Goal: Task Accomplishment & Management: Complete application form

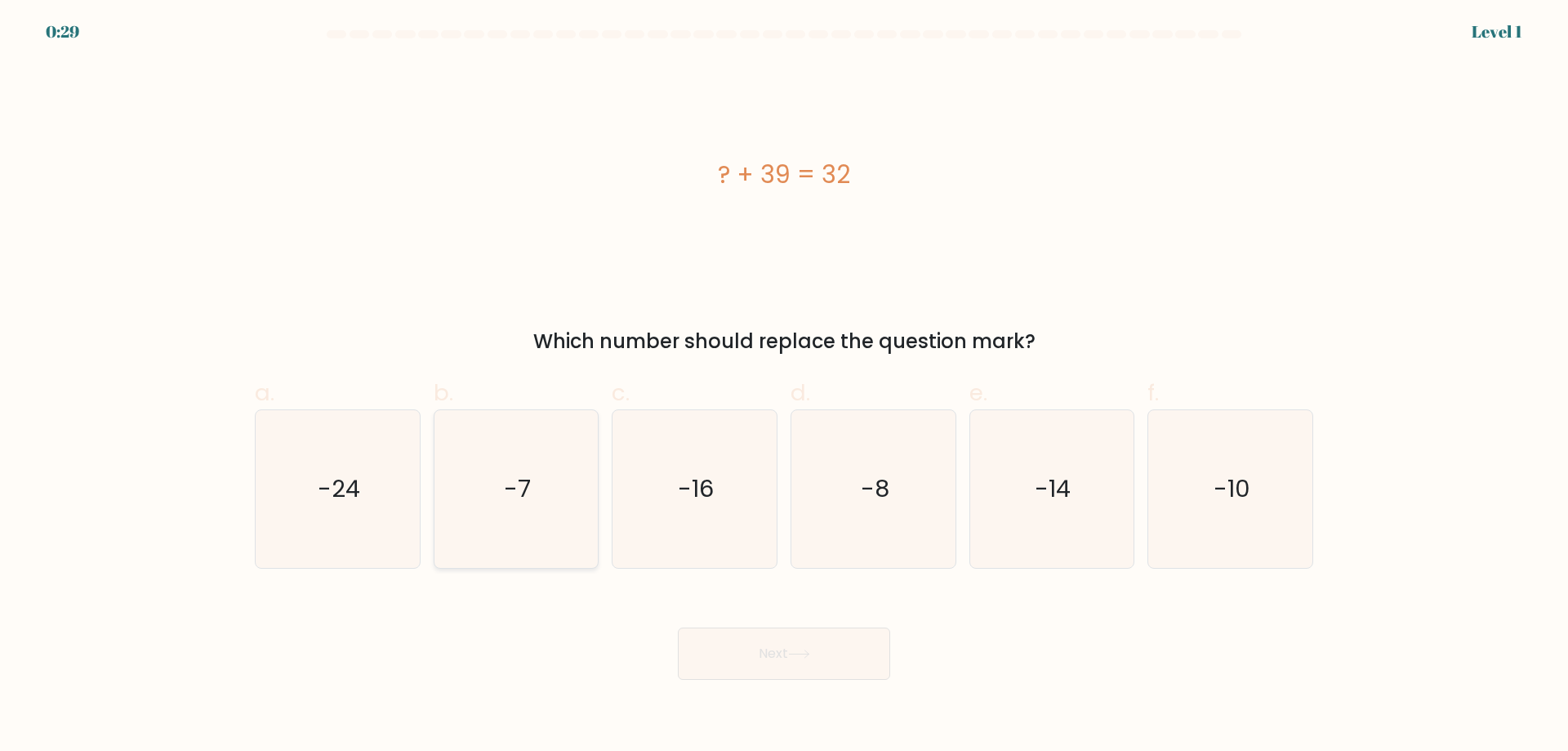
click at [541, 511] on icon "-7" at bounding box center [516, 488] width 158 height 158
click at [784, 386] on input "b. -7" at bounding box center [784, 381] width 1 height 11
radio input "true"
click at [743, 644] on button "Next" at bounding box center [784, 653] width 212 height 52
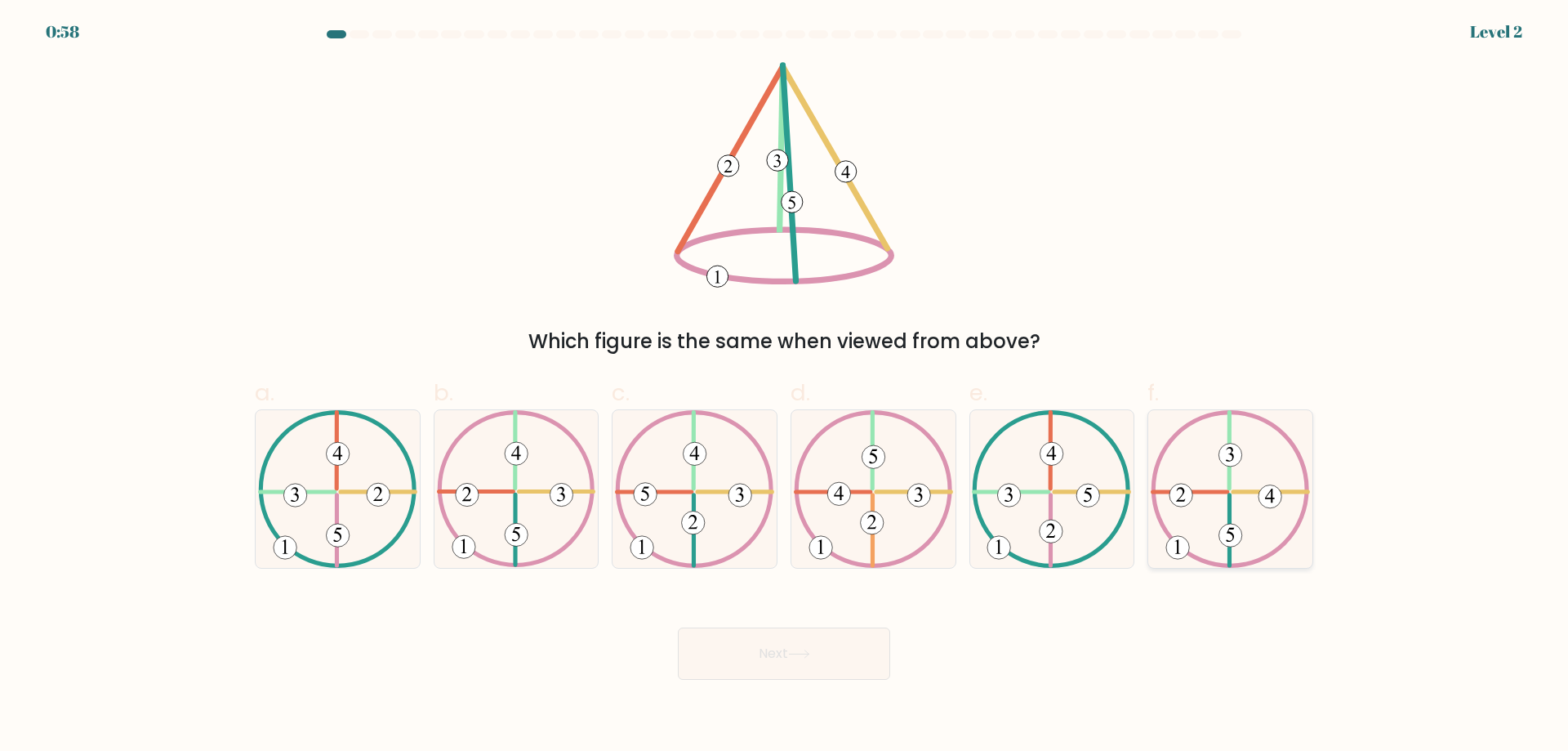
click at [1235, 546] on 492 at bounding box center [1231, 535] width 23 height 23
click at [785, 386] on input "f." at bounding box center [784, 381] width 1 height 11
radio input "true"
click at [821, 652] on button "Next" at bounding box center [784, 653] width 212 height 52
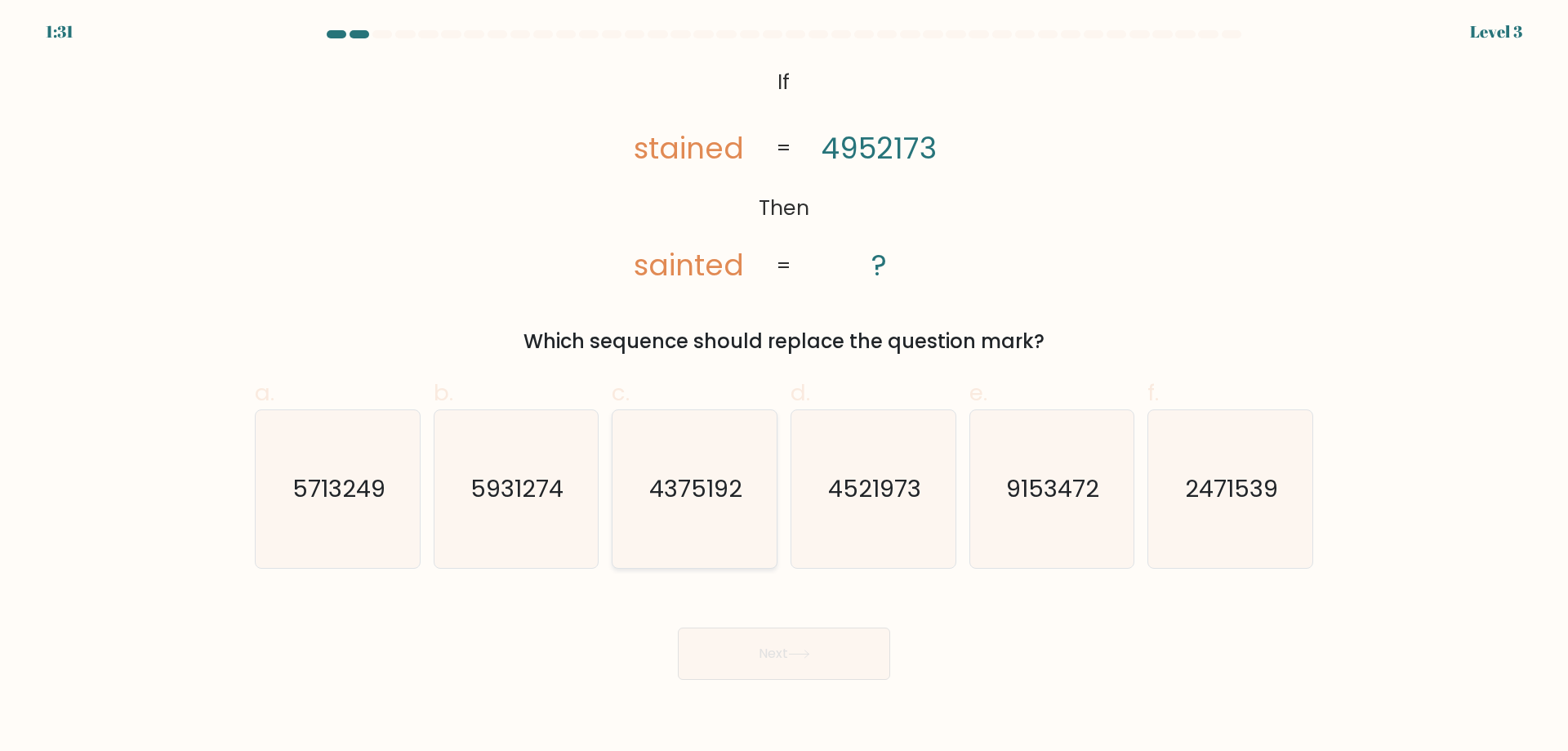
click at [710, 484] on text "4375192" at bounding box center [697, 488] width 93 height 33
click at [784, 386] on input "c. 4375192" at bounding box center [784, 381] width 1 height 11
radio input "true"
click at [905, 509] on icon "4521973" at bounding box center [873, 488] width 158 height 158
click at [785, 386] on input "d. 4521973" at bounding box center [784, 381] width 1 height 11
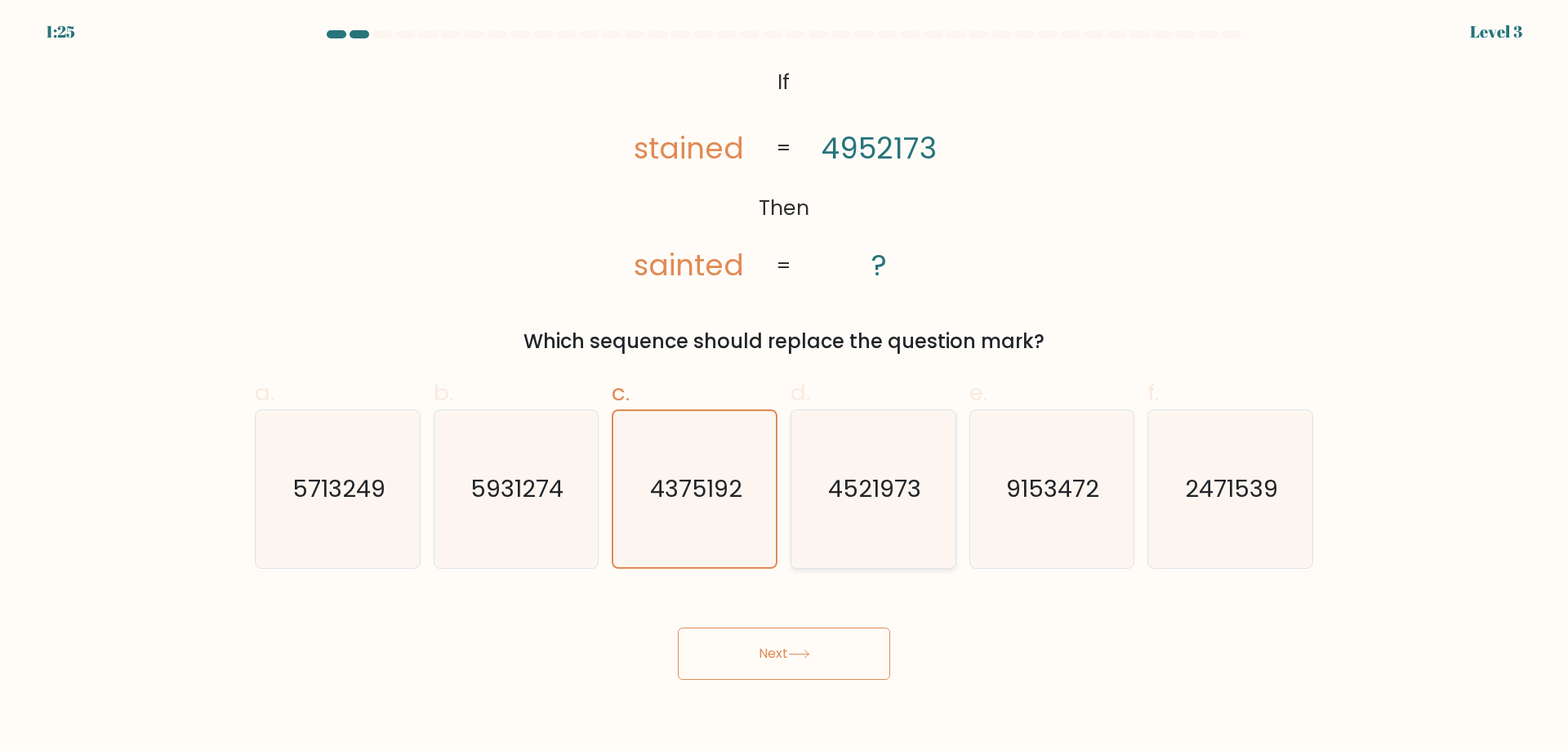
radio input "true"
click at [866, 652] on button "Next" at bounding box center [784, 653] width 212 height 52
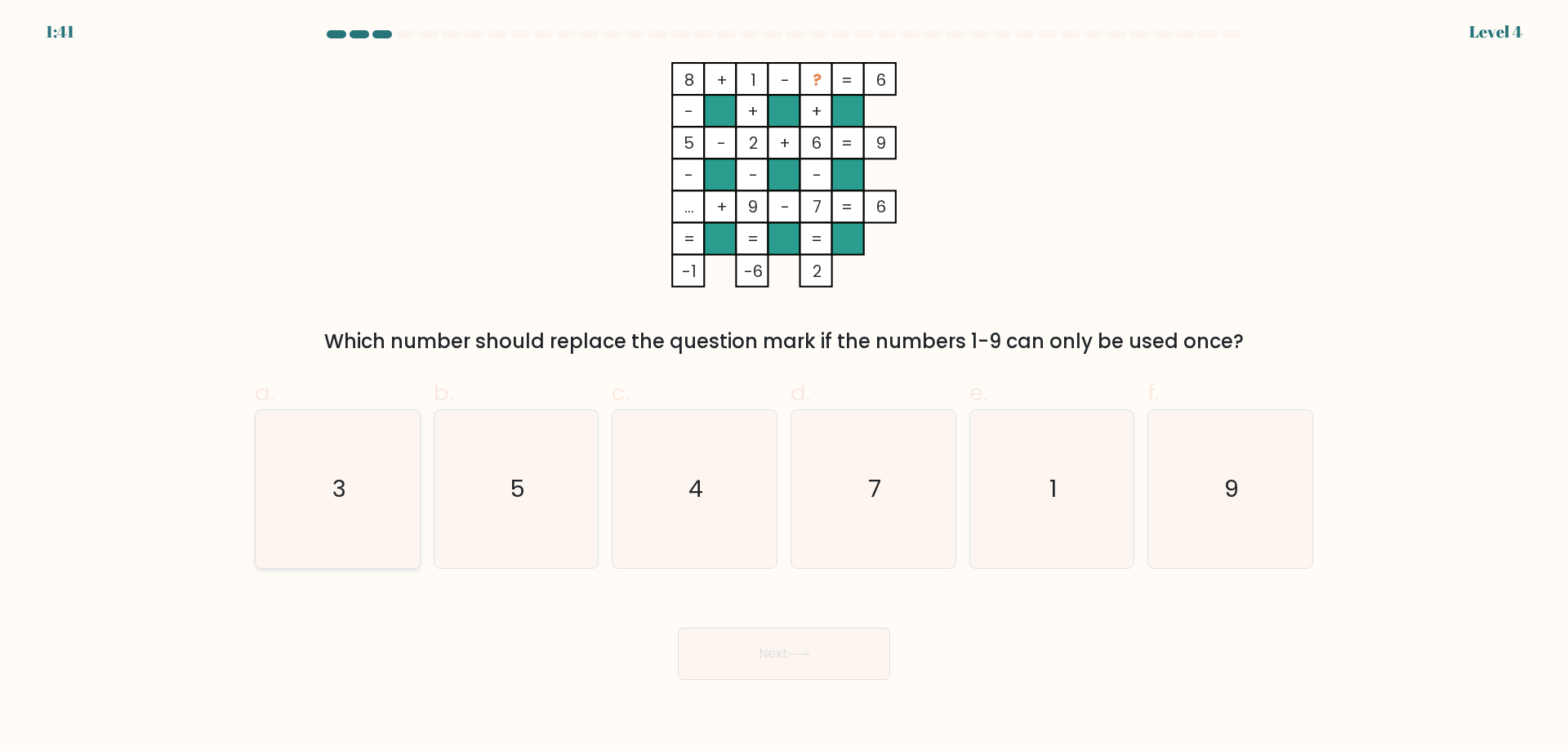
click at [387, 487] on icon "3" at bounding box center [338, 488] width 158 height 158
click at [784, 386] on input "a. 3" at bounding box center [784, 381] width 1 height 11
radio input "true"
click at [809, 668] on button "Next" at bounding box center [784, 653] width 212 height 52
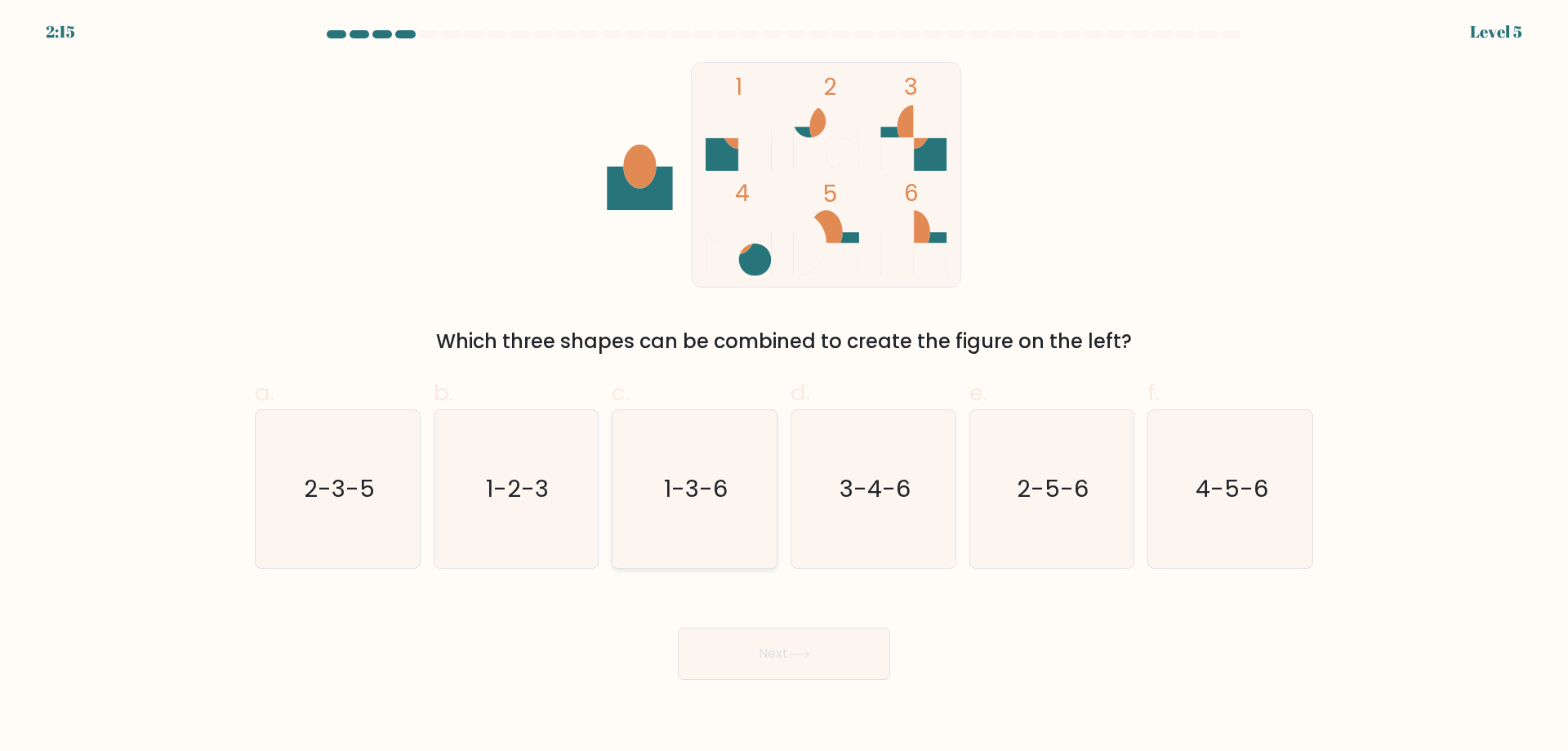
click at [694, 509] on icon "1-3-6" at bounding box center [695, 488] width 158 height 158
click at [784, 386] on input "c. 1-3-6" at bounding box center [784, 381] width 1 height 11
radio input "true"
click at [780, 656] on button "Next" at bounding box center [784, 653] width 212 height 52
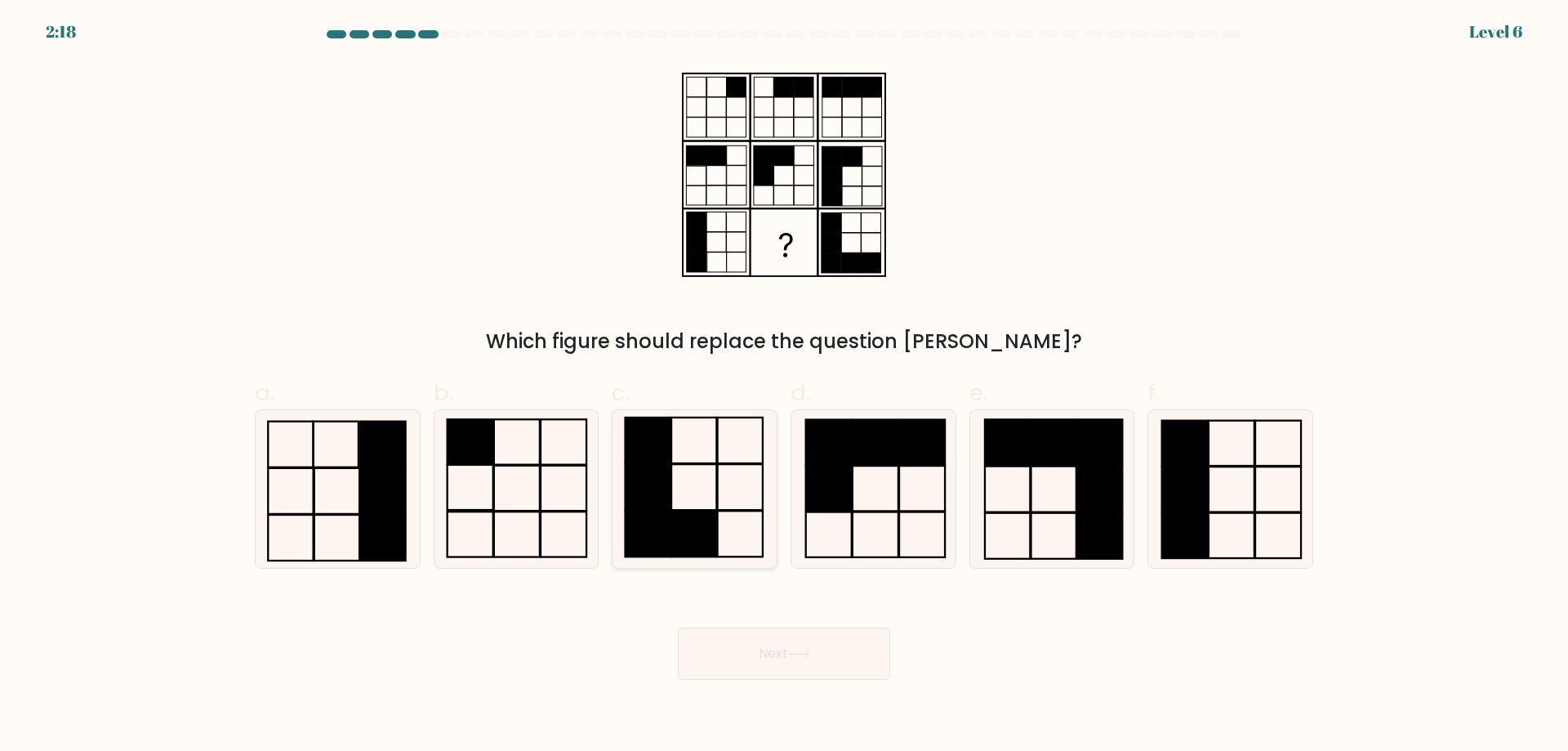
click at [706, 502] on icon at bounding box center [695, 488] width 158 height 158
click at [784, 386] on input "c." at bounding box center [784, 381] width 1 height 11
radio input "true"
click at [830, 654] on button "Next" at bounding box center [784, 653] width 212 height 52
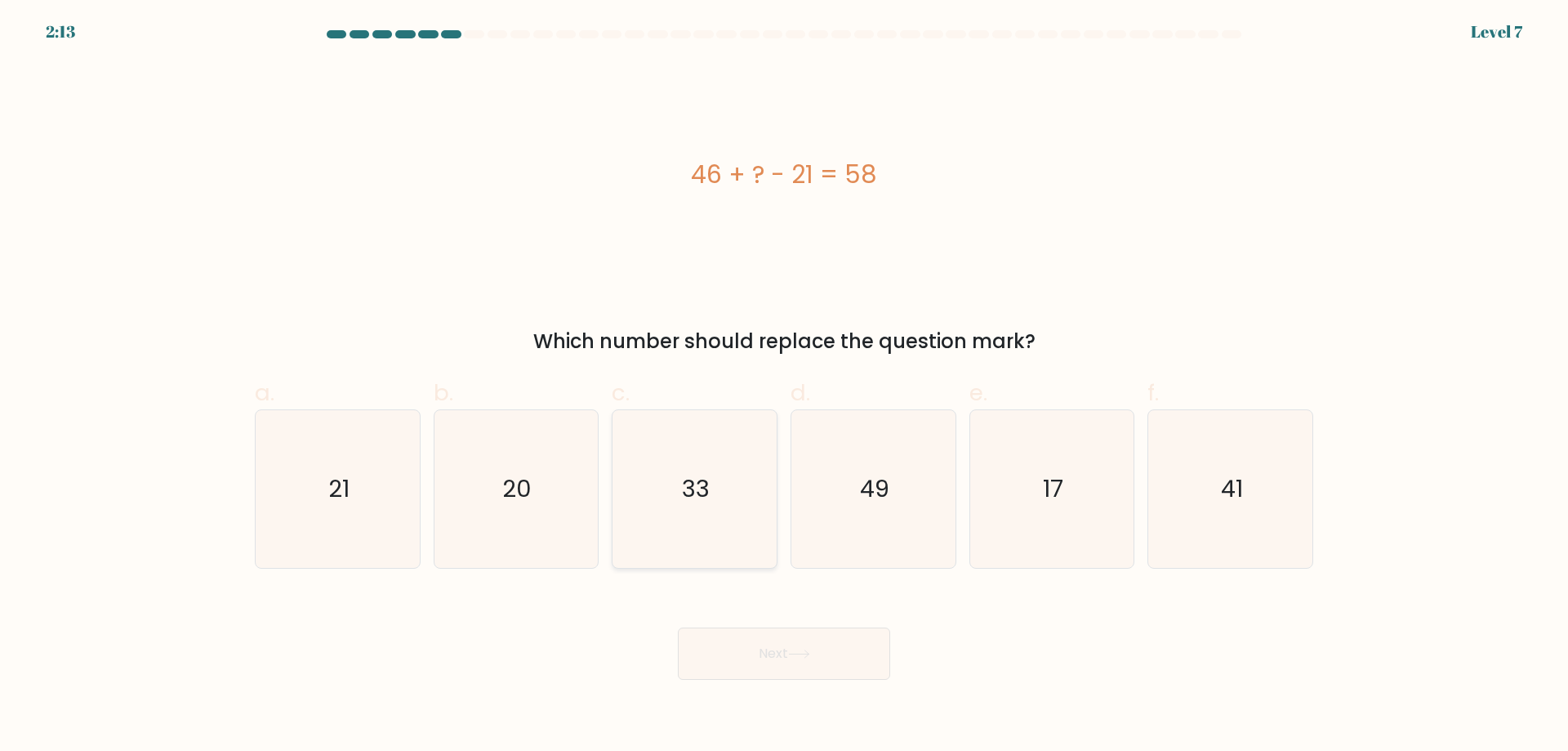
click at [701, 496] on text "33" at bounding box center [697, 488] width 28 height 33
click at [784, 386] on input "c. 33" at bounding box center [784, 381] width 1 height 11
radio input "true"
click at [845, 652] on button "Next" at bounding box center [784, 653] width 212 height 52
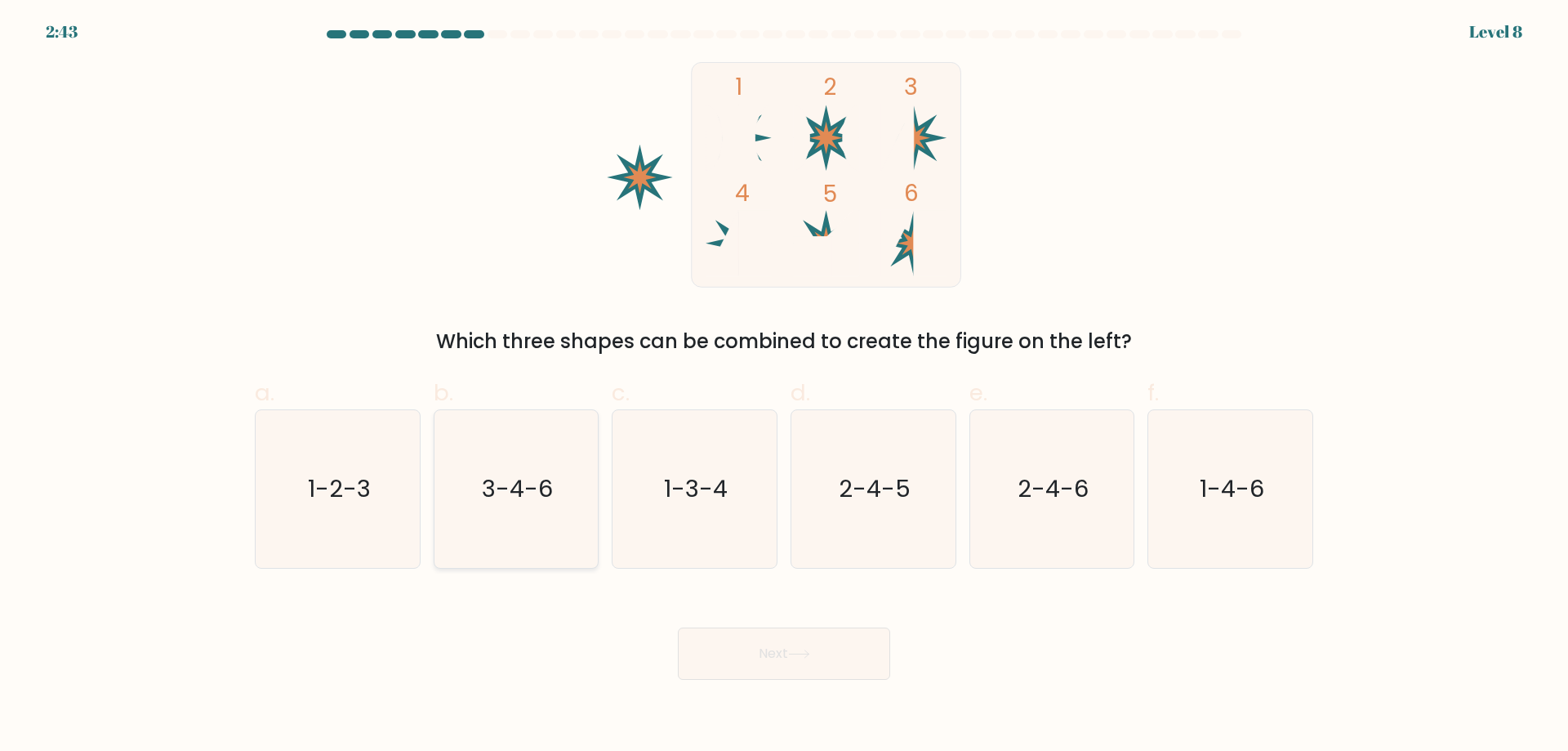
click at [546, 555] on icon "3-4-6" at bounding box center [516, 488] width 158 height 158
click at [784, 386] on input "b. 3-4-6" at bounding box center [784, 381] width 1 height 11
radio input "true"
click at [760, 651] on button "Next" at bounding box center [784, 653] width 212 height 52
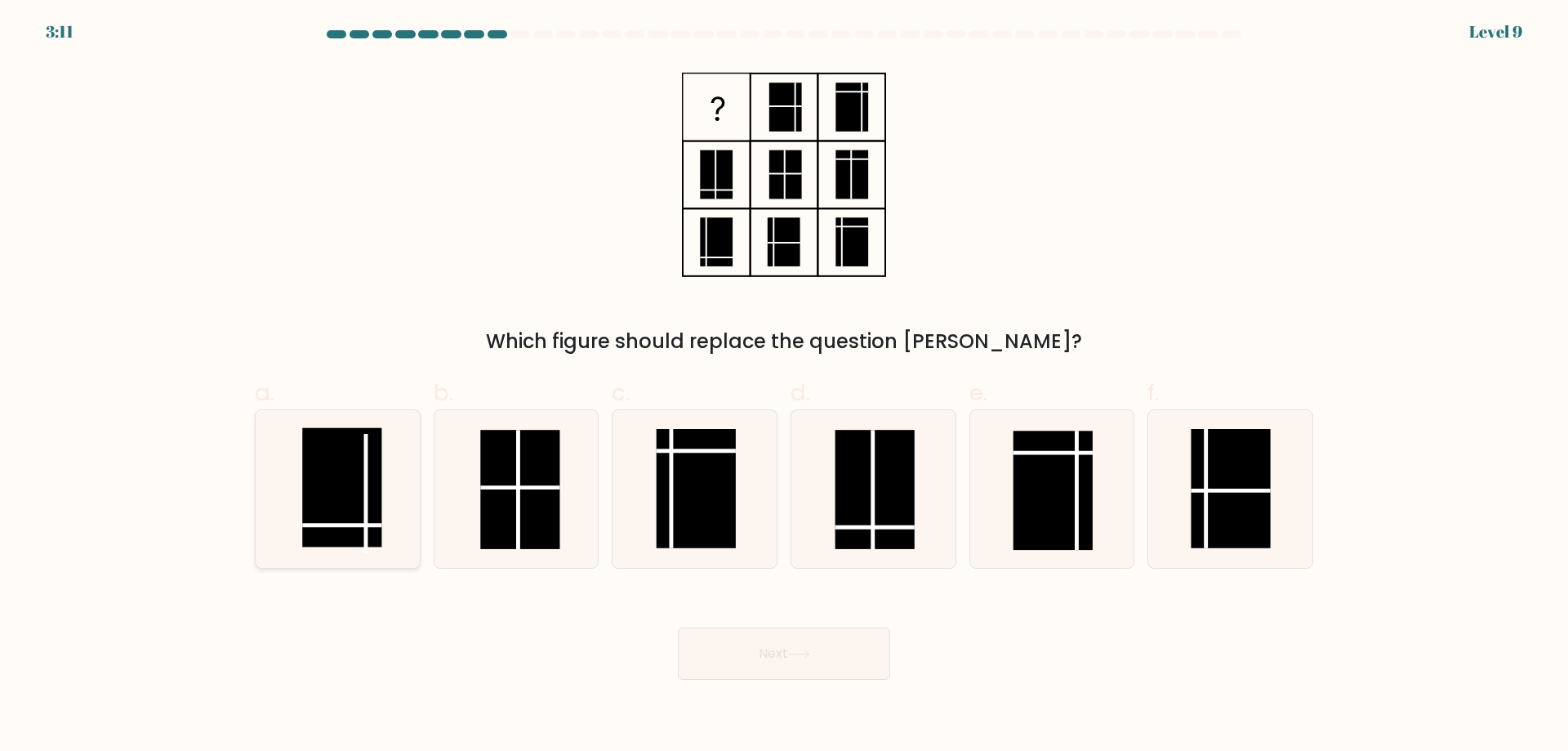
click at [323, 487] on rect at bounding box center [342, 487] width 79 height 119
click at [784, 386] on input "a." at bounding box center [784, 381] width 1 height 11
radio input "true"
click at [852, 657] on button "Next" at bounding box center [784, 653] width 212 height 52
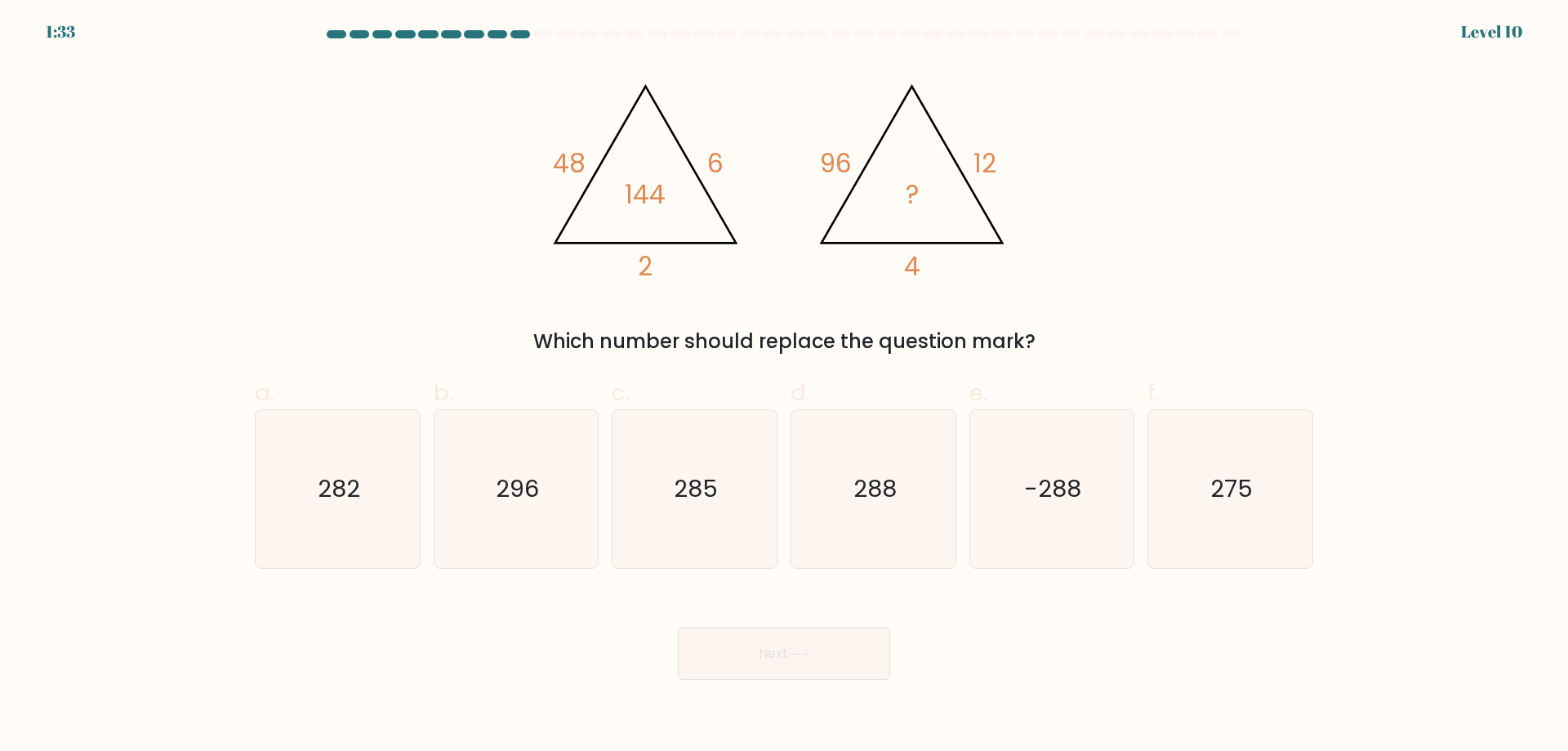
drag, startPoint x: 918, startPoint y: 504, endPoint x: 858, endPoint y: 604, distance: 116.6
click at [916, 504] on icon "288" at bounding box center [873, 488] width 158 height 158
click at [785, 386] on input "d. 288" at bounding box center [784, 381] width 1 height 11
radio input "true"
click at [815, 684] on body "1:32 Level 10" at bounding box center [784, 376] width 1568 height 751
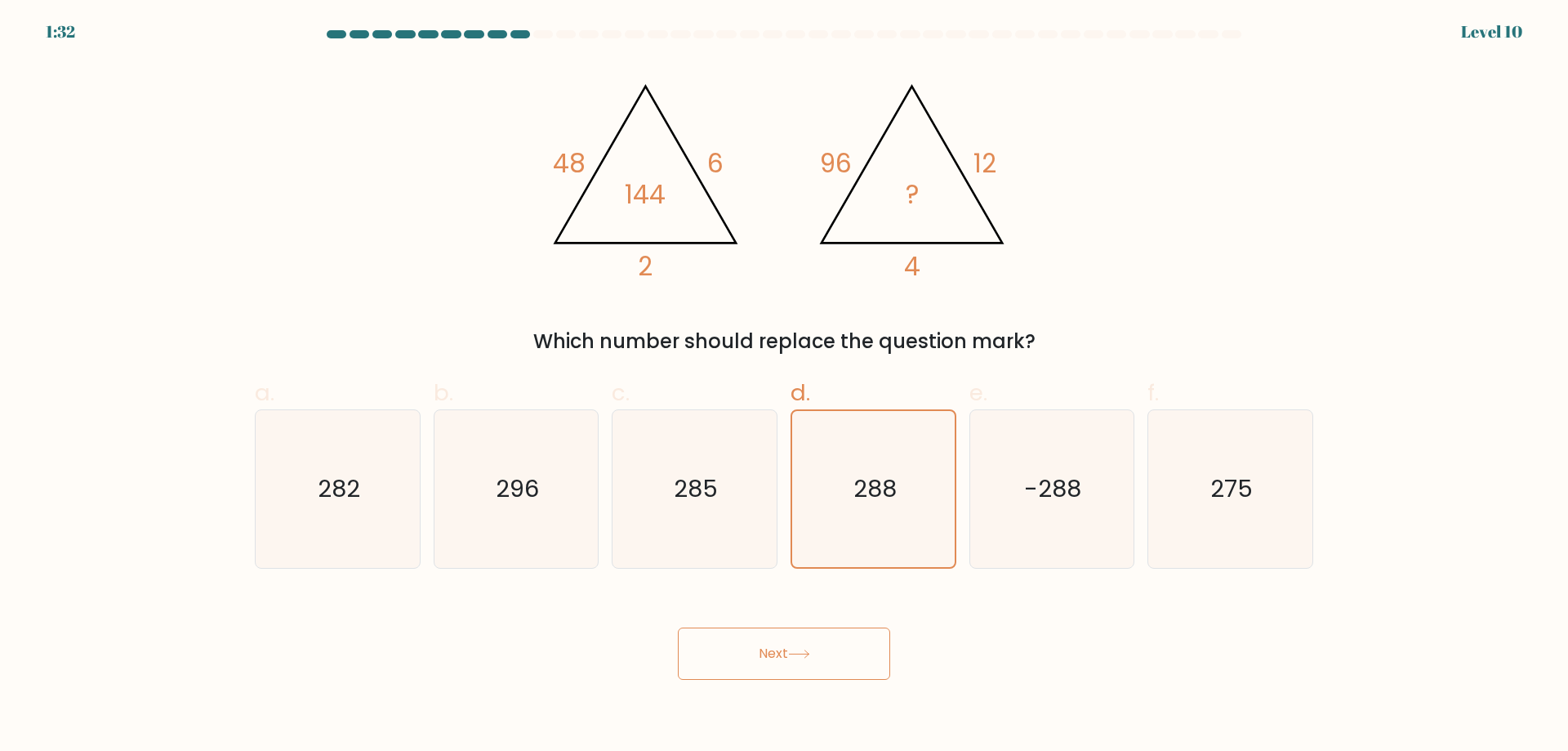
click at [823, 658] on button "Next" at bounding box center [784, 653] width 212 height 52
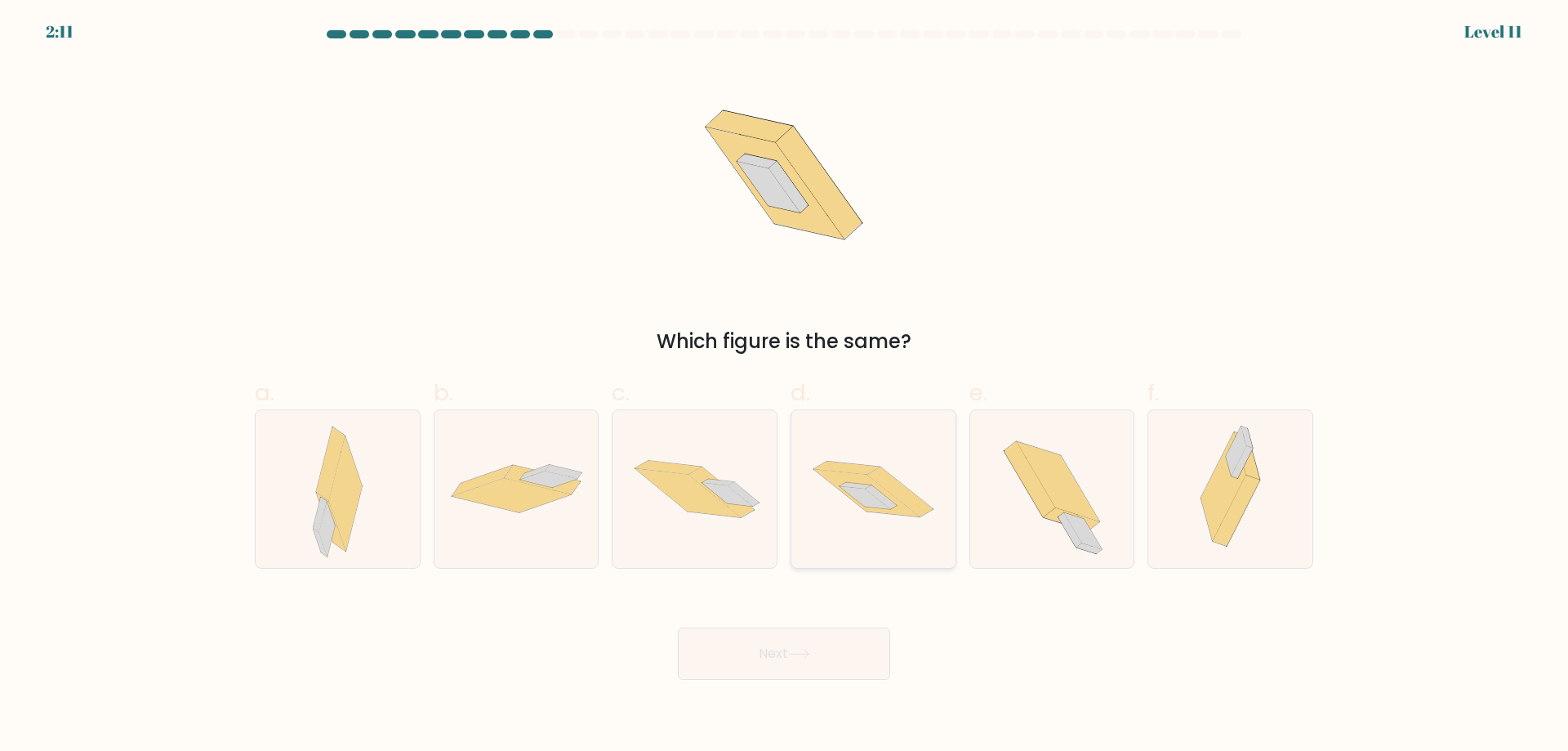
click at [897, 521] on icon at bounding box center [873, 488] width 164 height 108
click at [785, 386] on input "d." at bounding box center [784, 381] width 1 height 11
radio input "true"
click at [836, 652] on button "Next" at bounding box center [784, 653] width 212 height 52
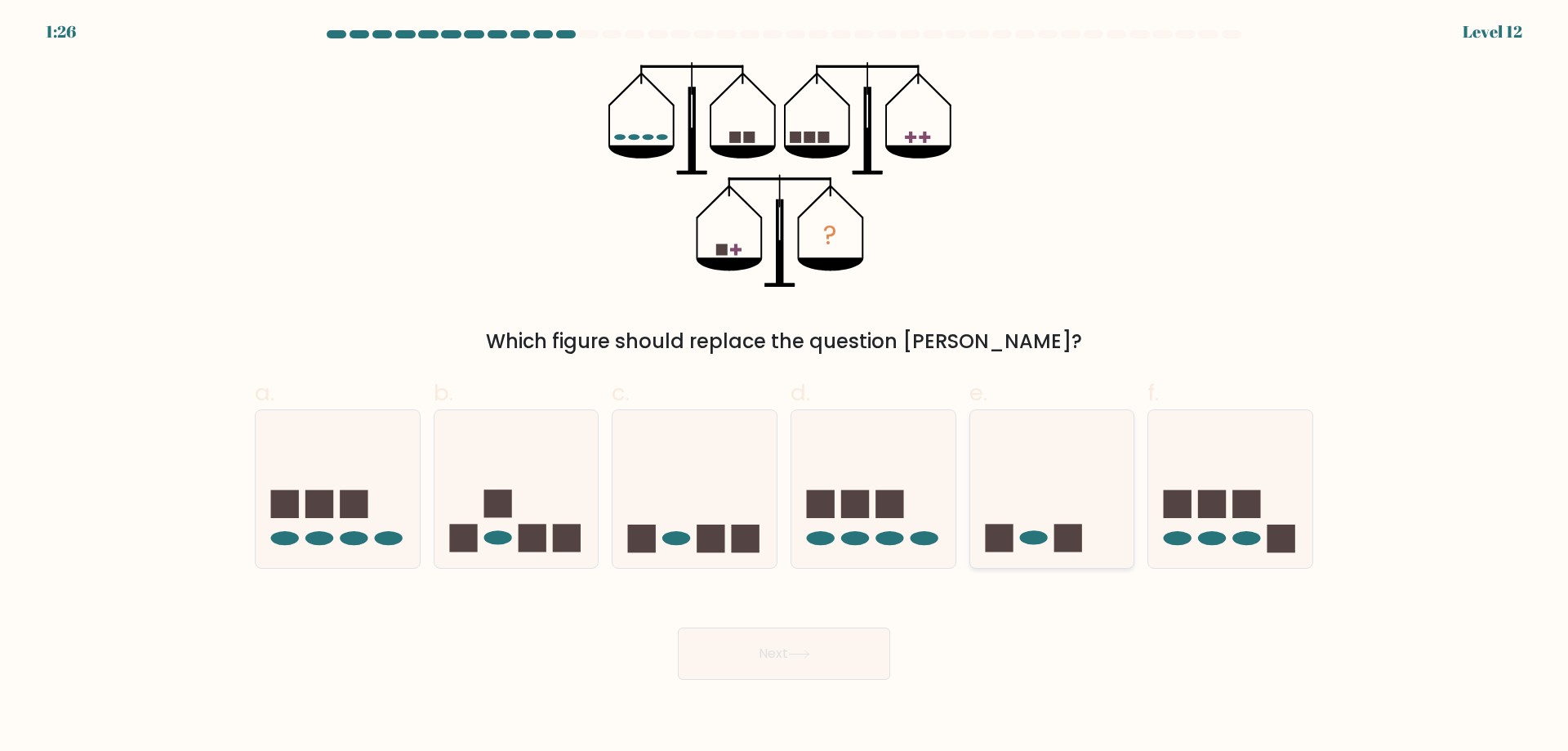
click at [1017, 547] on icon at bounding box center [1052, 488] width 164 height 136
click at [785, 386] on input "e." at bounding box center [784, 381] width 1 height 11
radio input "true"
click at [814, 667] on button "Next" at bounding box center [784, 653] width 212 height 52
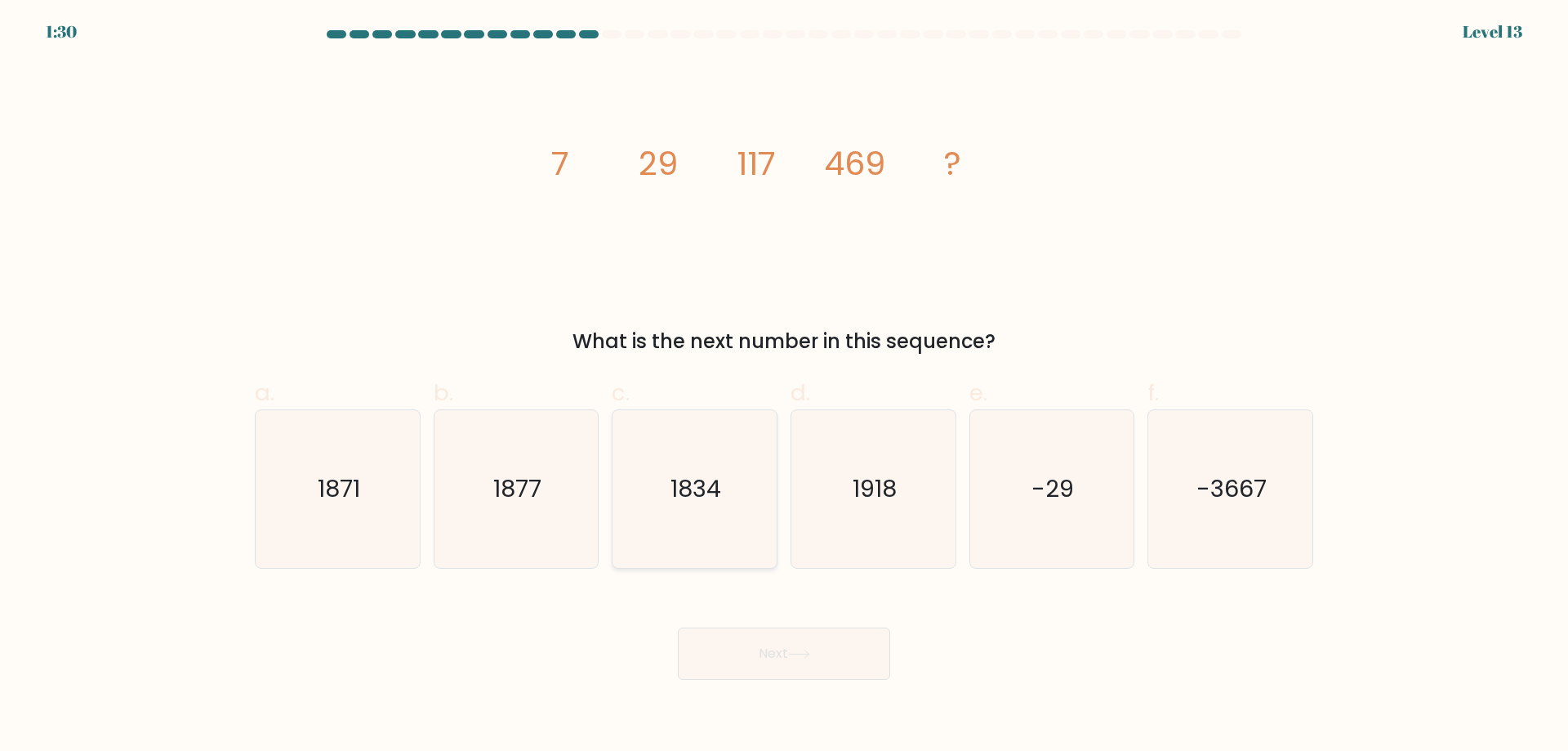
click at [750, 498] on icon "1834" at bounding box center [695, 488] width 158 height 158
click at [784, 386] on input "c. 1834" at bounding box center [784, 381] width 1 height 11
radio input "true"
click at [800, 660] on button "Next" at bounding box center [784, 653] width 212 height 52
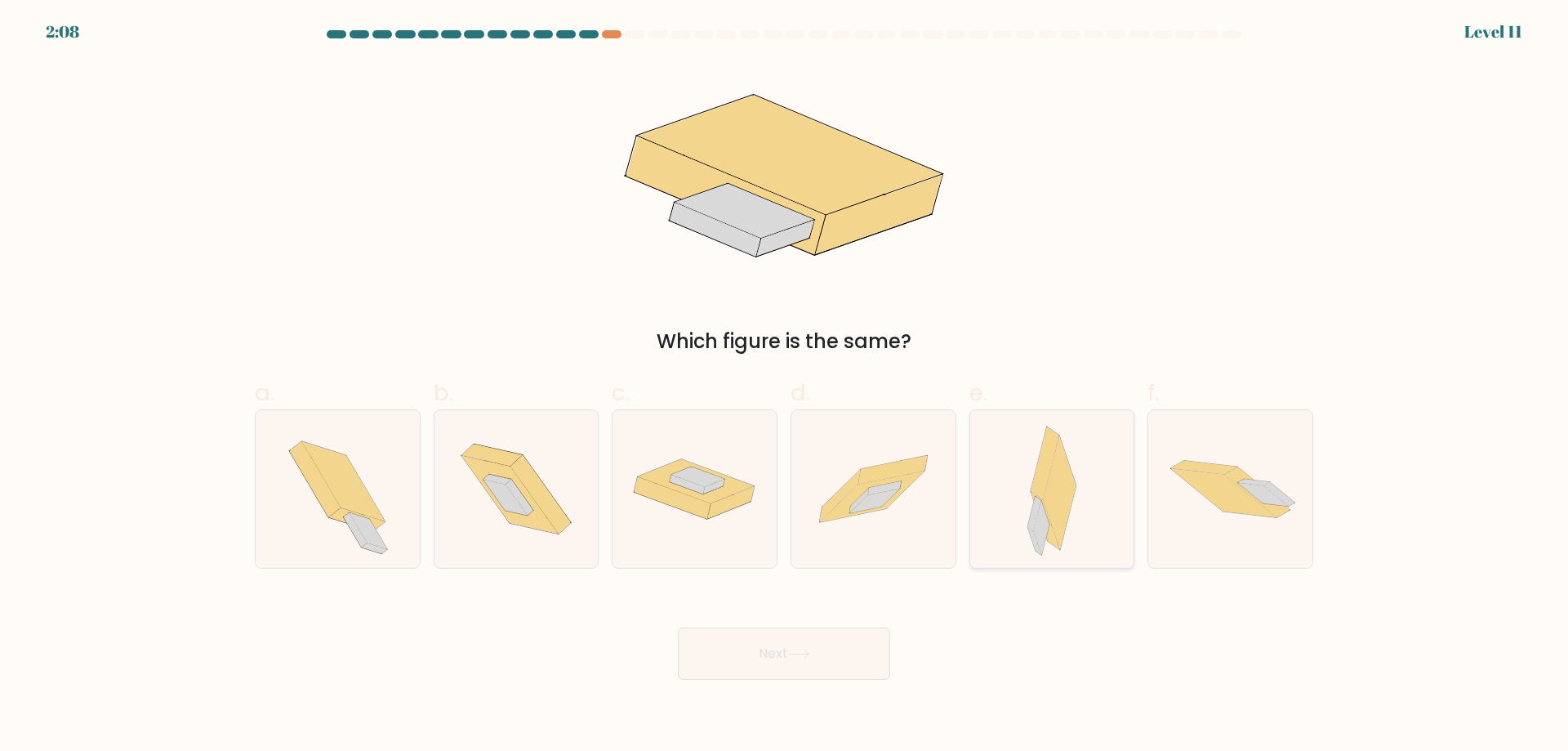
click at [1080, 534] on div at bounding box center [1052, 488] width 166 height 160
click at [785, 386] on input "e." at bounding box center [784, 381] width 1 height 11
radio input "true"
click at [802, 656] on icon at bounding box center [799, 654] width 22 height 9
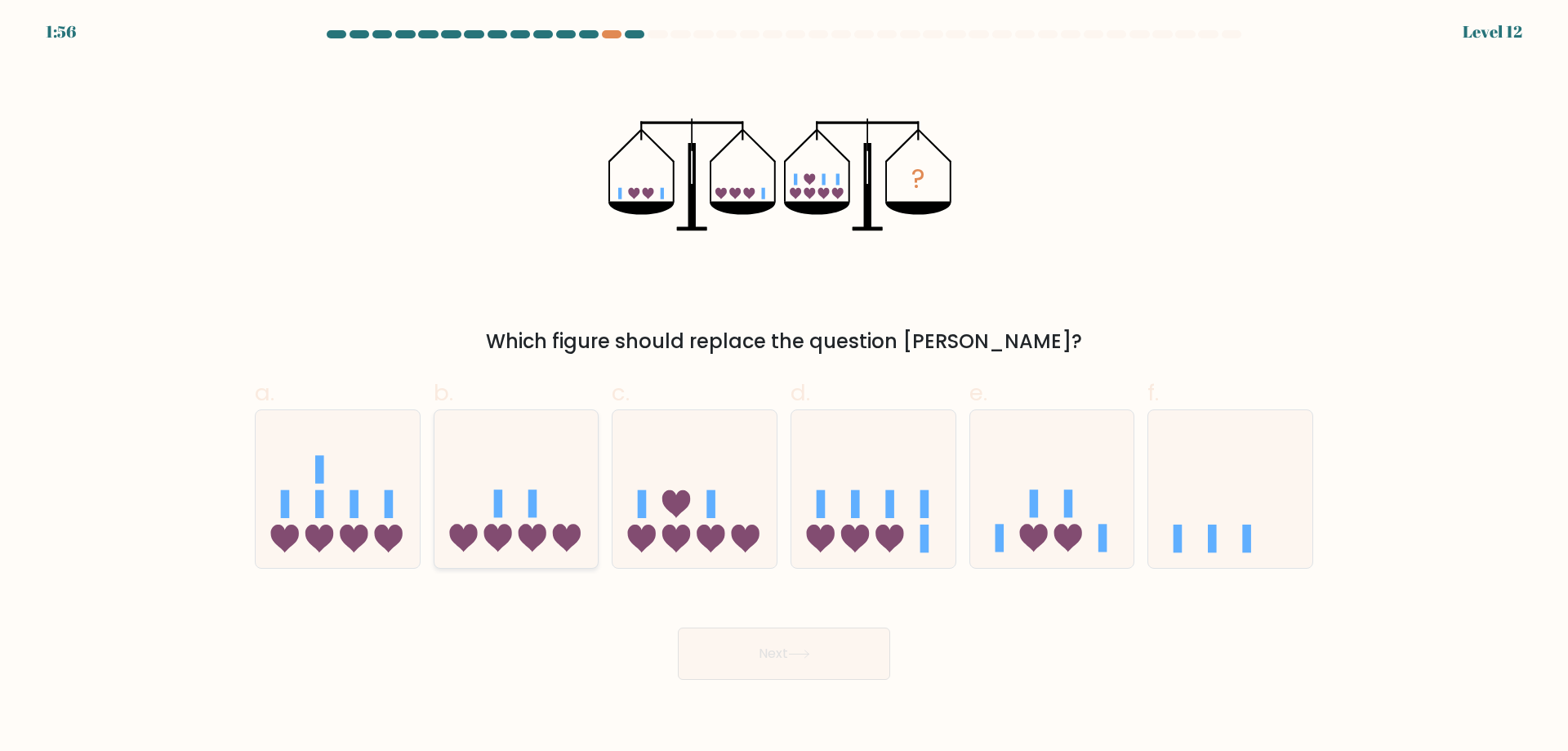
click at [567, 551] on icon at bounding box center [567, 539] width 28 height 28
click at [784, 386] on input "b." at bounding box center [784, 381] width 1 height 11
radio input "true"
click at [864, 664] on button "Next" at bounding box center [784, 653] width 212 height 52
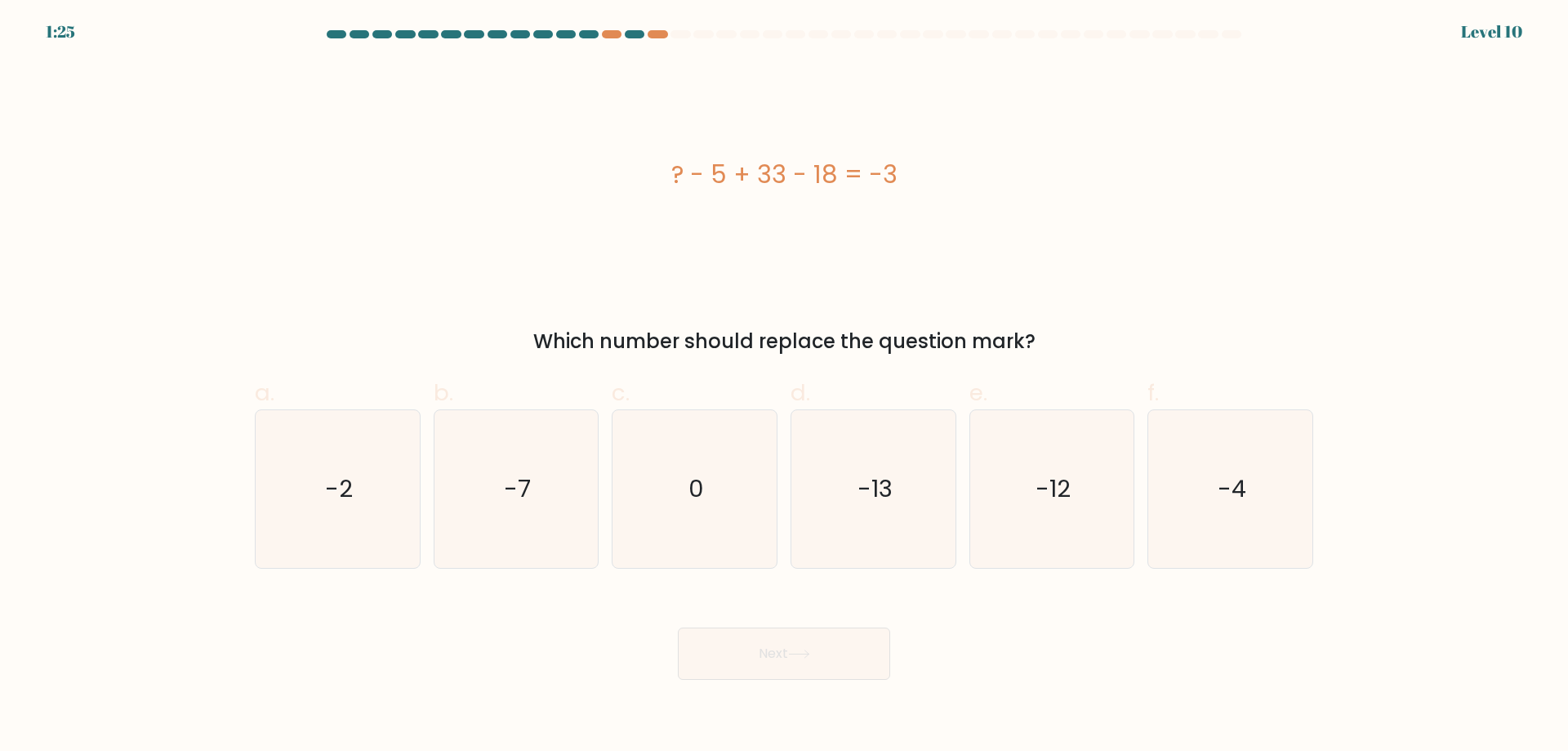
click at [1176, 206] on div "? - 5 + 33 - 18 = -3" at bounding box center [784, 175] width 1059 height 226
click at [323, 488] on icon "-2" at bounding box center [338, 488] width 158 height 158
click at [784, 386] on input "a. -2" at bounding box center [784, 381] width 1 height 11
radio input "true"
click at [563, 507] on icon "-7" at bounding box center [516, 488] width 158 height 158
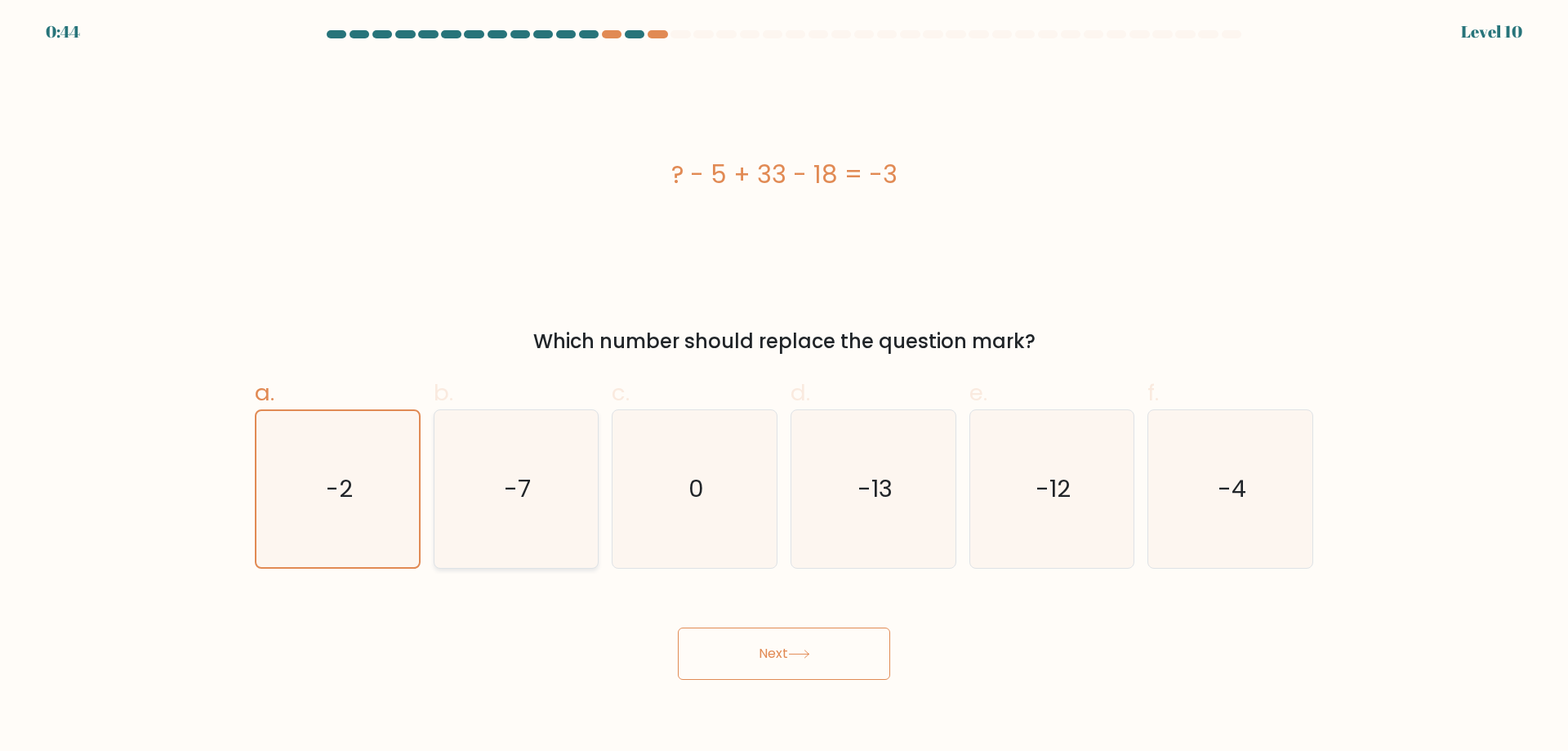
click at [784, 386] on input "b. -7" at bounding box center [784, 381] width 1 height 11
radio input "true"
click at [807, 662] on button "Next" at bounding box center [784, 653] width 212 height 52
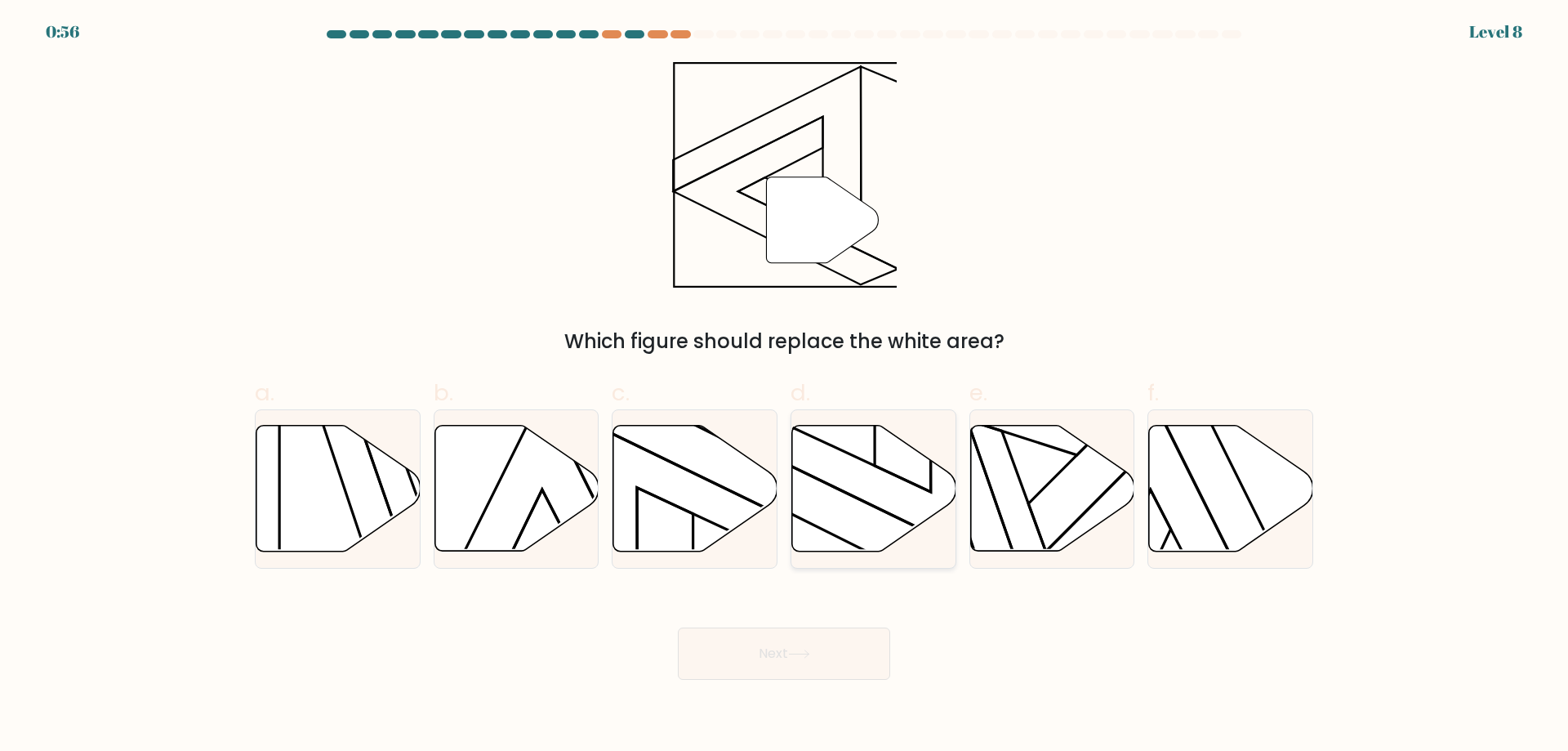
click at [884, 487] on icon at bounding box center [874, 488] width 164 height 126
click at [785, 386] on input "d." at bounding box center [784, 381] width 1 height 11
radio input "true"
click at [851, 651] on button "Next" at bounding box center [784, 653] width 212 height 52
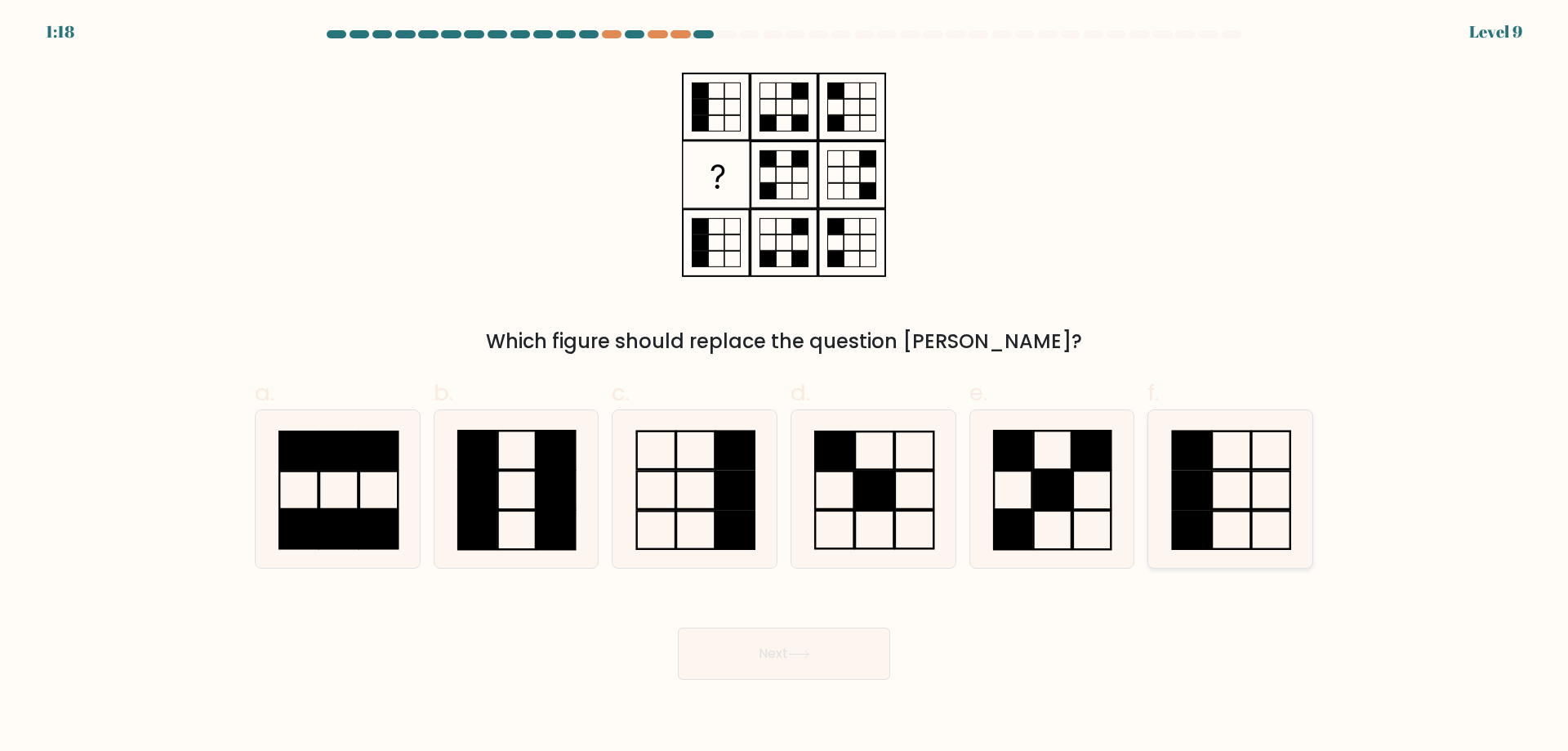
click at [1236, 503] on icon at bounding box center [1230, 488] width 158 height 158
click at [785, 386] on input "f." at bounding box center [784, 381] width 1 height 11
radio input "true"
click at [821, 649] on button "Next" at bounding box center [784, 653] width 212 height 52
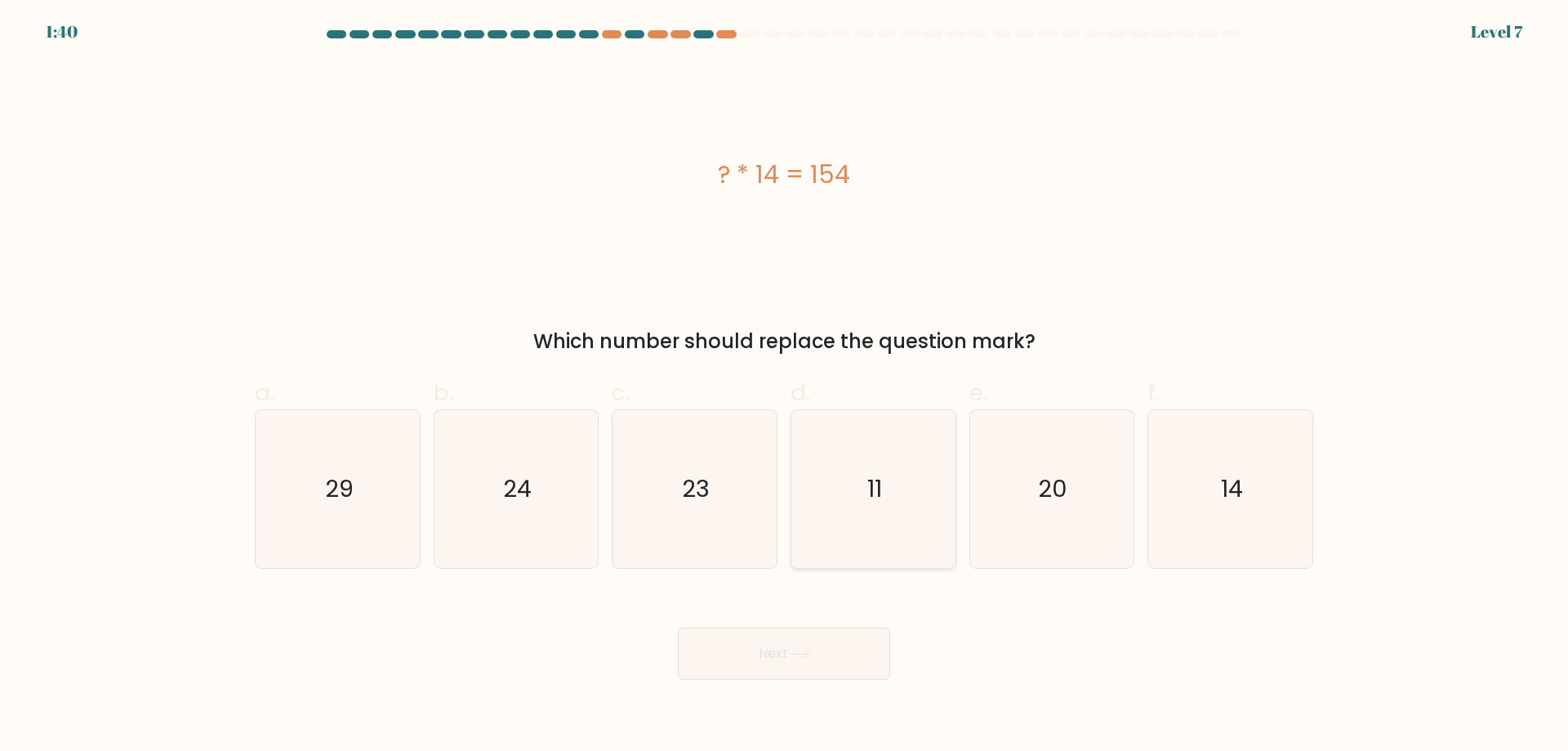
click at [886, 524] on icon "11" at bounding box center [873, 488] width 158 height 158
click at [785, 386] on input "d. 11" at bounding box center [784, 381] width 1 height 11
radio input "true"
click at [843, 624] on div "Next" at bounding box center [784, 634] width 1078 height 92
click at [837, 650] on button "Next" at bounding box center [784, 653] width 212 height 52
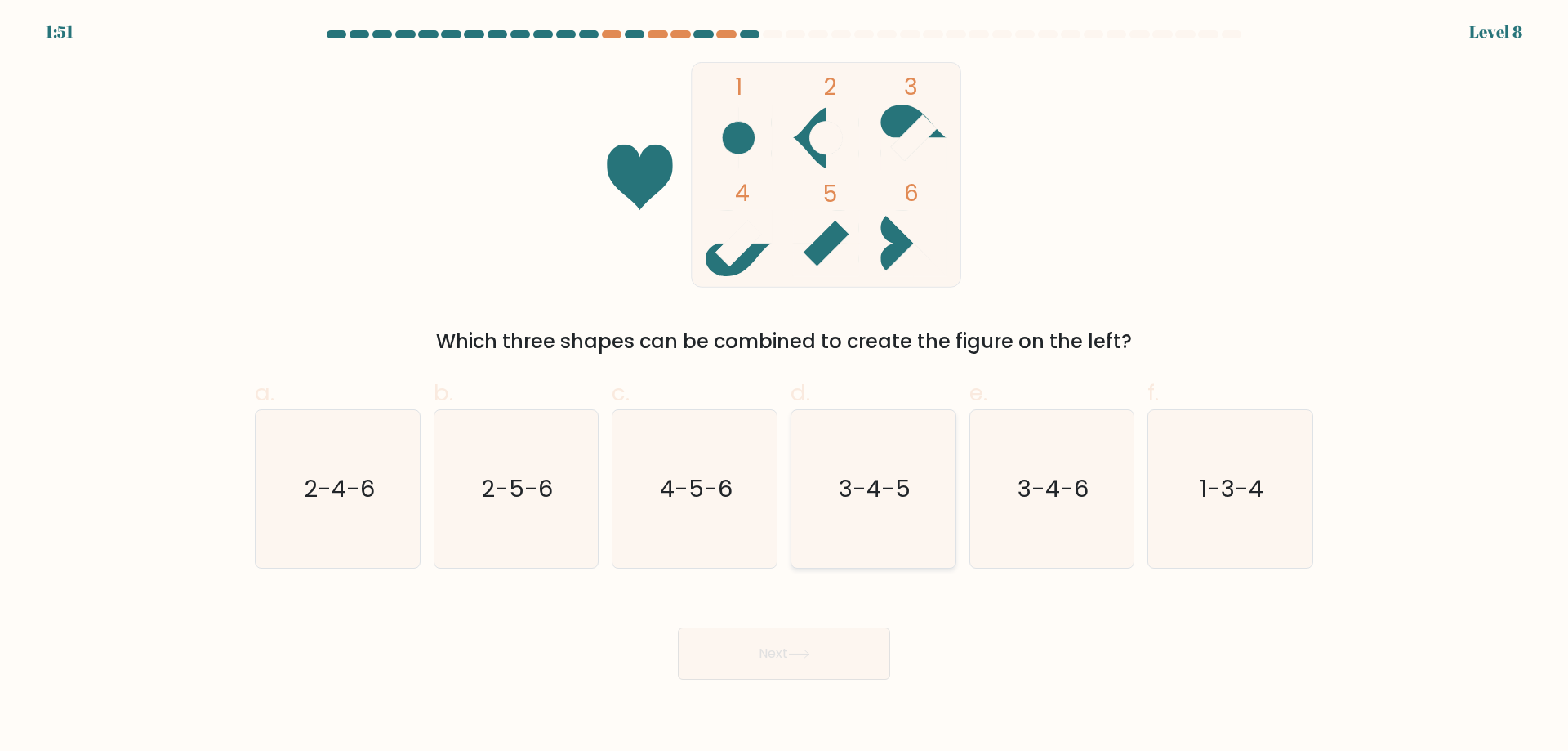
drag, startPoint x: 899, startPoint y: 522, endPoint x: 863, endPoint y: 613, distance: 97.9
click at [898, 522] on icon "3-4-5" at bounding box center [873, 488] width 158 height 158
click at [785, 386] on input "d. 3-4-5" at bounding box center [784, 381] width 1 height 11
radio input "true"
click at [846, 650] on button "Next" at bounding box center [784, 653] width 212 height 52
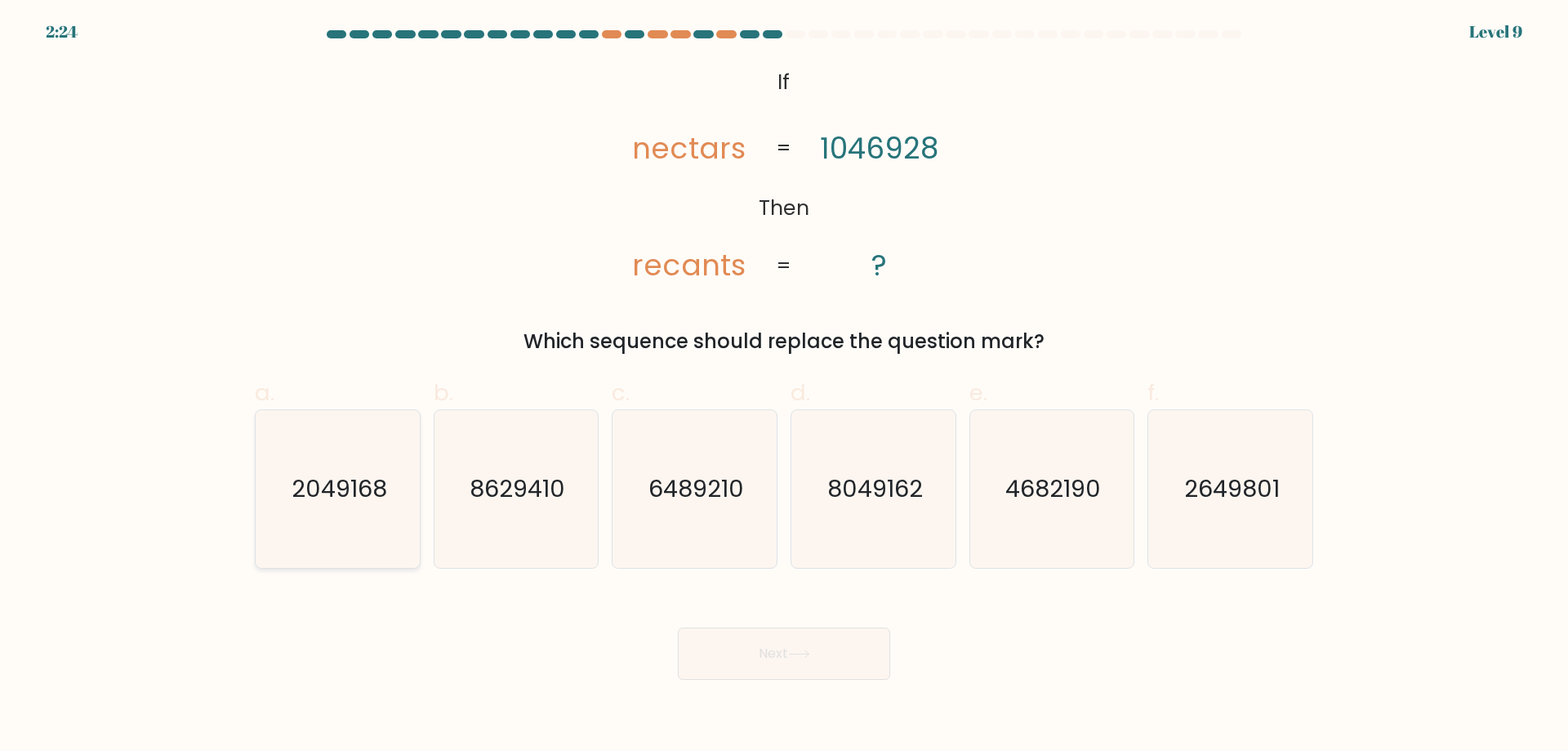
click at [322, 531] on icon "2049168" at bounding box center [338, 488] width 158 height 158
click at [784, 386] on input "a. 2049168" at bounding box center [784, 381] width 1 height 11
radio input "true"
click at [842, 654] on button "Next" at bounding box center [784, 653] width 212 height 52
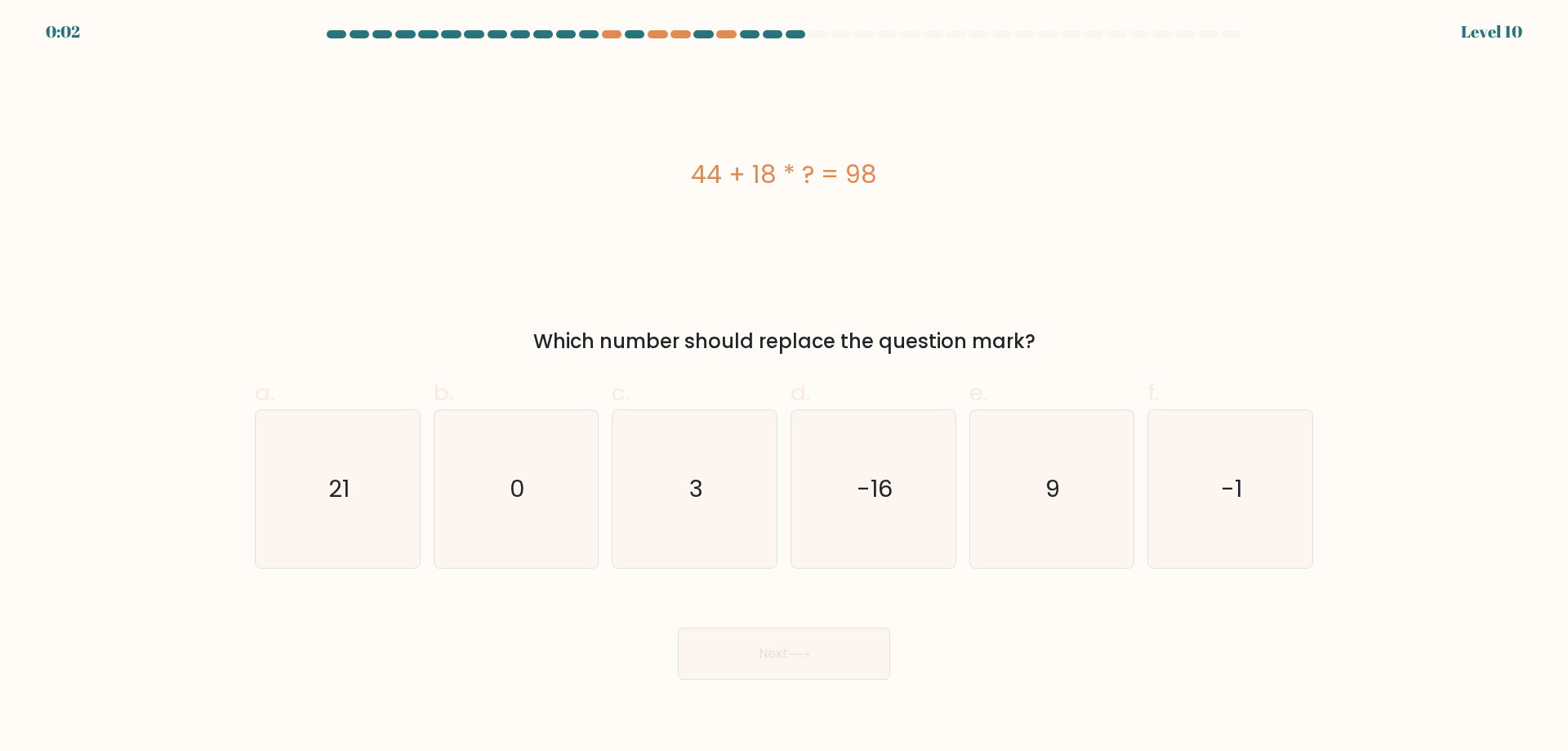
drag, startPoint x: 878, startPoint y: 170, endPoint x: 674, endPoint y: 184, distance: 204.5
click at [674, 184] on div "44 + 18 * ? = 98" at bounding box center [784, 175] width 1059 height 37
copy div "44 + 18 * ? = 98"
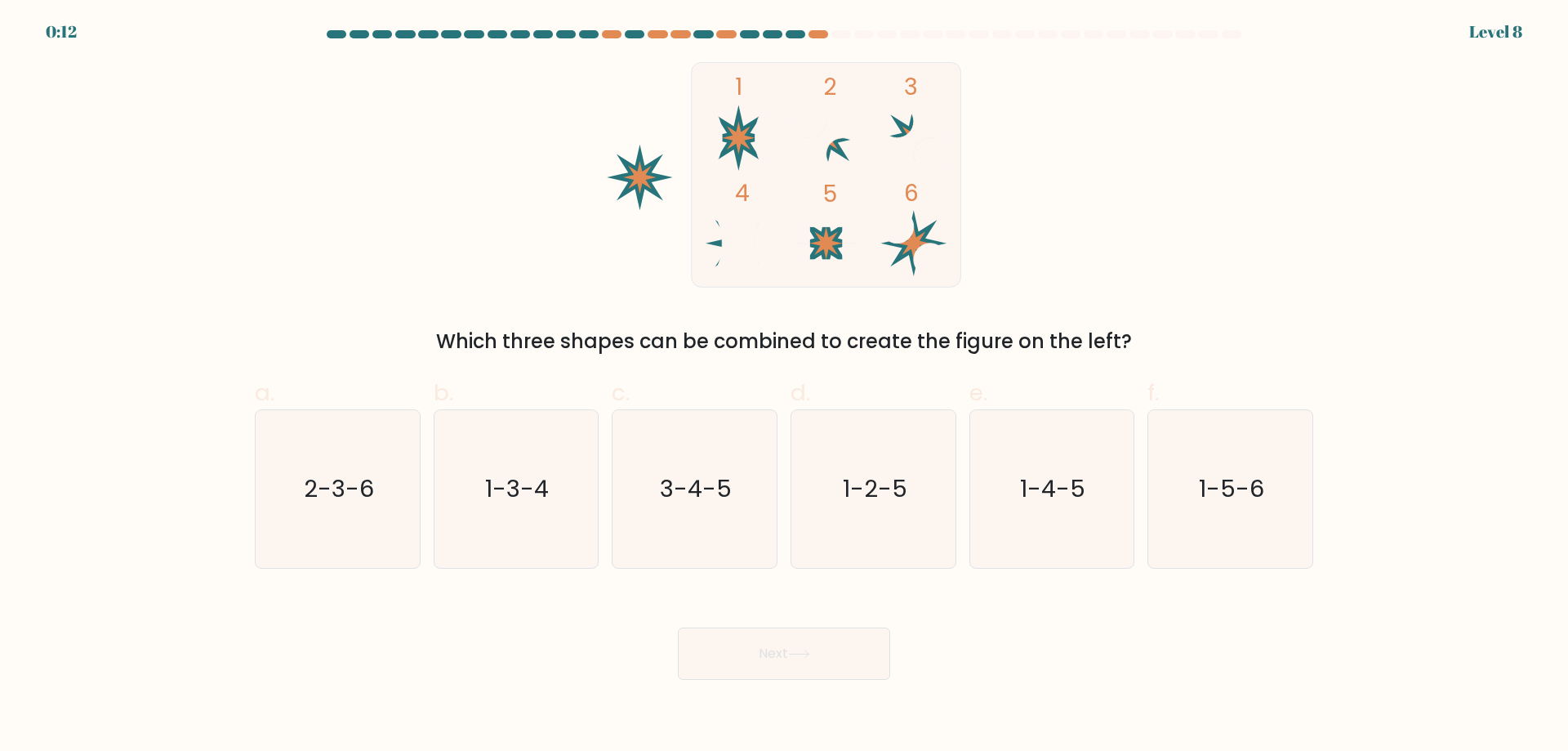
click at [1298, 249] on div "1 2 3 4 5 6 Which three shapes can be combined to create the figure on the left?" at bounding box center [784, 209] width 1078 height 294
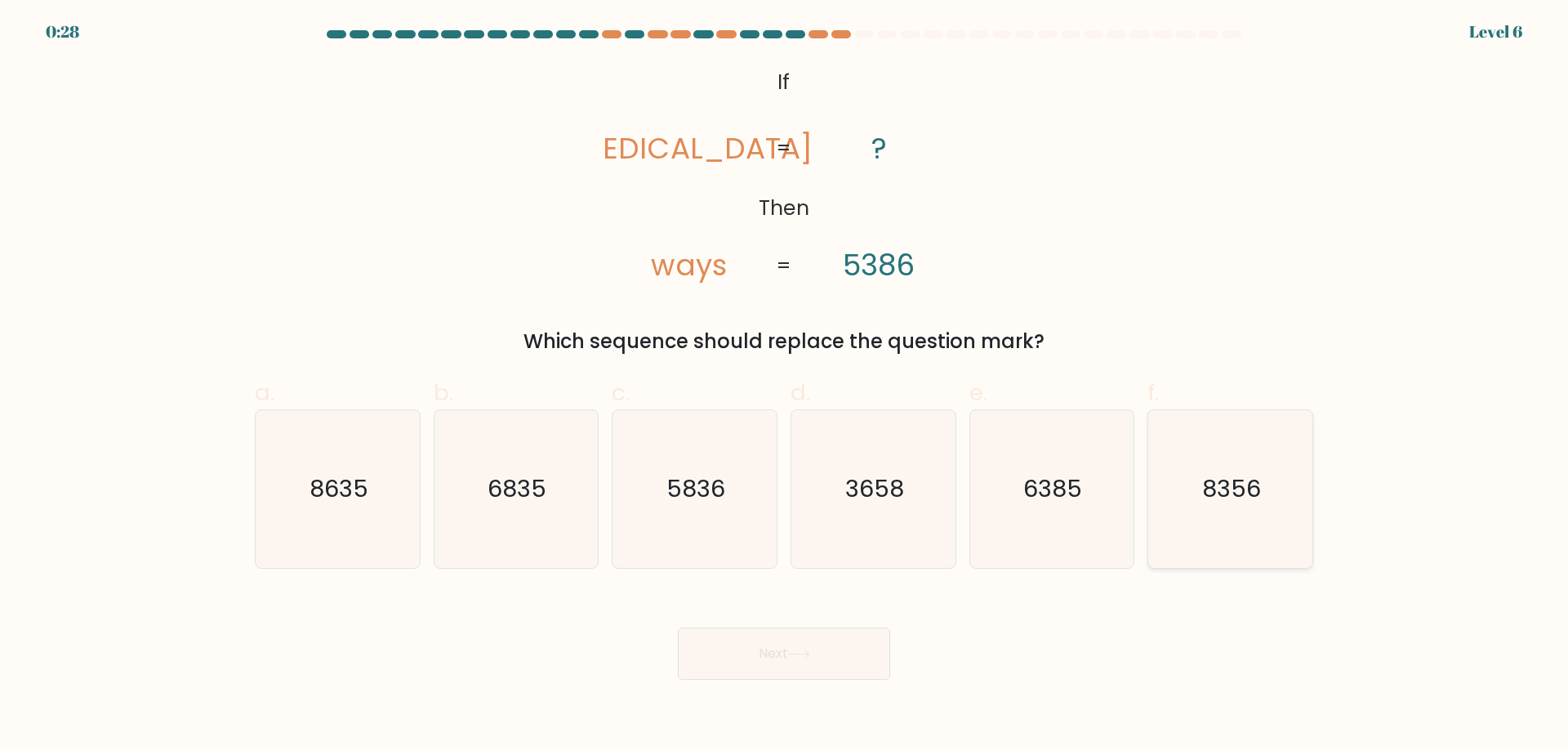
click at [1219, 508] on icon "8356" at bounding box center [1230, 488] width 158 height 158
click at [785, 386] on input "f. 8356" at bounding box center [784, 381] width 1 height 11
radio input "true"
click at [797, 648] on button "Next" at bounding box center [784, 653] width 212 height 52
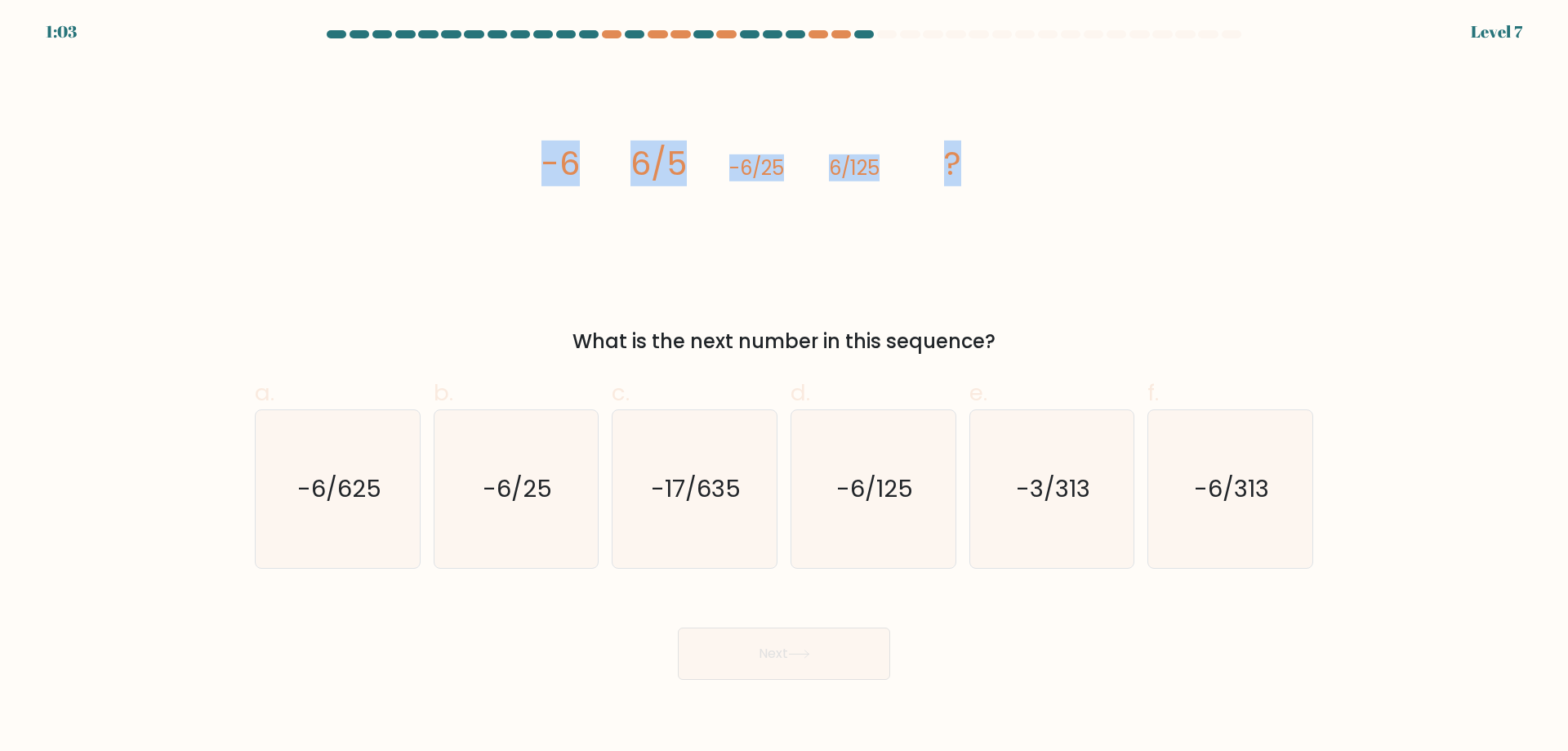
drag, startPoint x: 998, startPoint y: 160, endPoint x: 505, endPoint y: 190, distance: 493.9
click at [505, 190] on div "image/svg+xml -6 6/5 -6/25 6/125 ? What is the next number in this sequence?" at bounding box center [784, 209] width 1078 height 294
copy g "-6 6/5 -6/25 6/125 ?"
click at [388, 489] on icon "-6/625" at bounding box center [338, 488] width 158 height 158
click at [784, 386] on input "a. -6/625" at bounding box center [784, 381] width 1 height 11
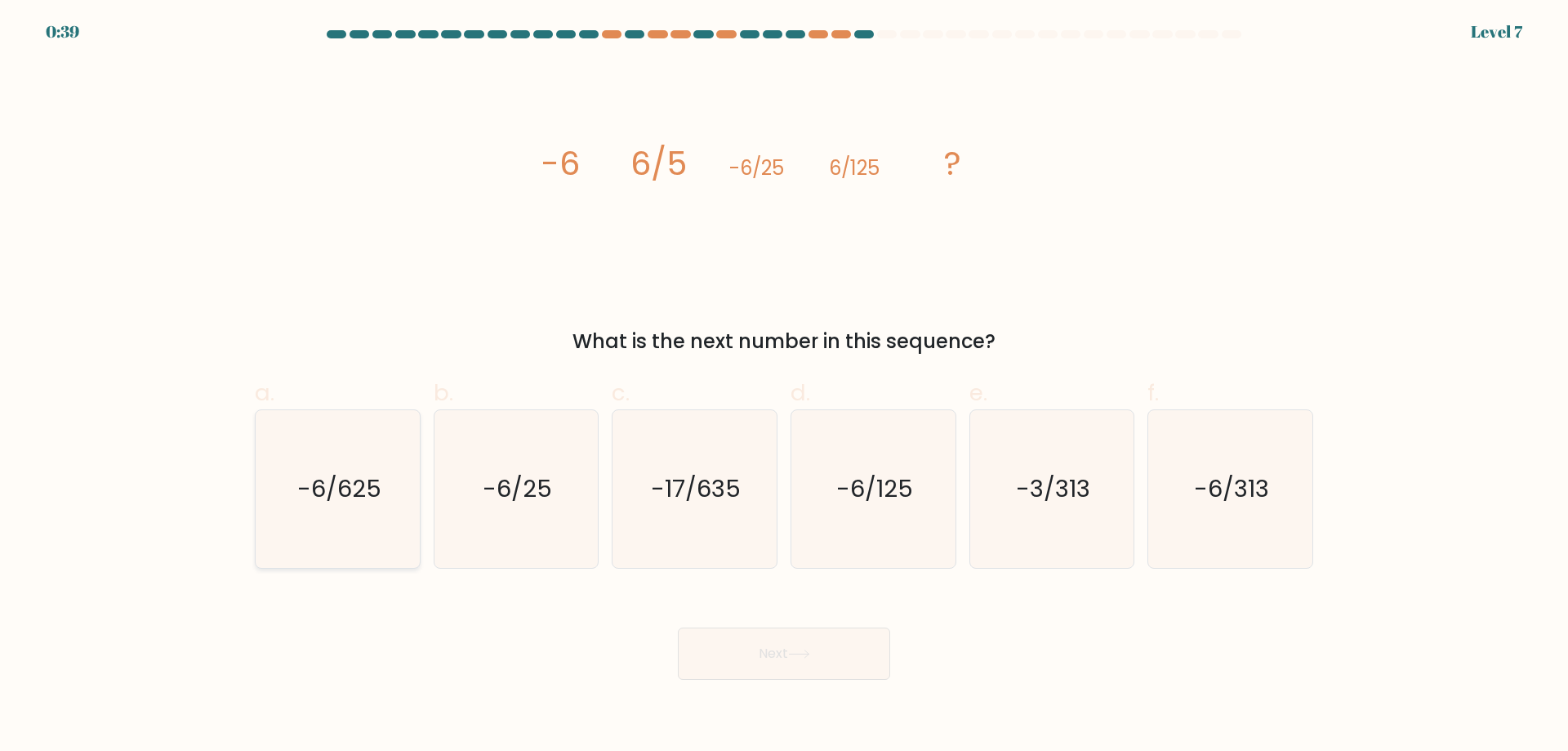
radio input "true"
click at [784, 653] on button "Next" at bounding box center [784, 653] width 212 height 52
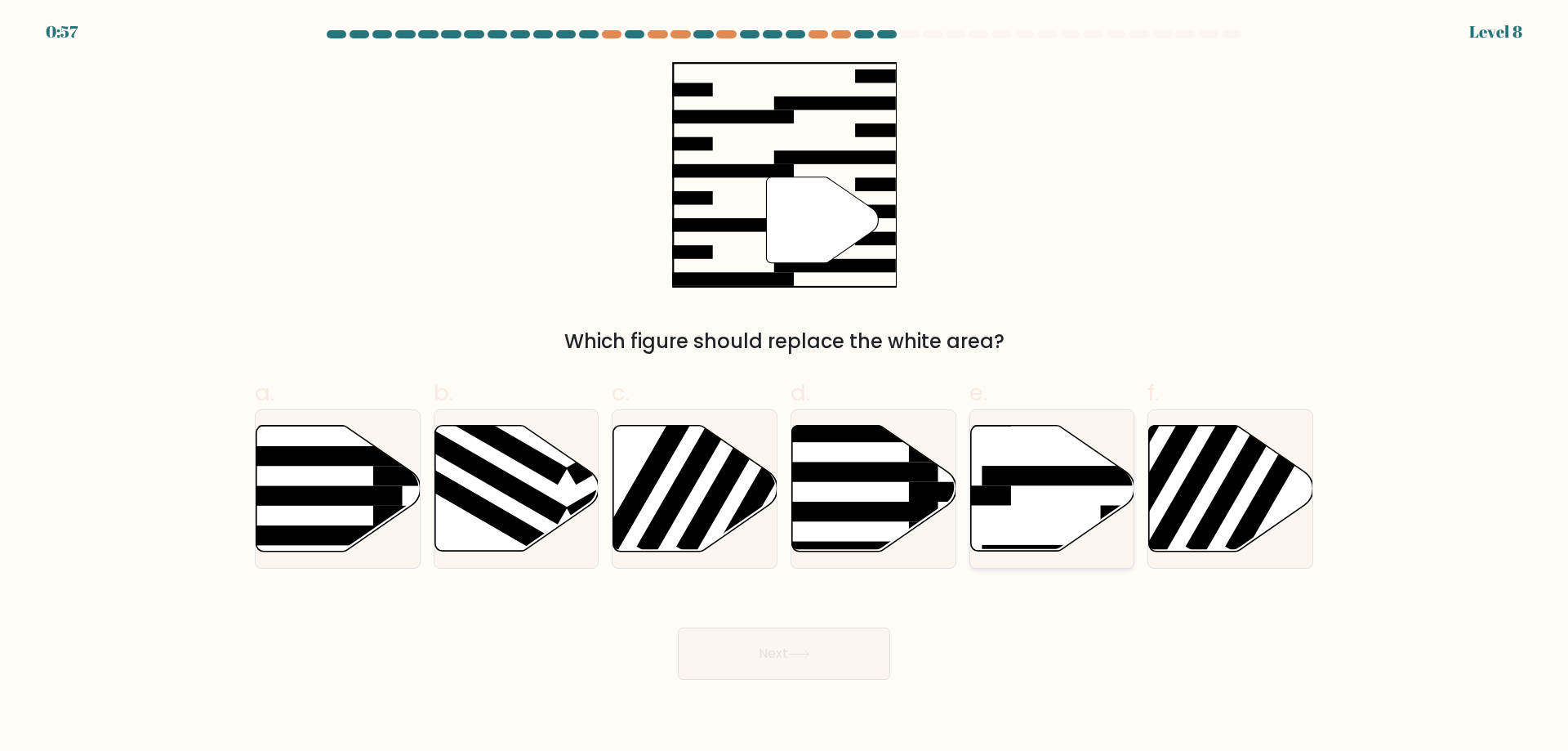
click at [1019, 492] on icon at bounding box center [1052, 488] width 164 height 126
click at [785, 386] on input "e." at bounding box center [784, 381] width 1 height 11
radio input "true"
click at [800, 662] on button "Next" at bounding box center [784, 653] width 212 height 52
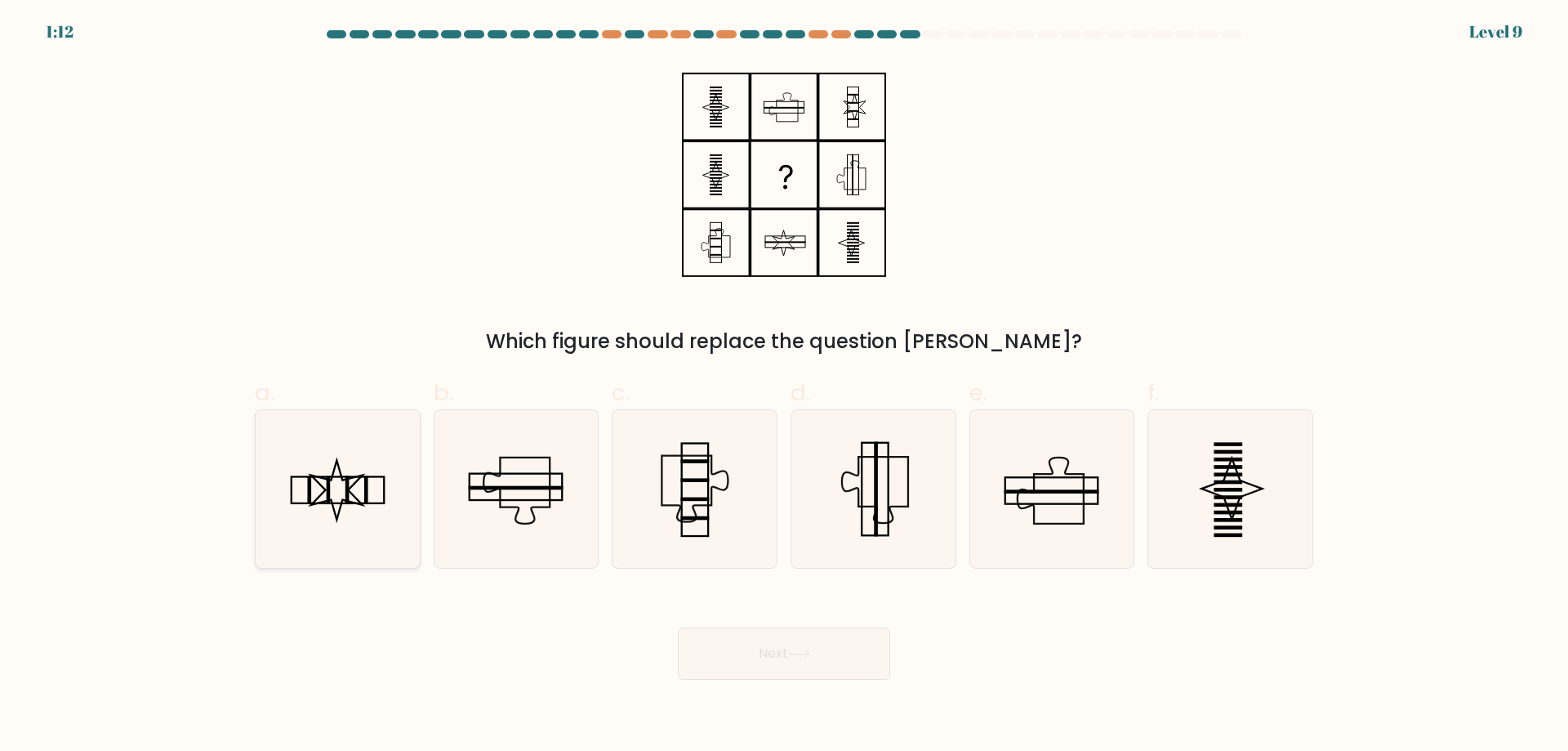
click at [377, 511] on icon at bounding box center [338, 488] width 158 height 158
click at [784, 386] on input "a." at bounding box center [784, 381] width 1 height 11
radio input "true"
click at [835, 651] on button "Next" at bounding box center [784, 653] width 212 height 52
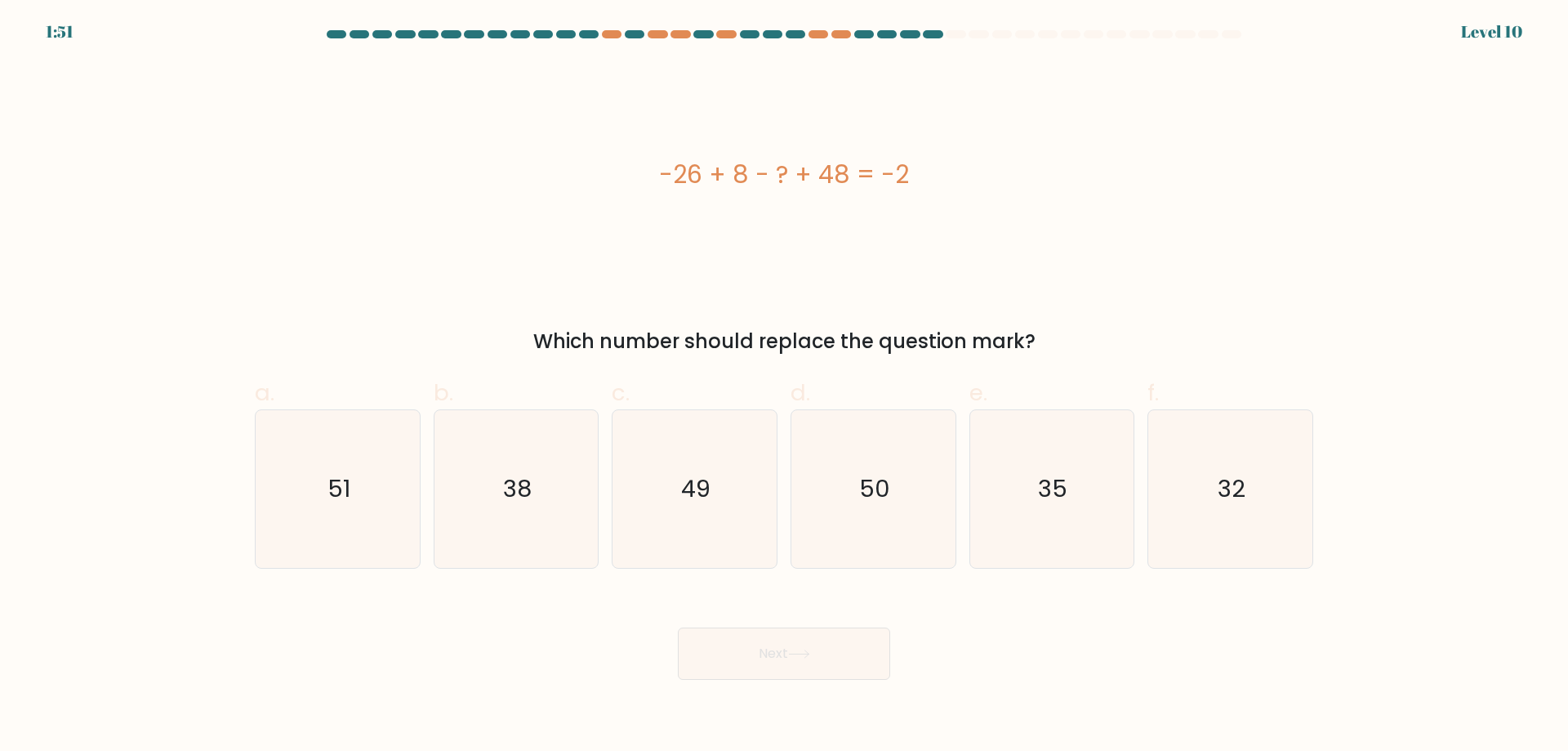
drag, startPoint x: 877, startPoint y: 179, endPoint x: 658, endPoint y: 180, distance: 219.0
click at [658, 180] on div "-26 + 8 - ? + 48 = -2" at bounding box center [784, 175] width 1059 height 37
copy div "-26 + 8 - ? + 48 = -2"
click at [1170, 494] on icon "32" at bounding box center [1230, 488] width 158 height 158
click at [785, 386] on input "f. 32" at bounding box center [784, 381] width 1 height 11
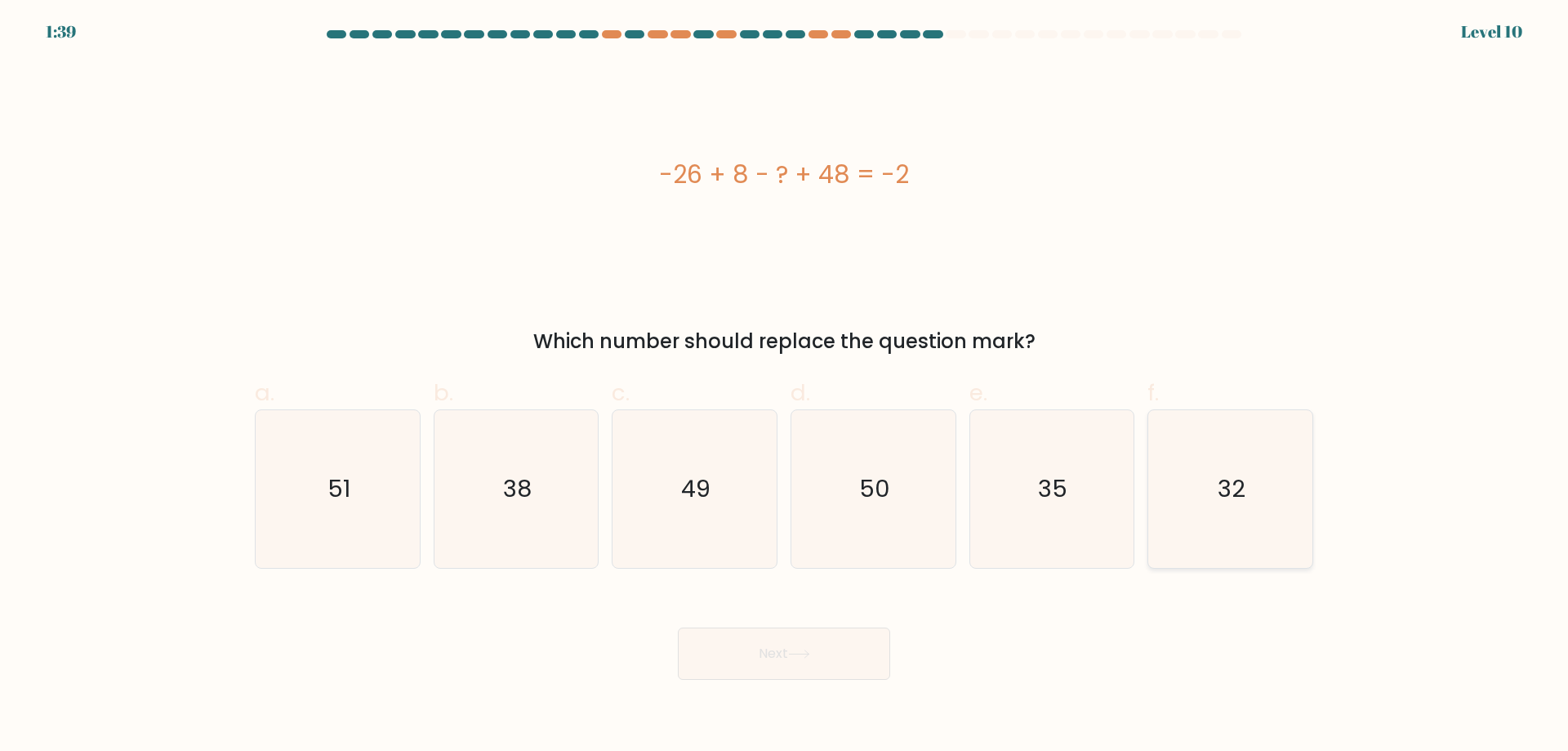
radio input "true"
click at [864, 652] on button "Next" at bounding box center [784, 653] width 212 height 52
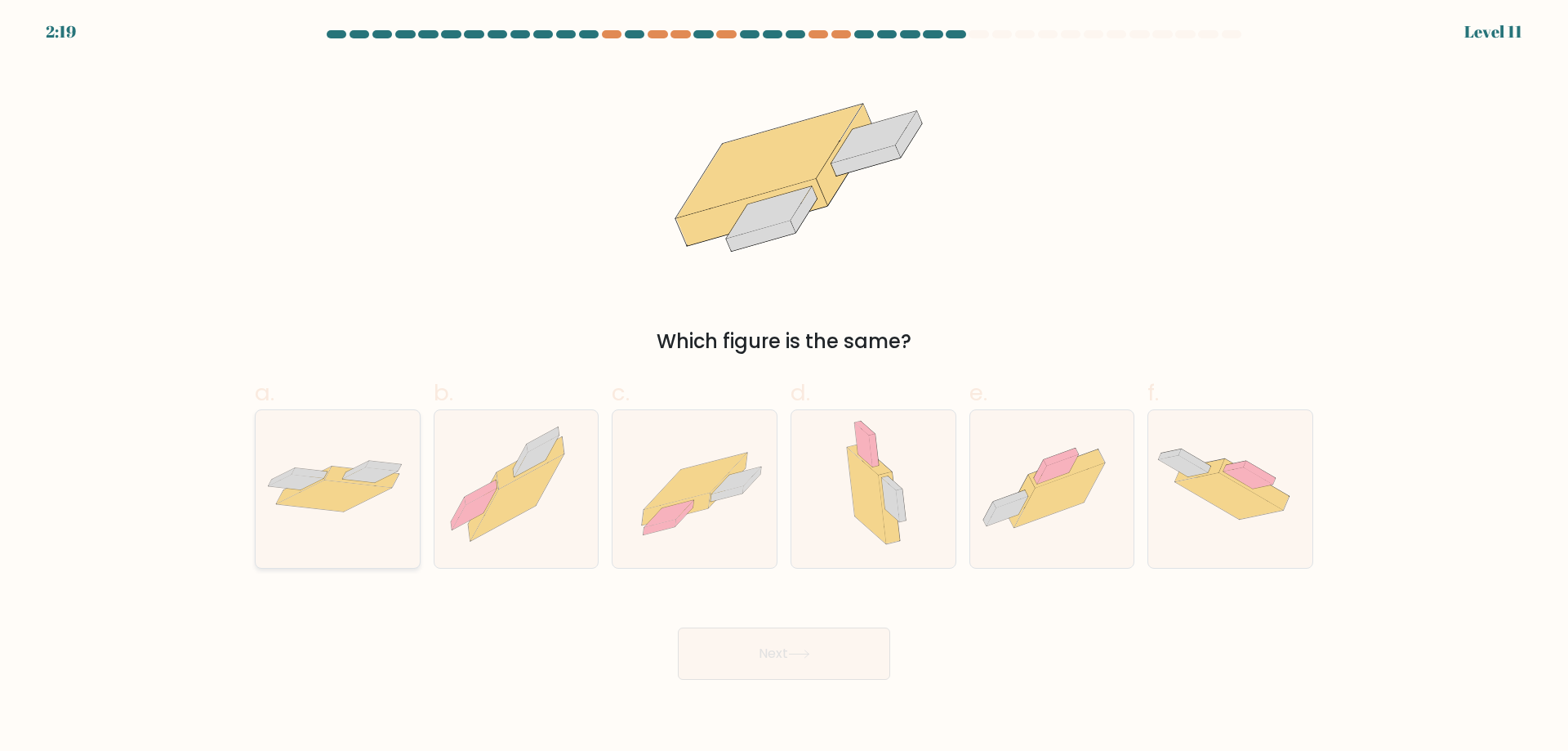
click at [396, 515] on icon at bounding box center [338, 488] width 164 height 68
click at [784, 386] on input "a." at bounding box center [784, 381] width 1 height 11
radio input "true"
click at [797, 664] on button "Next" at bounding box center [784, 653] width 212 height 52
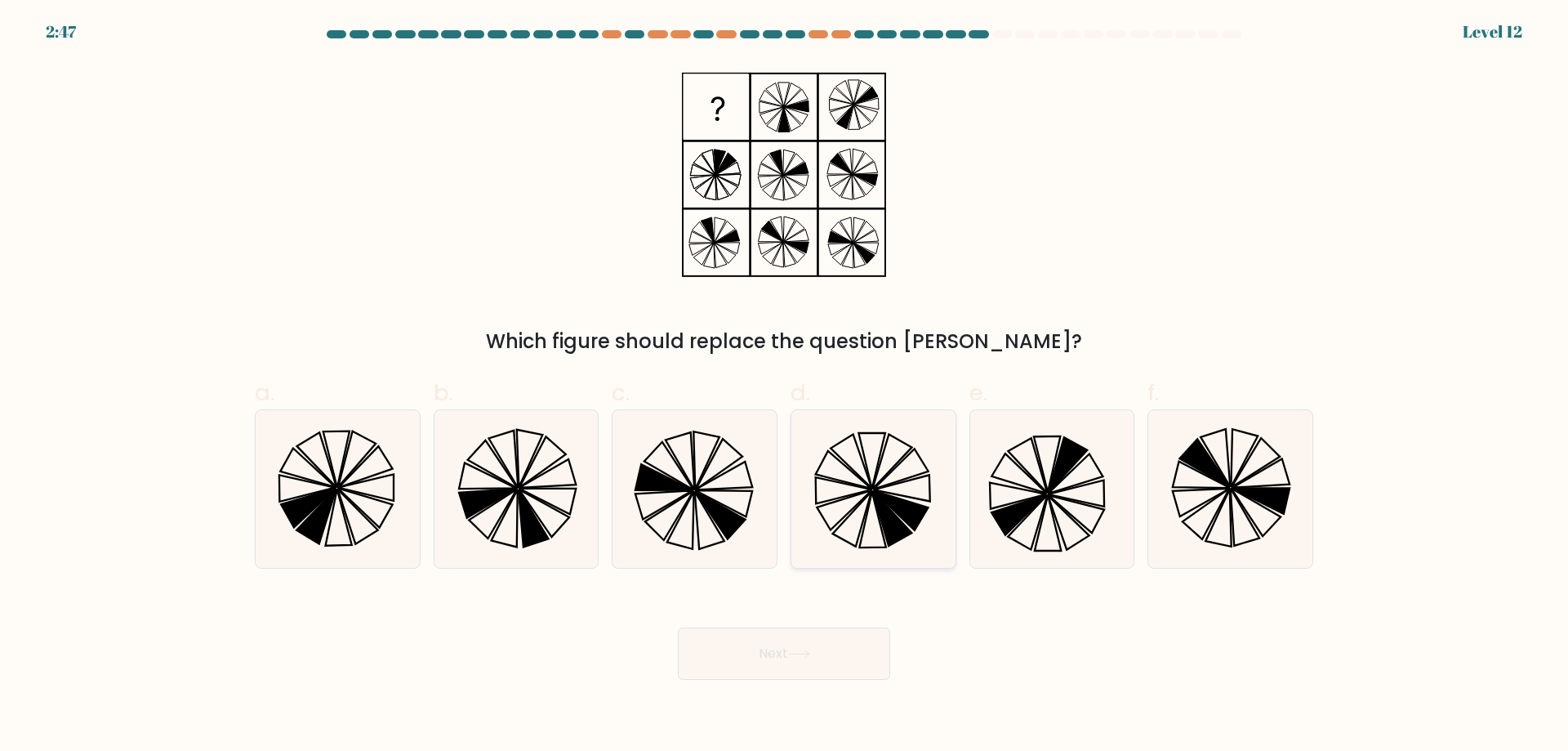
click at [862, 511] on icon at bounding box center [873, 488] width 158 height 158
click at [785, 386] on input "d." at bounding box center [784, 381] width 1 height 11
radio input "true"
click at [828, 669] on button "Next" at bounding box center [784, 653] width 212 height 52
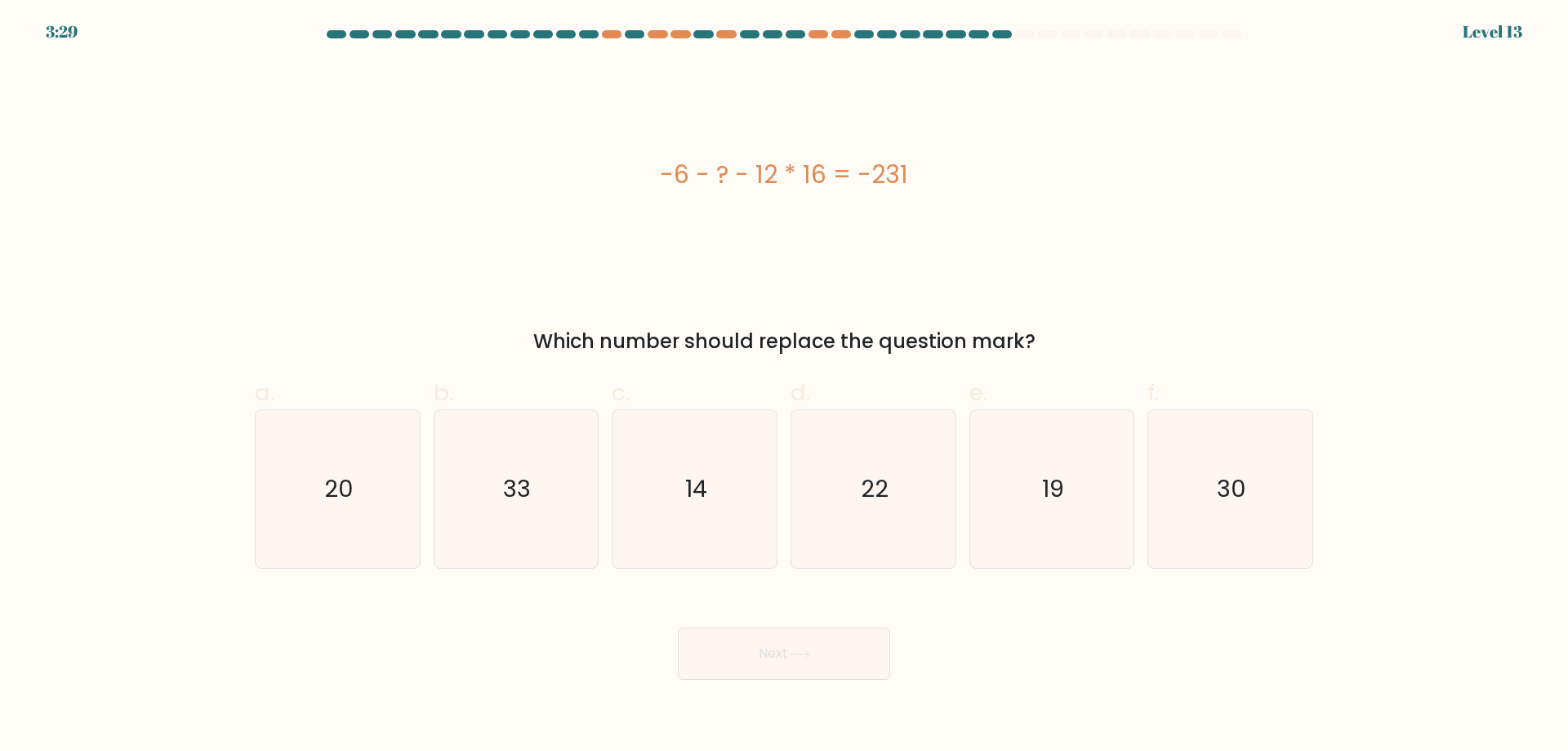
drag, startPoint x: 939, startPoint y: 193, endPoint x: 606, endPoint y: 188, distance: 333.0
click at [606, 188] on div "-6 - ? - 12 * 16 = -231" at bounding box center [784, 175] width 1059 height 37
copy div "-6 - ? - 12 * 16 = -231"
click at [556, 491] on icon "33" at bounding box center [516, 488] width 158 height 158
click at [784, 386] on input "b. 33" at bounding box center [784, 381] width 1 height 11
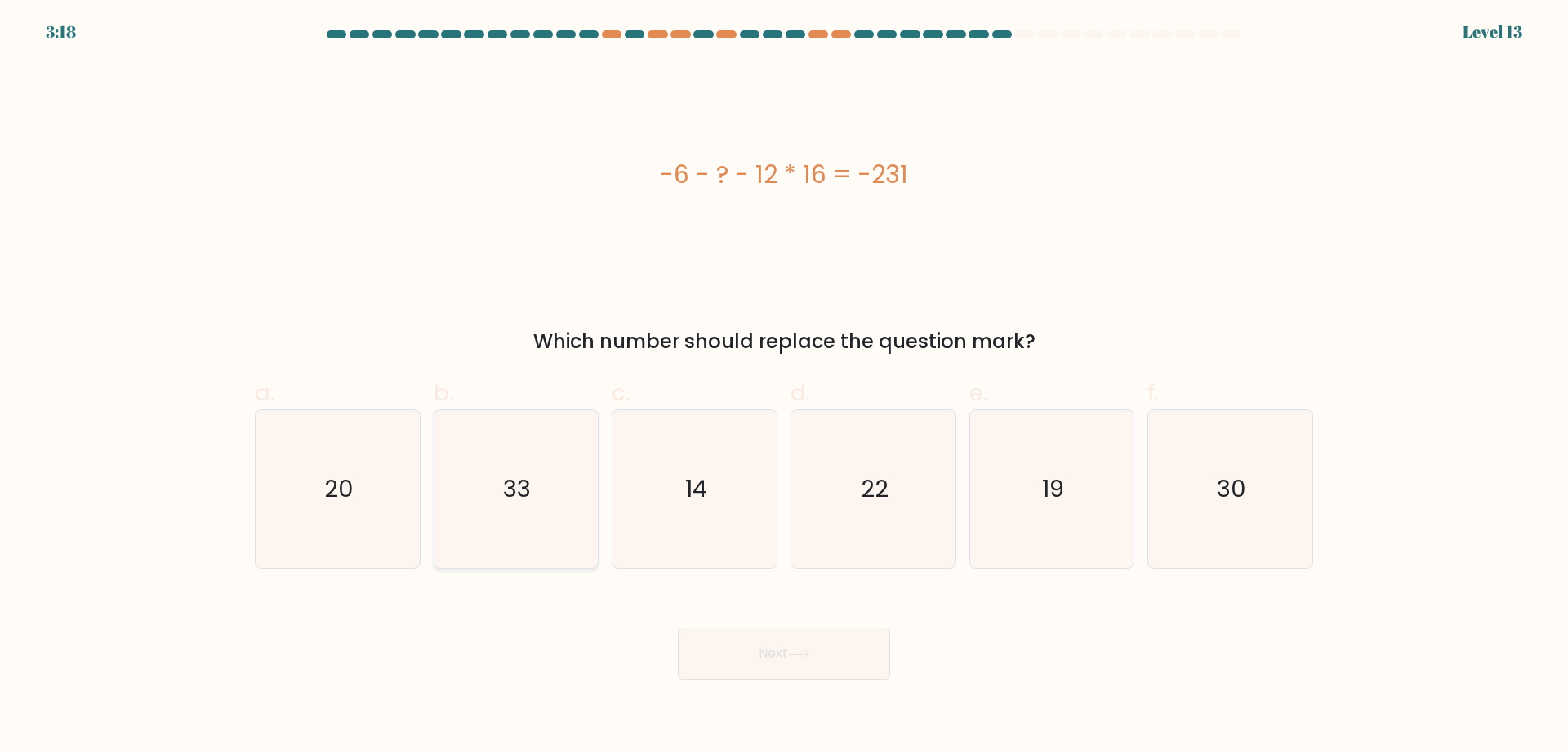
radio input "true"
click at [784, 663] on button "Next" at bounding box center [784, 653] width 212 height 52
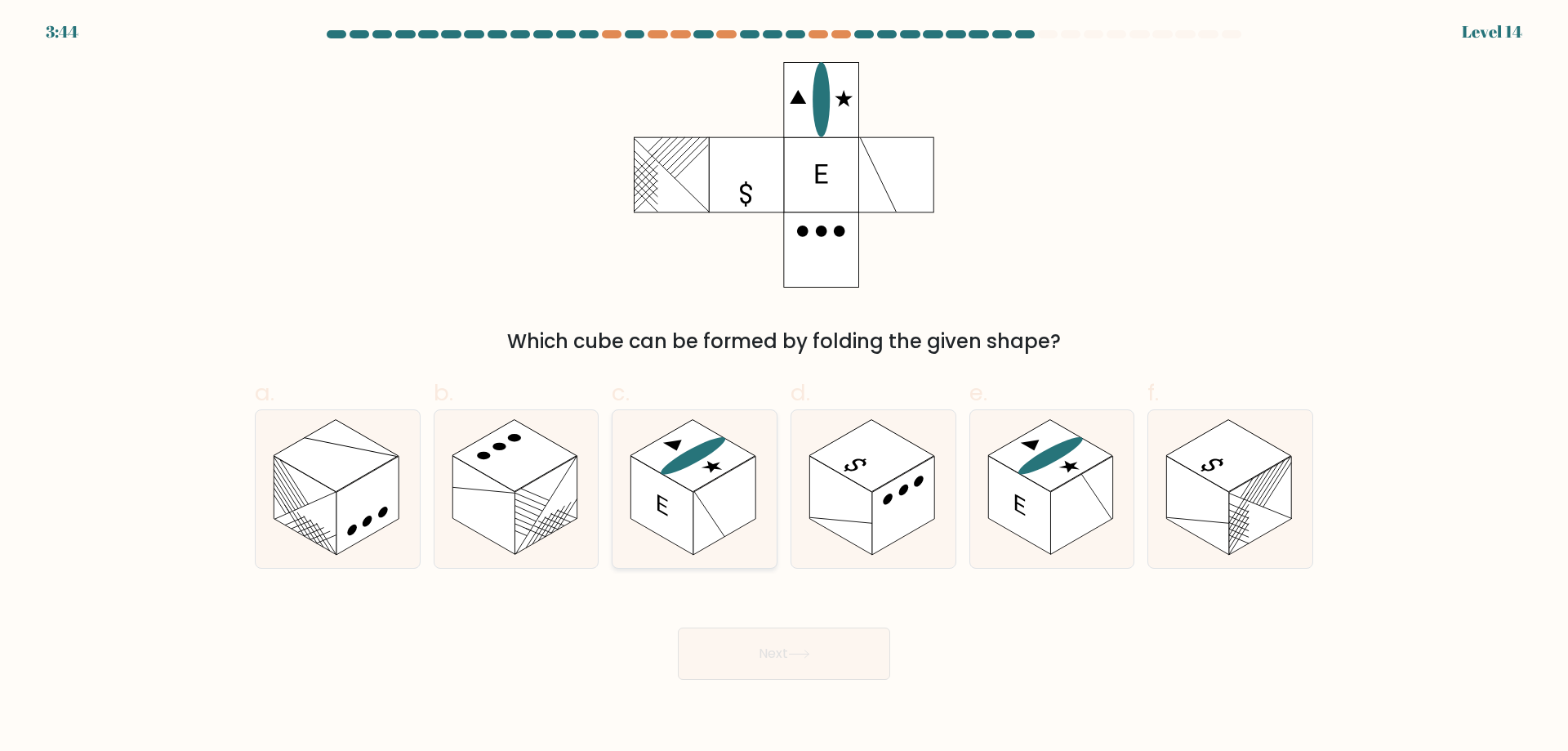
click at [696, 523] on rect at bounding box center [725, 505] width 62 height 99
click at [784, 386] on input "c." at bounding box center [784, 381] width 1 height 11
radio input "true"
click at [814, 661] on button "Next" at bounding box center [784, 653] width 212 height 52
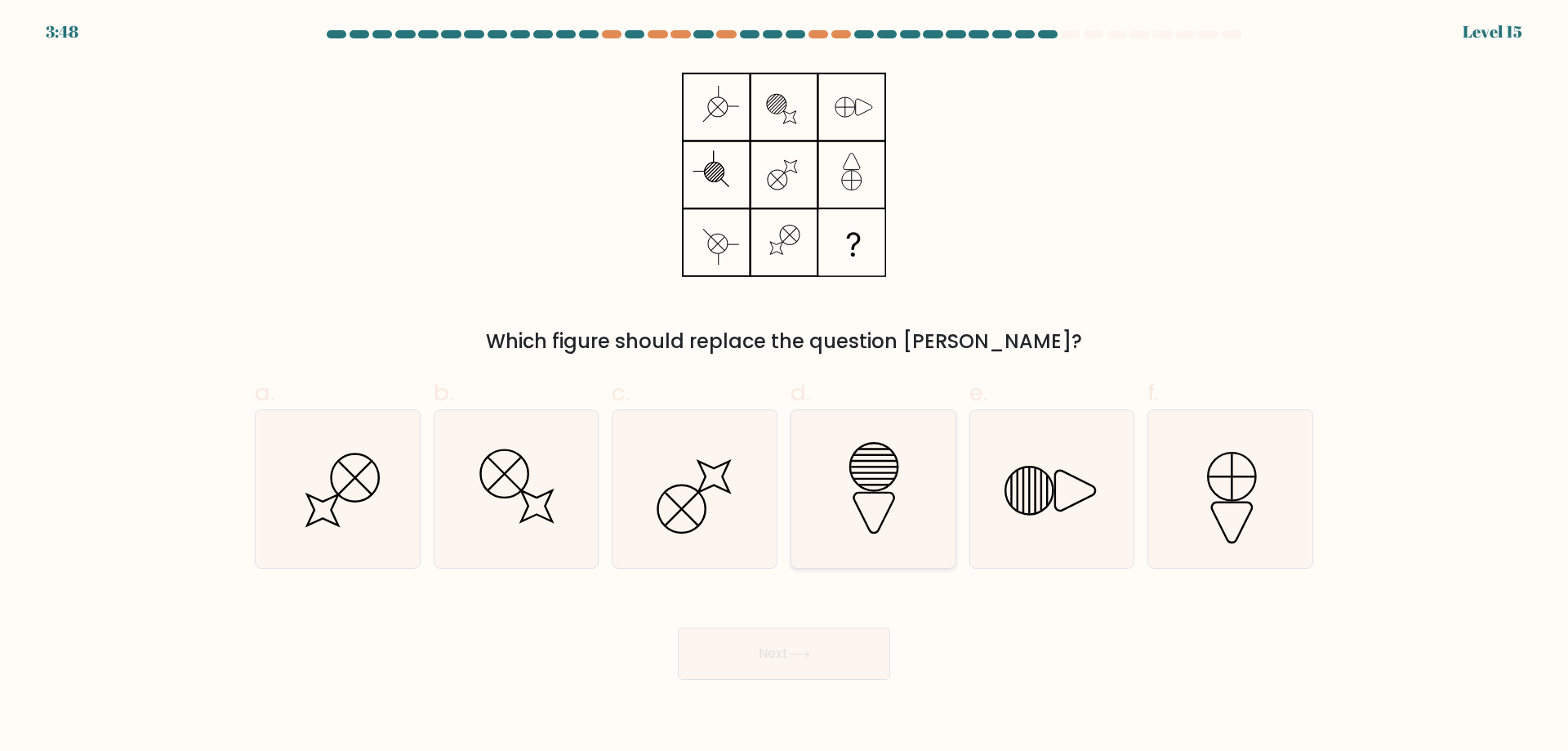
click at [866, 509] on icon at bounding box center [873, 488] width 158 height 158
click at [785, 386] on input "d." at bounding box center [784, 381] width 1 height 11
radio input "true"
click at [787, 663] on button "Next" at bounding box center [784, 653] width 212 height 52
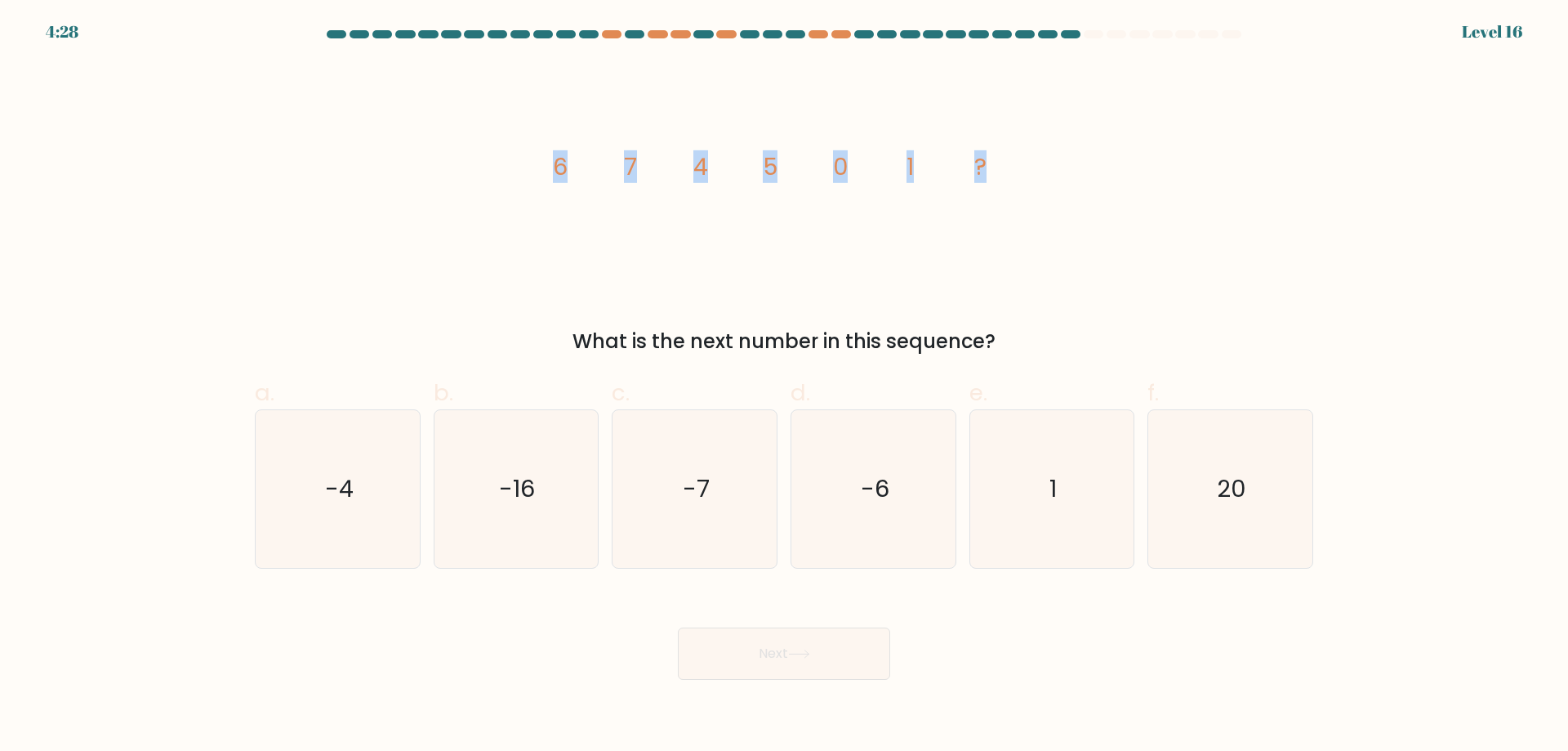
drag, startPoint x: 1031, startPoint y: 184, endPoint x: 531, endPoint y: 173, distance: 500.1
click at [531, 173] on div "image/svg+xml 6 7 4 5 0 1 ? What is the next number in this sequence?" at bounding box center [784, 209] width 1078 height 294
copy g "6 7 4 5 0 1 ?"
click at [1153, 256] on div "image/svg+xml 6 7 4 5 0 1 ? What is the next number in this sequence?" at bounding box center [784, 209] width 1078 height 294
drag, startPoint x: 1401, startPoint y: 543, endPoint x: 198, endPoint y: 434, distance: 1207.9
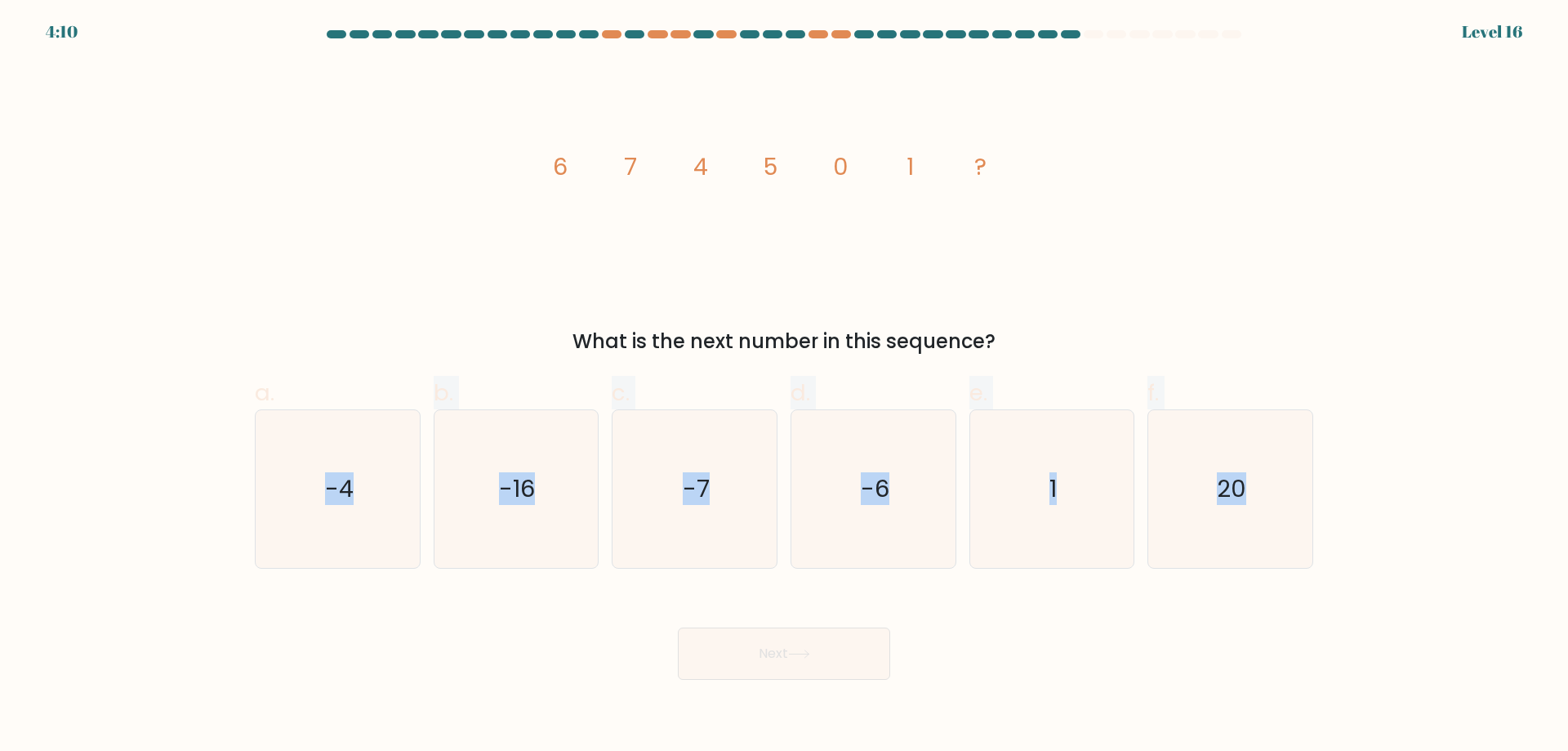
click at [198, 434] on form at bounding box center [784, 354] width 1568 height 650
copy div "-4 b. -16 c. -7 d. -6 e. 1 f. 20"
click at [1141, 634] on div "Next" at bounding box center [784, 634] width 1078 height 92
click at [328, 508] on icon "-4" at bounding box center [338, 488] width 158 height 158
click at [784, 386] on input "a. -4" at bounding box center [784, 381] width 1 height 11
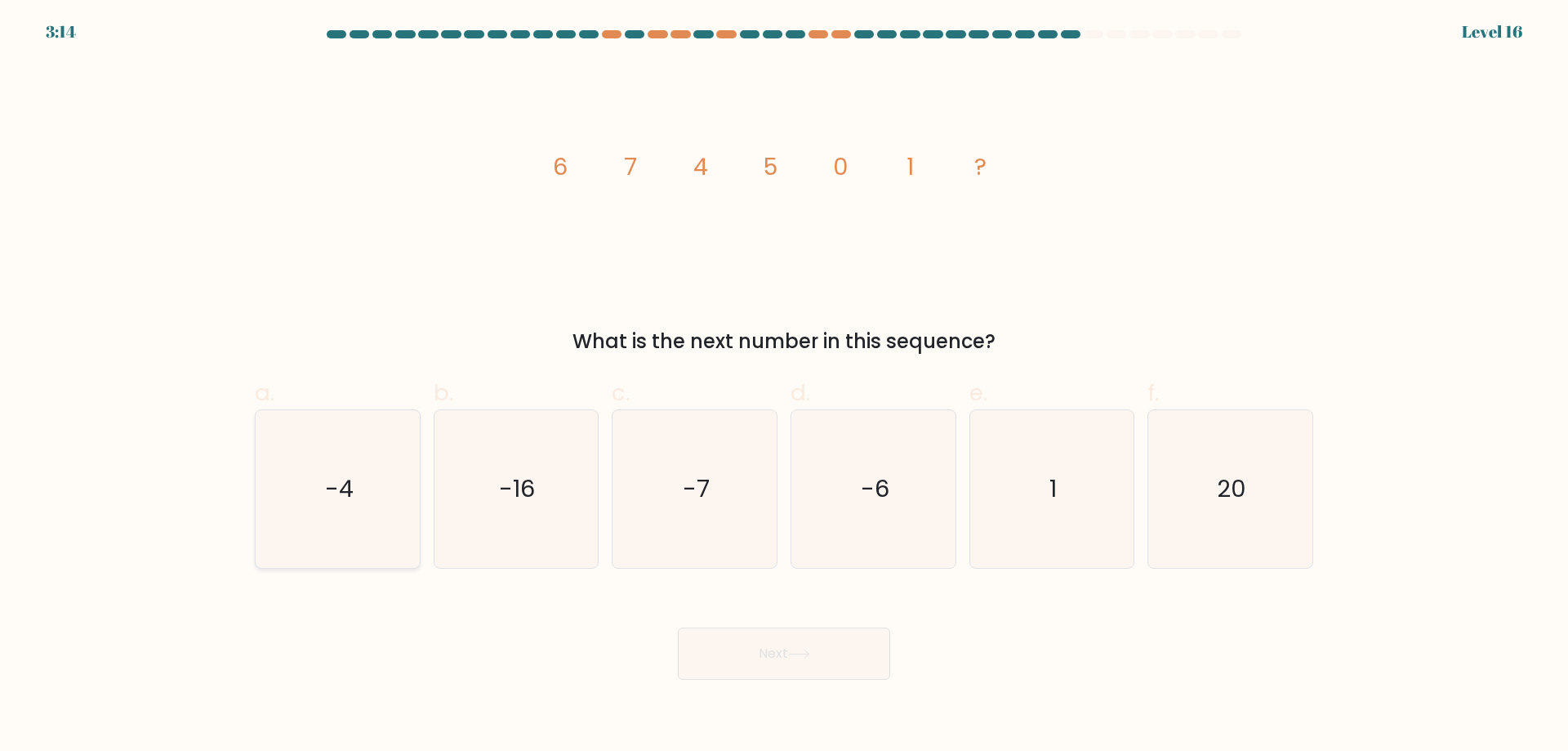
radio input "true"
click at [842, 665] on button "Next" at bounding box center [784, 653] width 212 height 52
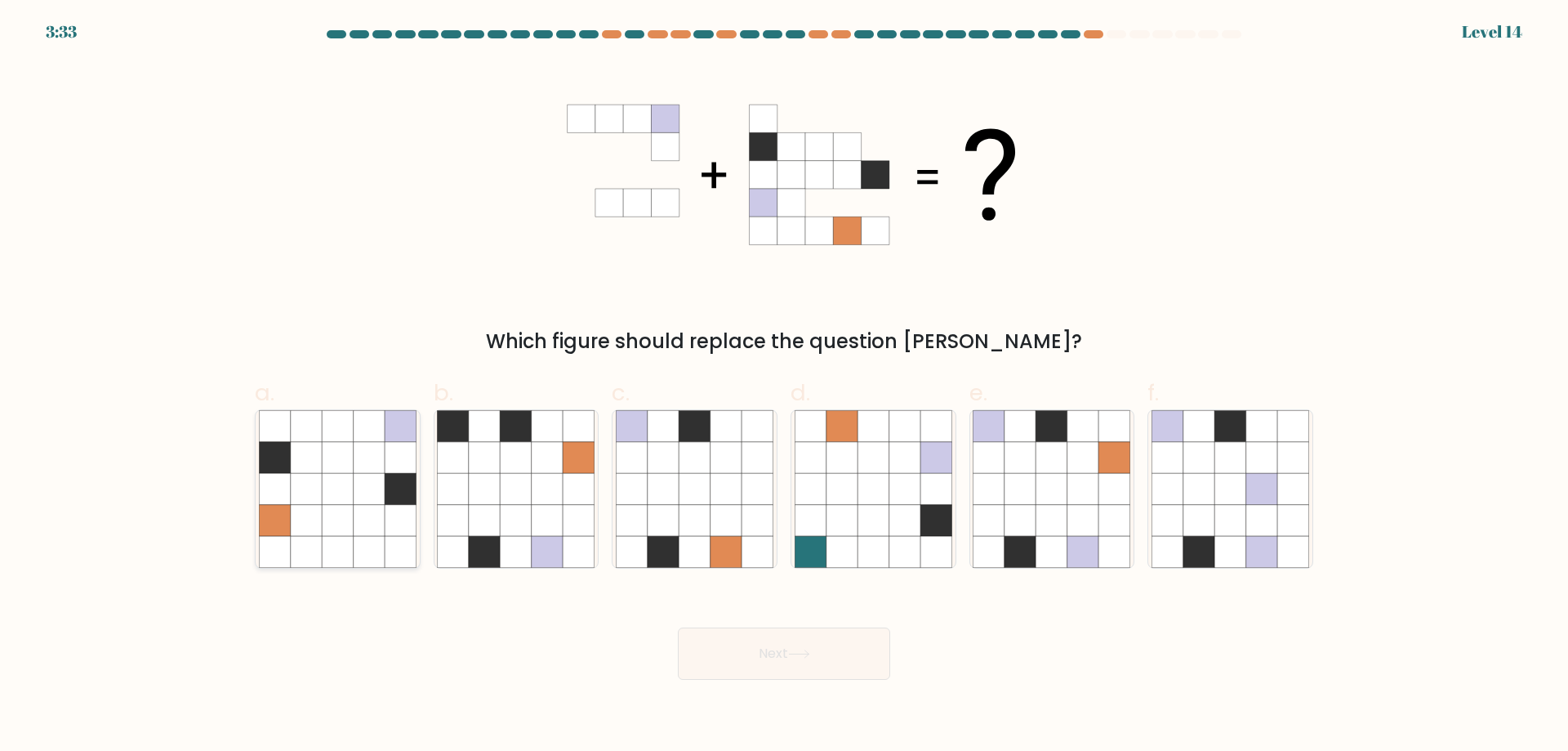
click at [335, 473] on icon at bounding box center [337, 488] width 31 height 31
click at [784, 386] on input "a." at bounding box center [784, 381] width 1 height 11
radio input "true"
click at [815, 665] on button "Next" at bounding box center [784, 653] width 212 height 52
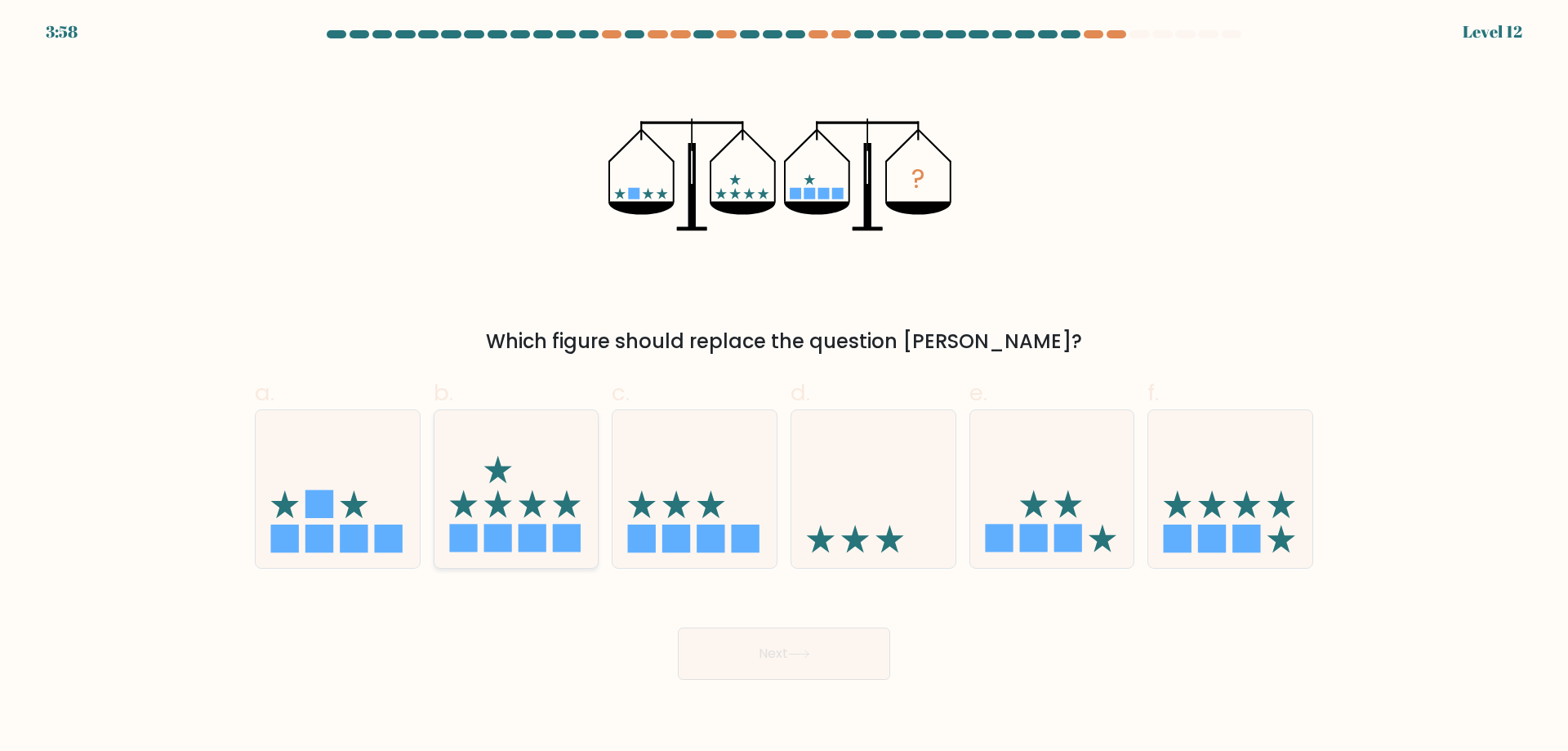
click at [538, 505] on icon at bounding box center [532, 504] width 28 height 28
click at [784, 386] on input "b." at bounding box center [784, 381] width 1 height 11
radio input "true"
click at [844, 651] on button "Next" at bounding box center [784, 653] width 212 height 52
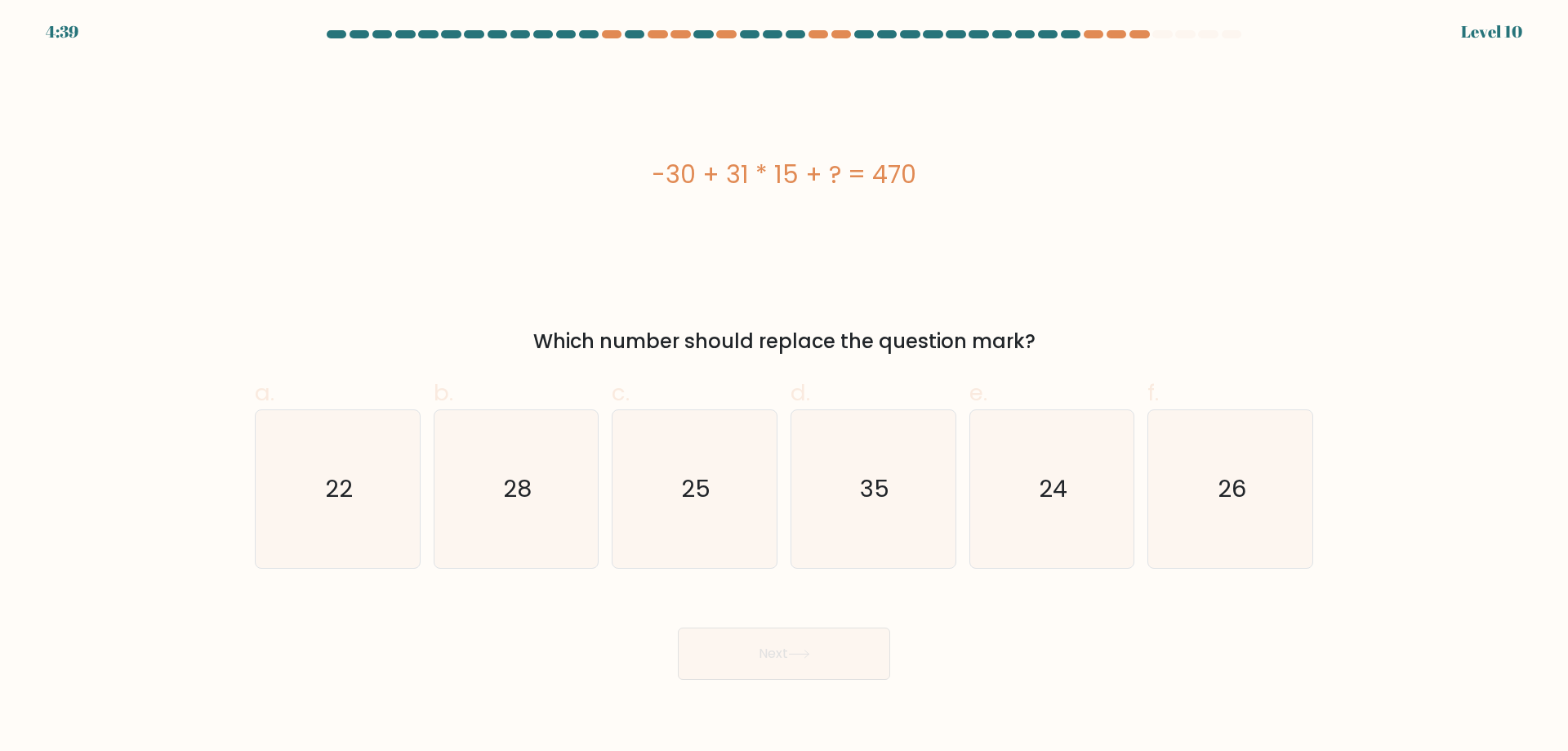
drag, startPoint x: 887, startPoint y: 175, endPoint x: 621, endPoint y: 160, distance: 266.4
click at [621, 160] on div "-30 + 31 * 15 + ? = 470" at bounding box center [784, 175] width 1059 height 37
copy div "-30 + 31 * 15 + ? = 470"
click at [852, 535] on icon "35" at bounding box center [873, 488] width 158 height 158
click at [785, 386] on input "d. 35" at bounding box center [784, 381] width 1 height 11
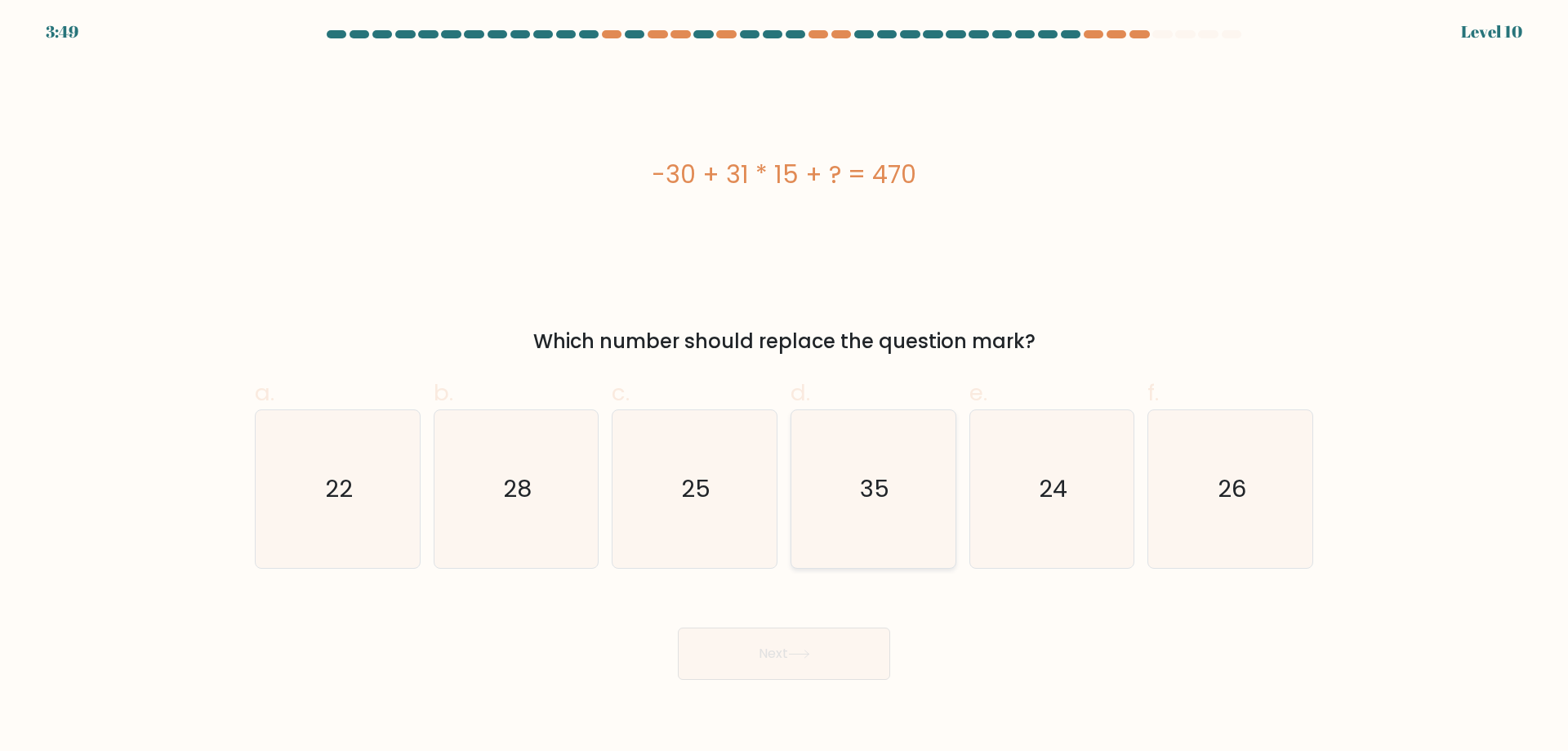
radio input "true"
click at [797, 669] on button "Next" at bounding box center [784, 653] width 212 height 52
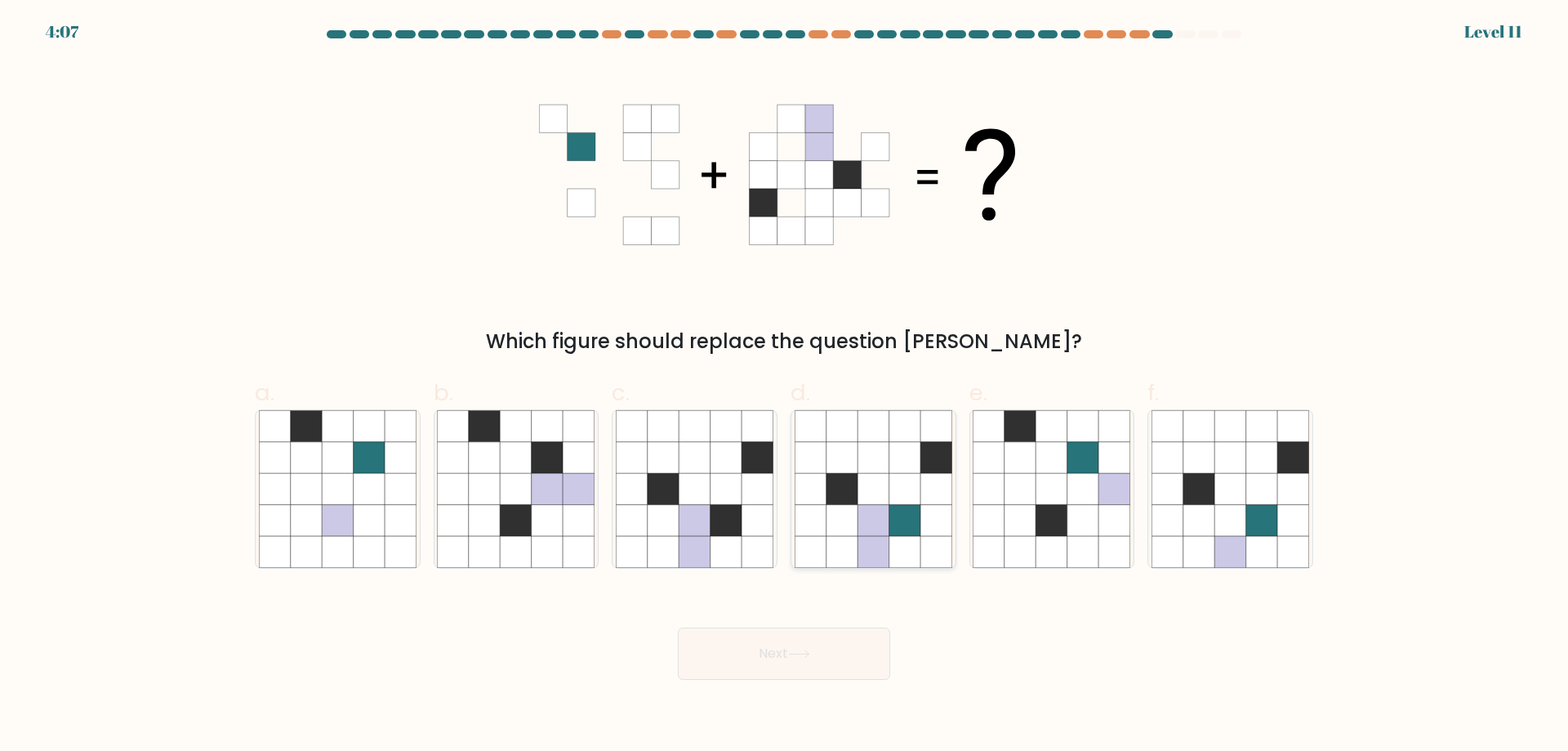
click at [926, 547] on icon at bounding box center [935, 551] width 31 height 31
click at [785, 386] on input "d." at bounding box center [784, 381] width 1 height 11
radio input "true"
click at [854, 652] on button "Next" at bounding box center [784, 653] width 212 height 52
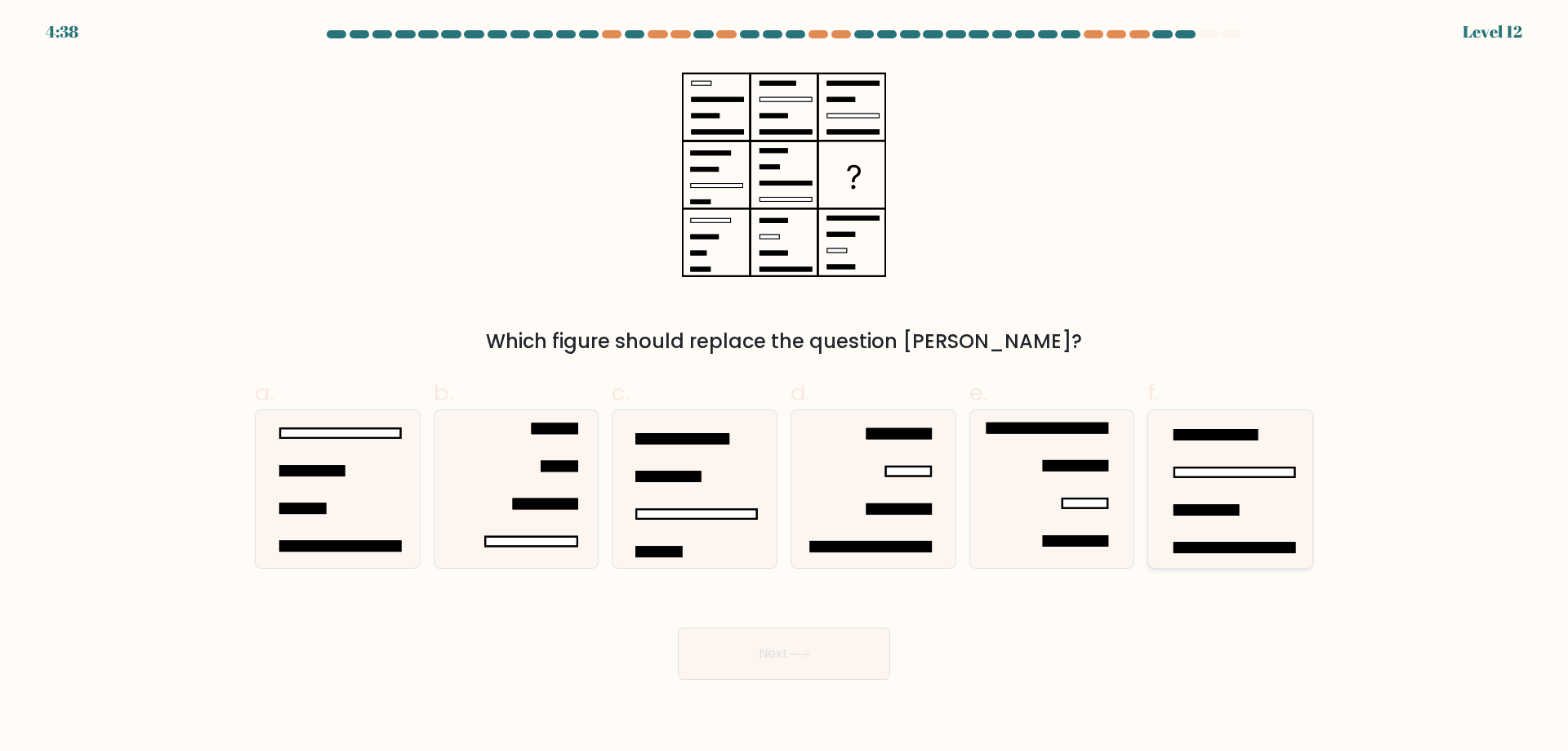
click at [1203, 488] on icon at bounding box center [1230, 488] width 158 height 158
click at [785, 386] on input "f." at bounding box center [784, 381] width 1 height 11
radio input "true"
click at [819, 657] on button "Next" at bounding box center [784, 653] width 212 height 52
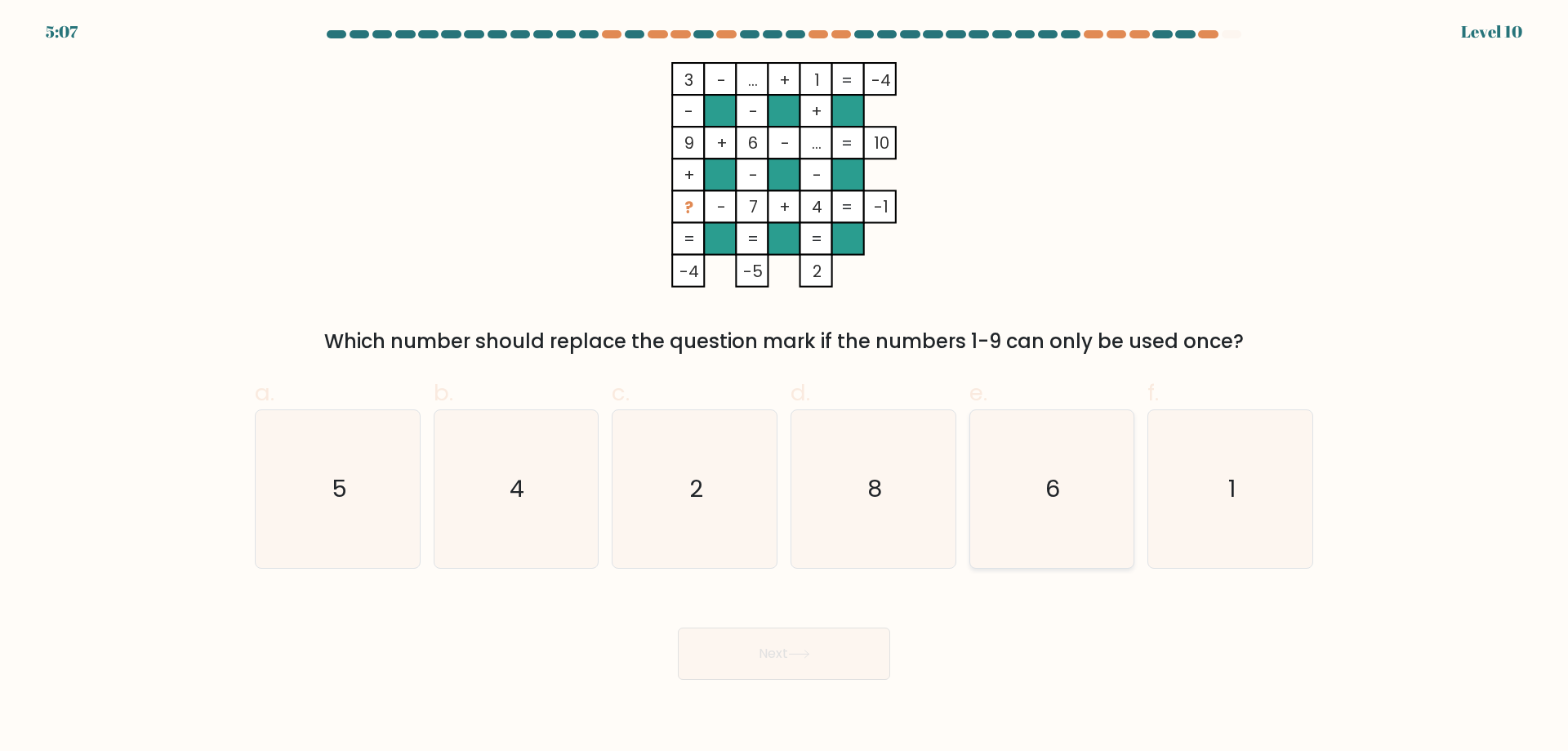
click at [1035, 502] on icon "6" at bounding box center [1052, 488] width 158 height 158
click at [785, 386] on input "e. 6" at bounding box center [784, 381] width 1 height 11
radio input "true"
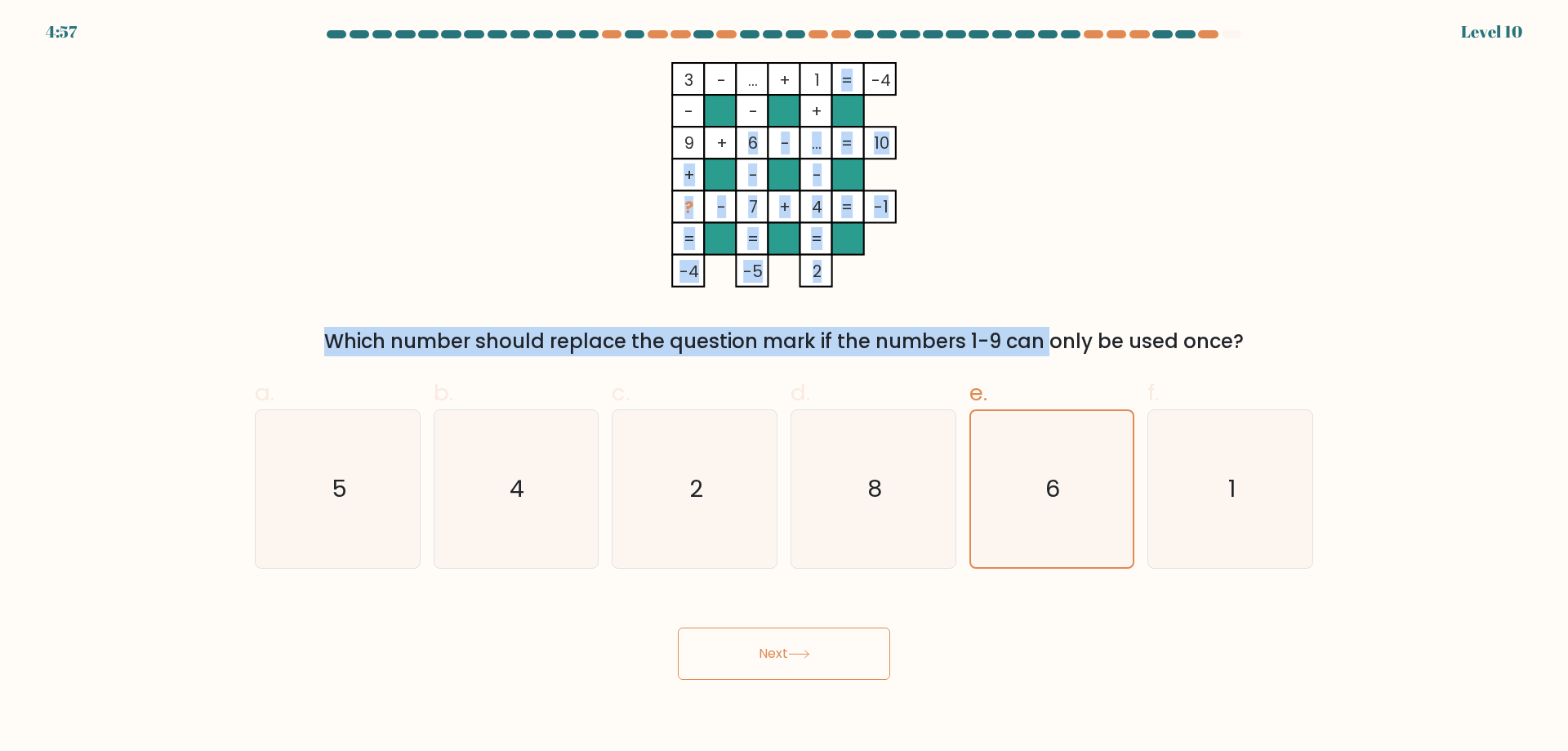
drag, startPoint x: 876, startPoint y: 292, endPoint x: 727, endPoint y: 139, distance: 213.6
click at [727, 139] on div "3 - ... + 1 -4 - - + 9 + 6 - ... 10 + - - ? - 7 + 4 = -1 = = = = -4 -5 2 = Whic…" at bounding box center [784, 209] width 1078 height 294
click at [985, 242] on icon "3 - ... + 1 -4 - - + 9 + 6 - ... 10 + - - ? - 7 + 4 = -1 = = = = -4 -5 2 =" at bounding box center [784, 175] width 490 height 226
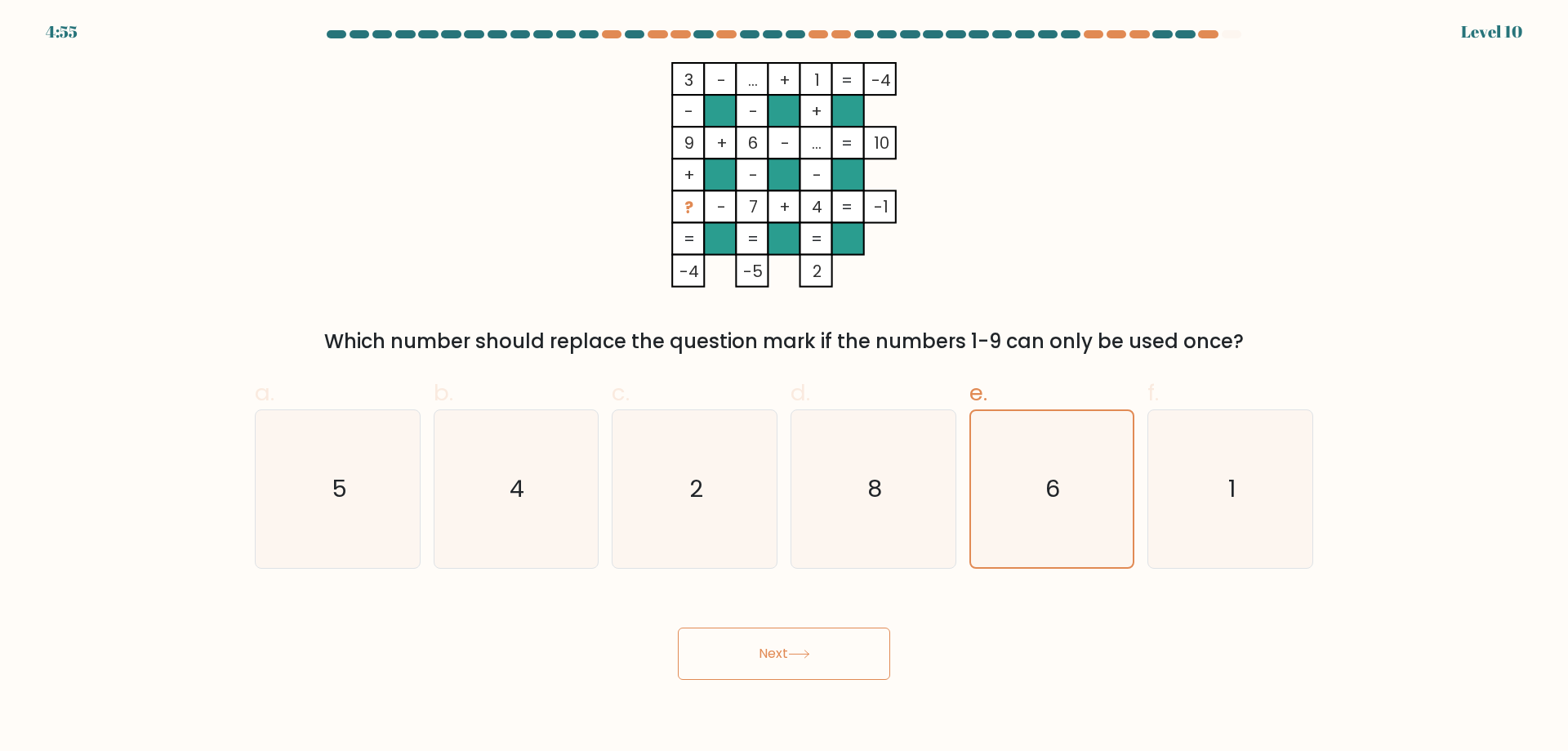
drag, startPoint x: 679, startPoint y: 202, endPoint x: 825, endPoint y: 218, distance: 146.9
click at [796, 202] on icon "3 - ... + 1 -4 - - + 9 + 6 - ... 10 + - - ? - 7 + 4 = -1 = = = = -4 -5 2 =" at bounding box center [784, 175] width 490 height 226
click at [968, 297] on div "3 - ... + 1 -4 - - + 9 + 6 - ... 10 + - - ? - 7 + 4 = -1 = = = = -4 -5 2 = Whic…" at bounding box center [784, 209] width 1078 height 294
drag, startPoint x: 725, startPoint y: 525, endPoint x: 745, endPoint y: 563, distance: 42.9
click at [724, 525] on icon "2" at bounding box center [695, 488] width 158 height 158
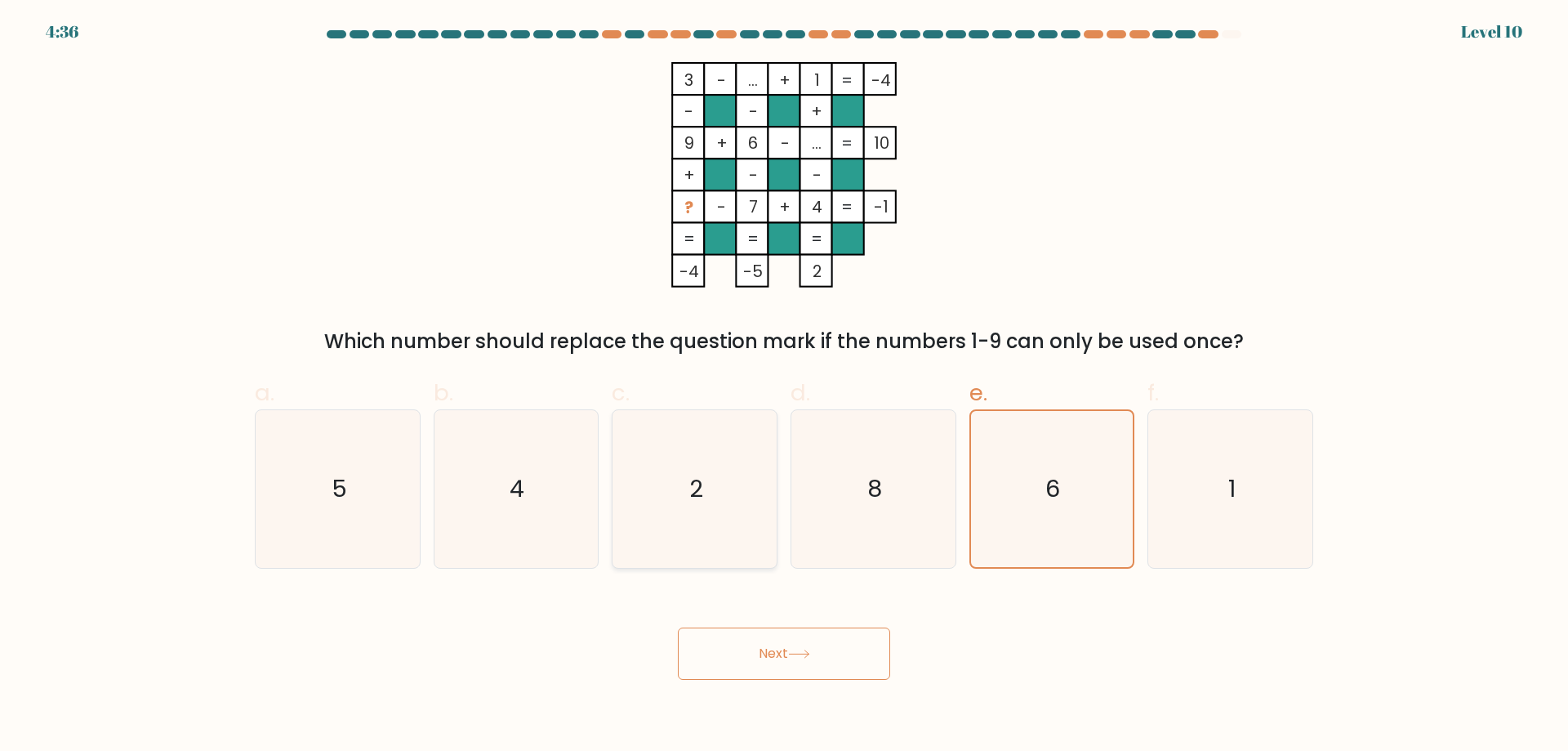
click at [784, 386] on input "c. 2" at bounding box center [784, 381] width 1 height 11
radio input "true"
click at [787, 638] on button "Next" at bounding box center [784, 653] width 212 height 52
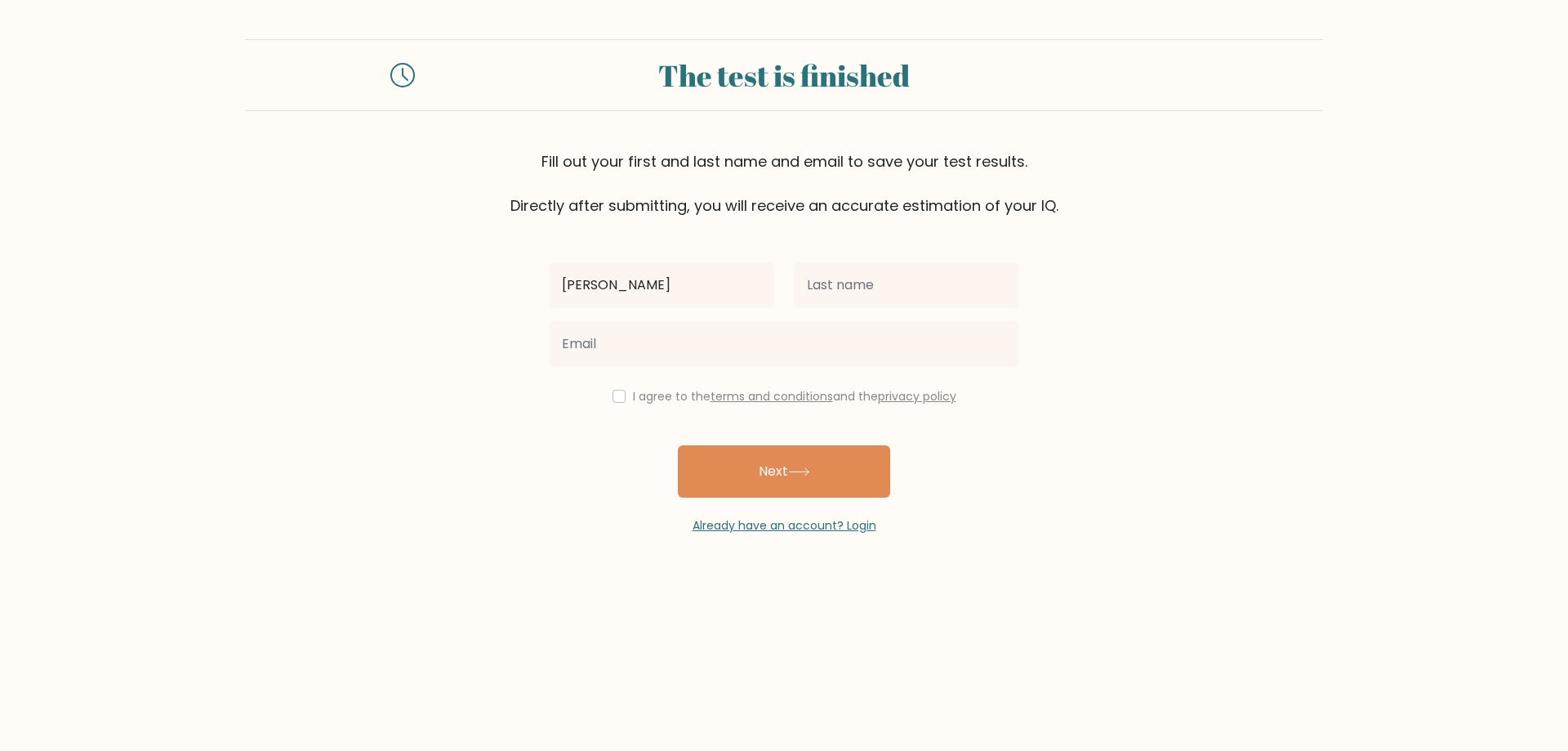
type input "Dianne"
type input "Cruz"
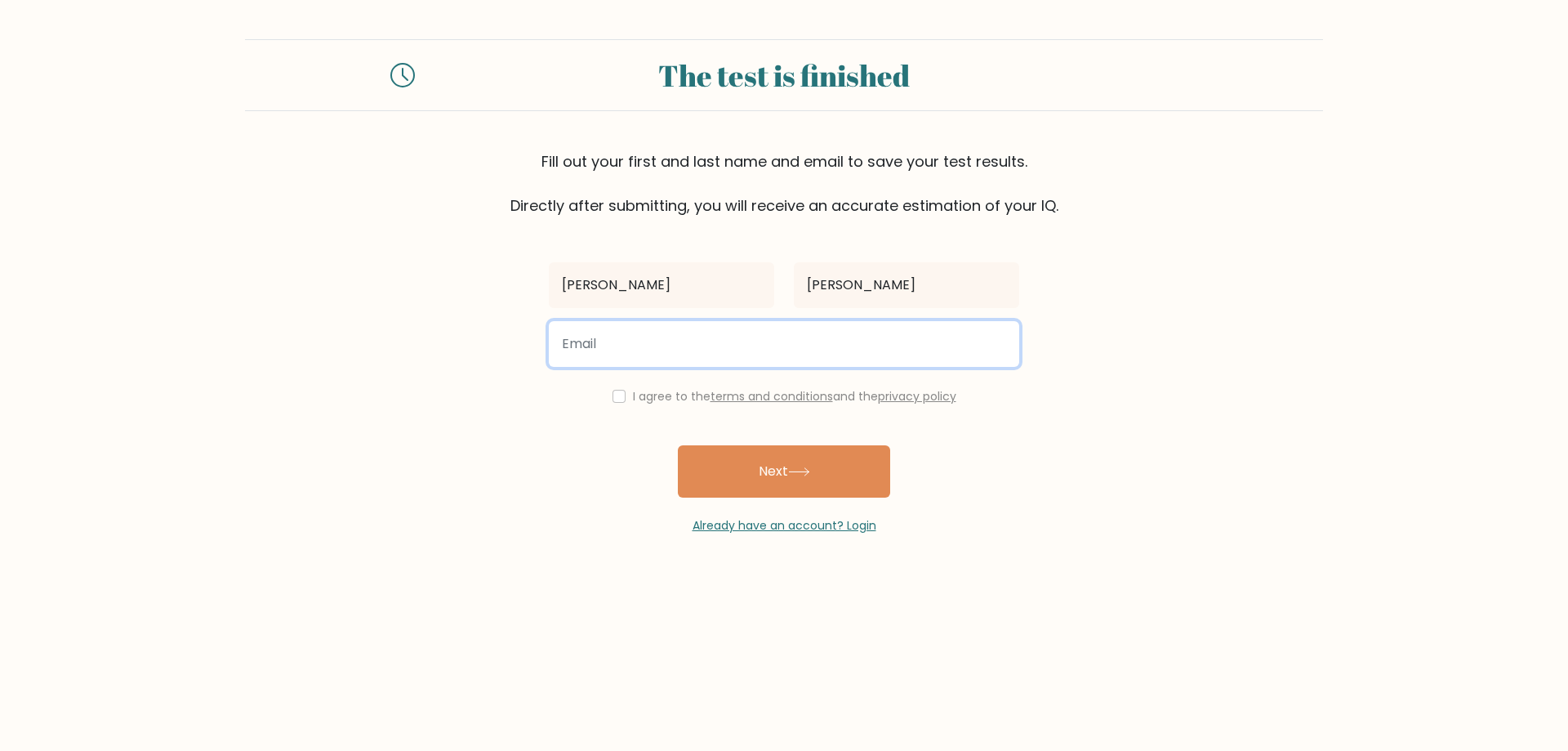
click at [656, 355] on input "email" at bounding box center [784, 344] width 471 height 46
type input "ddcruz9692@gmail.com"
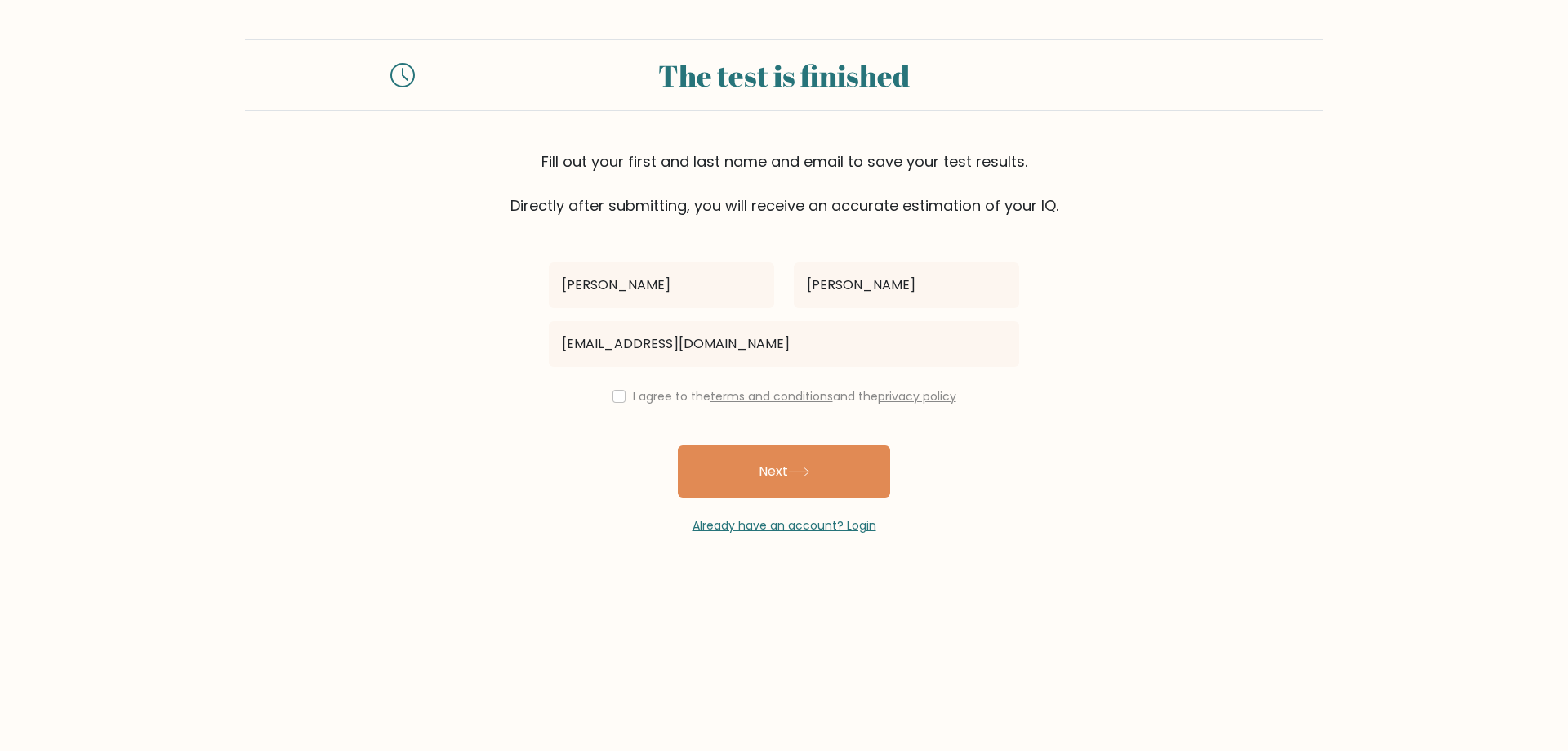
click at [623, 385] on div "Dianne Cruz ddcruz9692@gmail.com I agree to the terms and conditions and the pr…" at bounding box center [784, 376] width 490 height 317
click at [618, 401] on input "checkbox" at bounding box center [619, 396] width 13 height 13
checkbox input "true"
click at [799, 473] on icon at bounding box center [799, 472] width 22 height 9
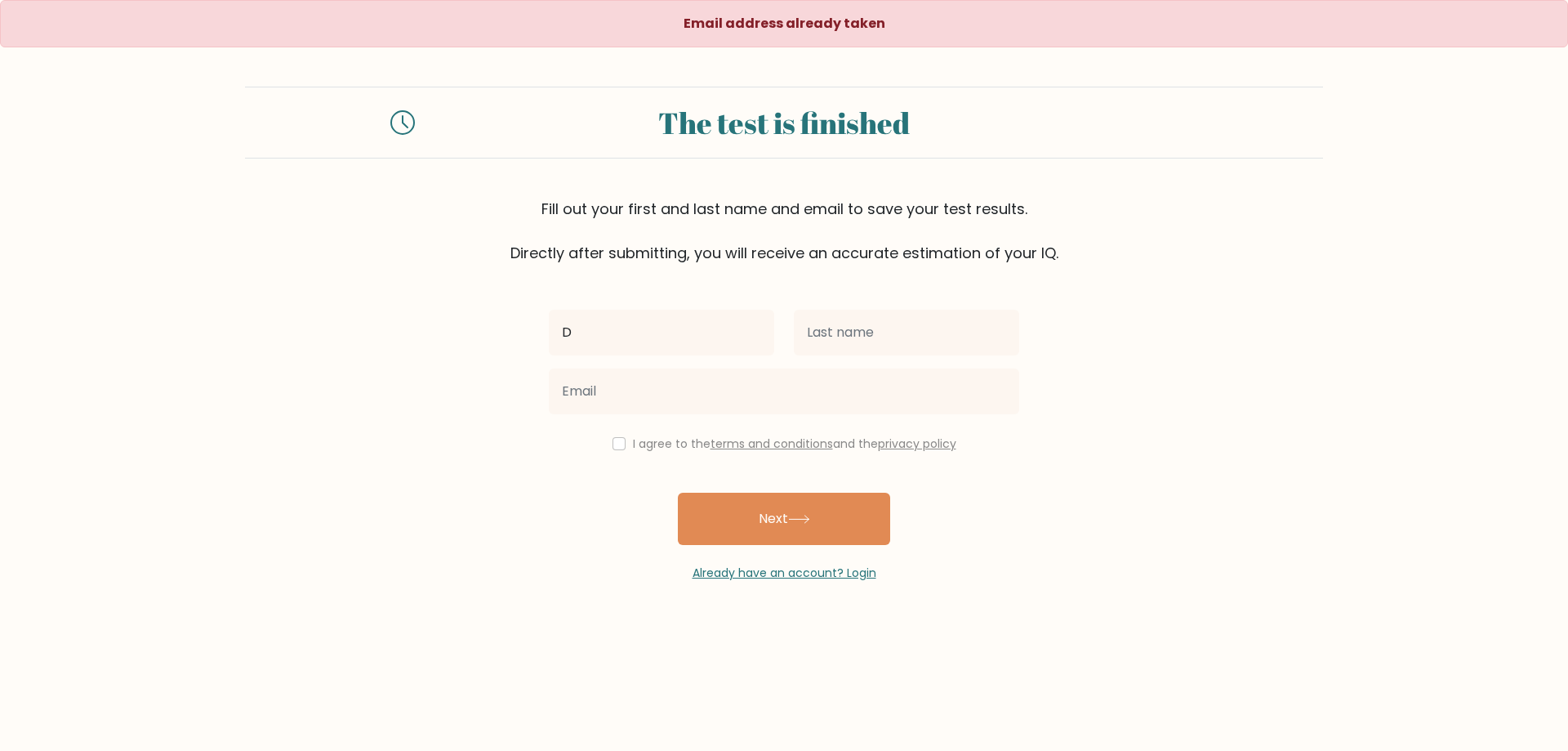
type input "[PERSON_NAME]"
click at [866, 341] on input "text" at bounding box center [907, 332] width 226 height 46
type input "[PERSON_NAME]"
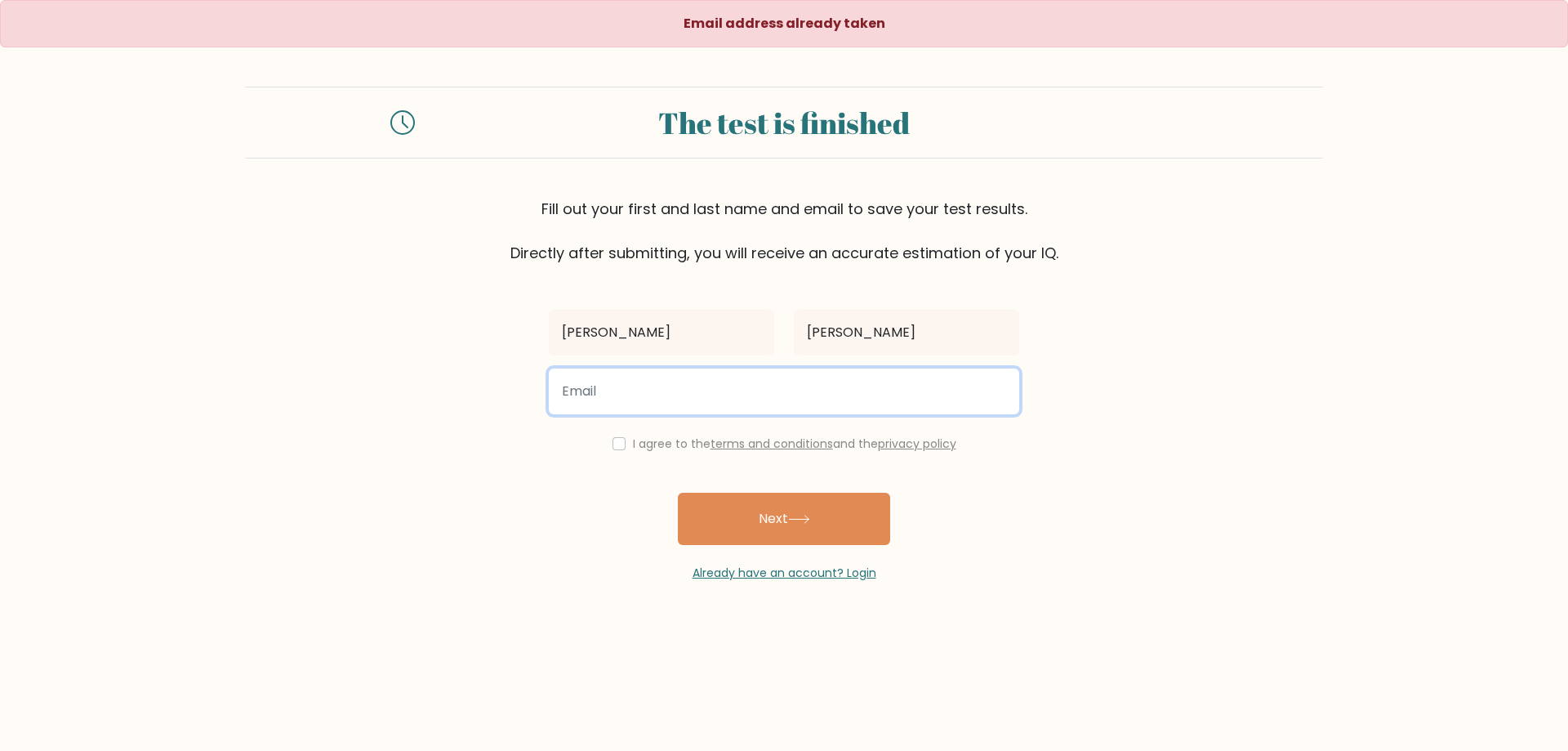
click at [679, 390] on input "email" at bounding box center [784, 391] width 471 height 46
type input "dia.dalidacruz2117@gmail.com"
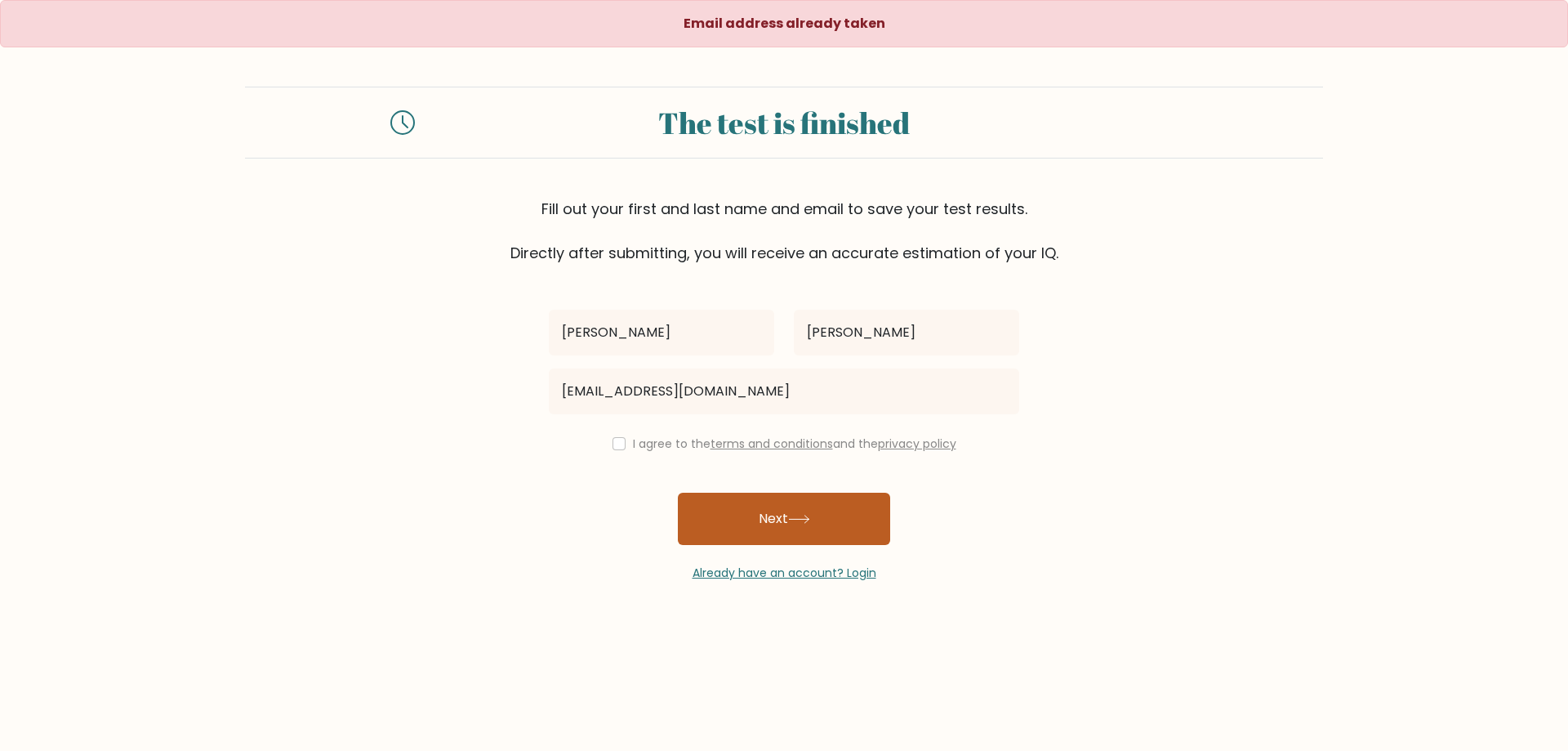
click at [821, 521] on button "Next" at bounding box center [784, 518] width 212 height 52
drag, startPoint x: 607, startPoint y: 443, endPoint x: 694, endPoint y: 478, distance: 93.8
click at [607, 443] on div "I agree to the terms and conditions and the privacy policy" at bounding box center [784, 443] width 490 height 19
click at [614, 444] on input "checkbox" at bounding box center [619, 443] width 13 height 13
checkbox input "true"
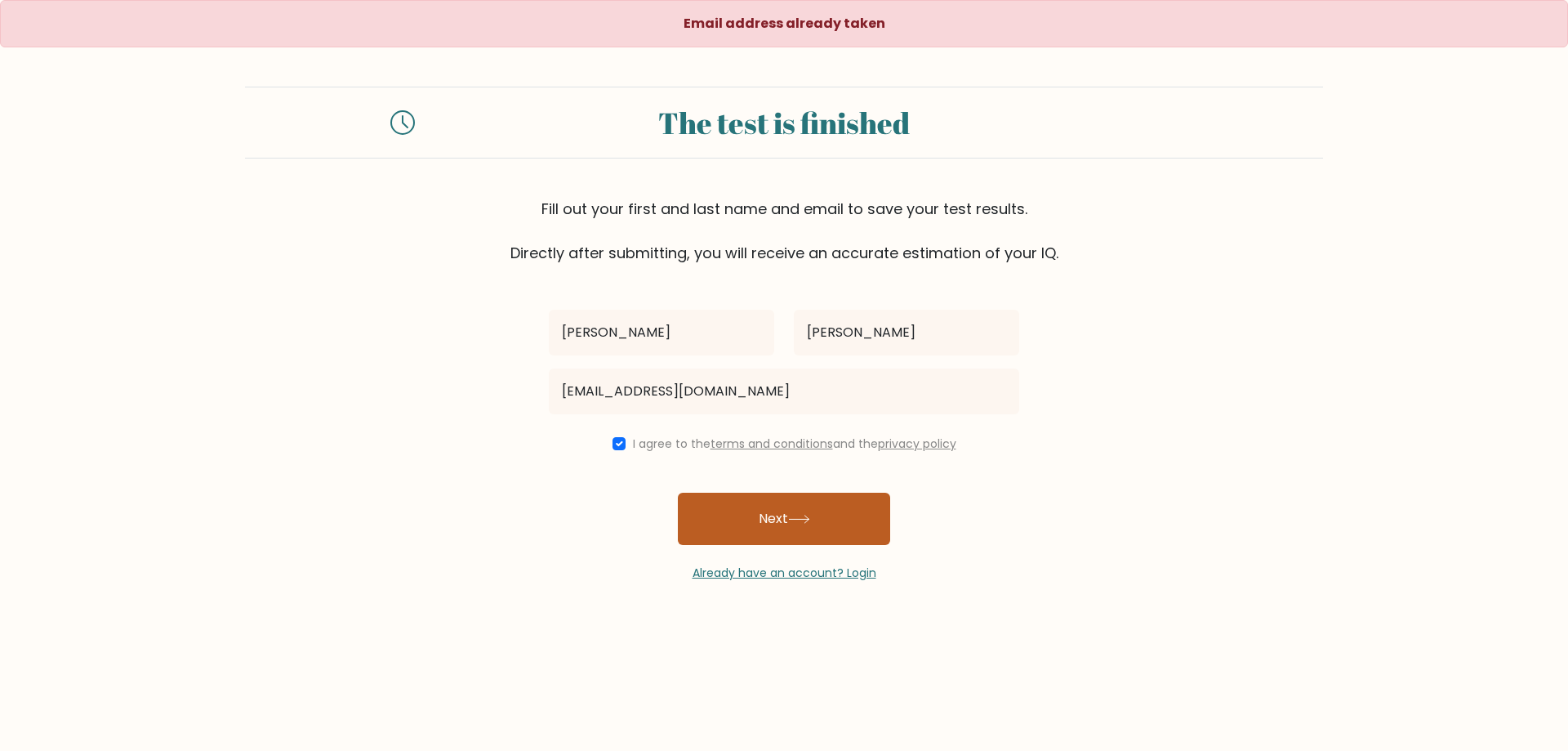
click at [765, 508] on button "Next" at bounding box center [784, 518] width 212 height 52
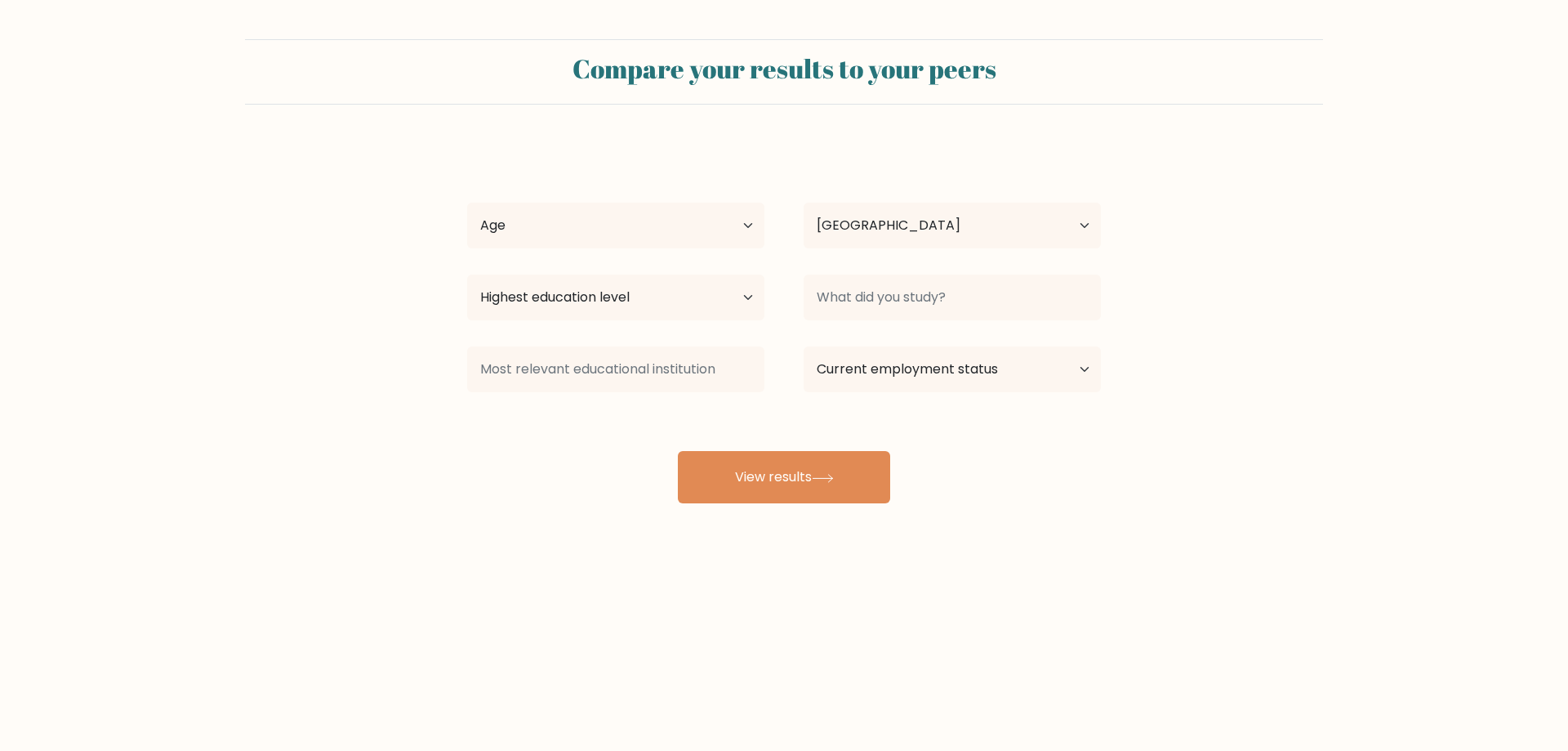
select select "PH"
drag, startPoint x: 679, startPoint y: 201, endPoint x: 661, endPoint y: 221, distance: 26.9
click at [677, 201] on div "Age Under [DEMOGRAPHIC_DATA] [DEMOGRAPHIC_DATA] [DEMOGRAPHIC_DATA] [DEMOGRAPHIC…" at bounding box center [616, 225] width 337 height 59
click at [640, 227] on select "Age Under [DEMOGRAPHIC_DATA] [DEMOGRAPHIC_DATA] [DEMOGRAPHIC_DATA] [DEMOGRAPHIC…" at bounding box center [615, 226] width 297 height 46
select select "25_34"
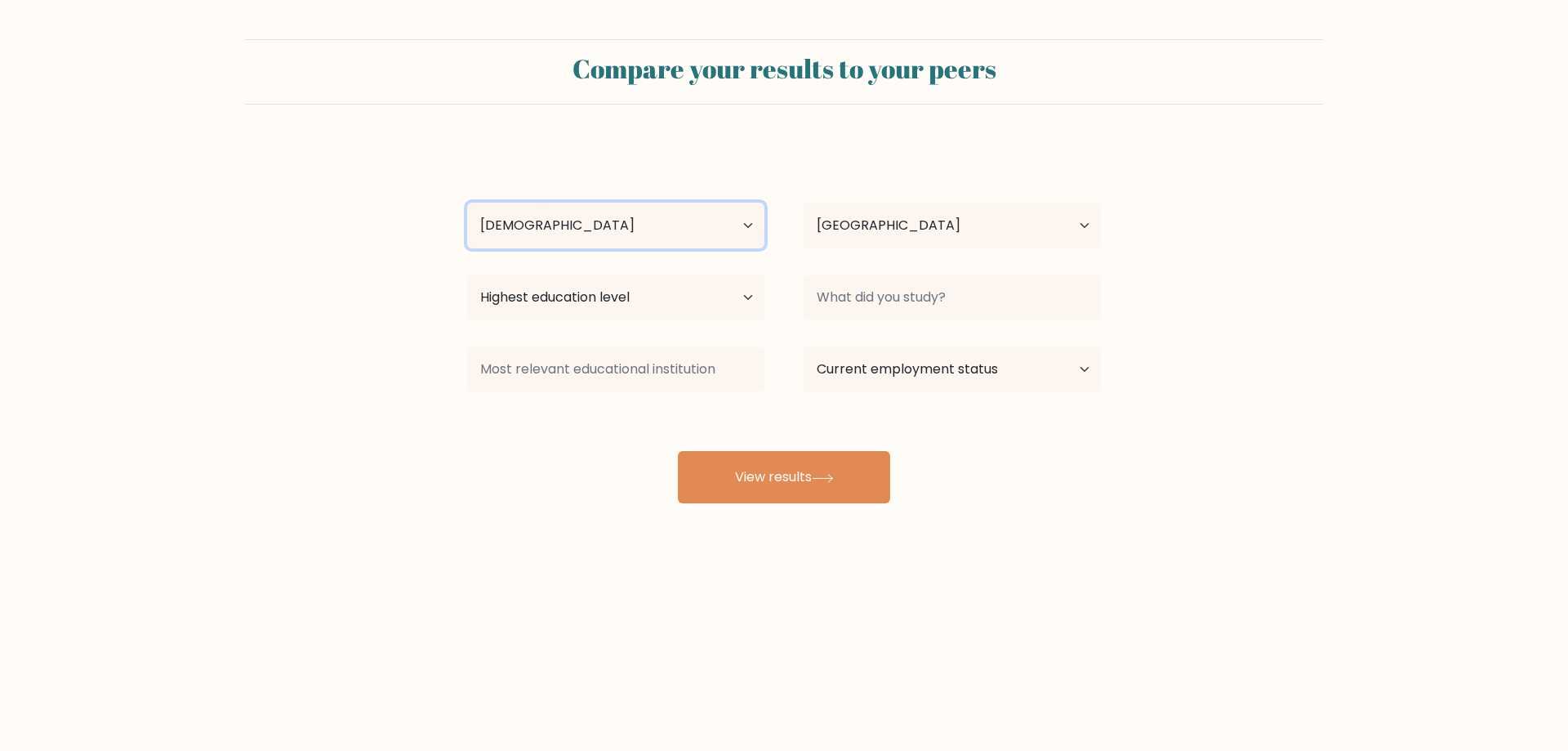
click at [467, 203] on select "Age Under [DEMOGRAPHIC_DATA] [DEMOGRAPHIC_DATA] [DEMOGRAPHIC_DATA] [DEMOGRAPHIC…" at bounding box center [615, 226] width 297 height 46
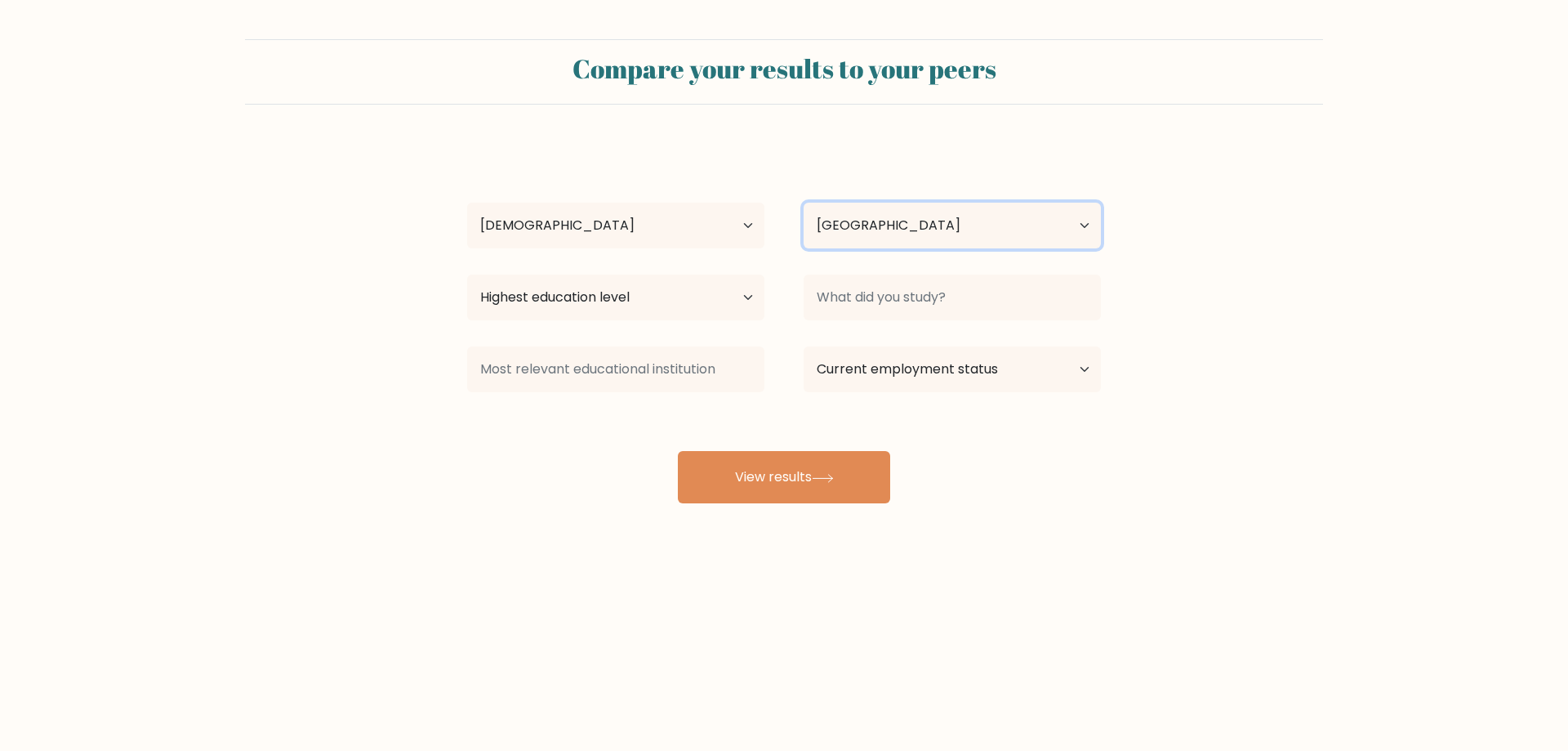
click at [888, 230] on select "Country [GEOGRAPHIC_DATA] [GEOGRAPHIC_DATA] [GEOGRAPHIC_DATA] [US_STATE] [GEOGR…" at bounding box center [952, 226] width 297 height 46
drag, startPoint x: 888, startPoint y: 238, endPoint x: 872, endPoint y: 242, distance: 16.5
click at [888, 238] on select "Country [GEOGRAPHIC_DATA] [GEOGRAPHIC_DATA] [GEOGRAPHIC_DATA] [US_STATE] [GEOGR…" at bounding box center [952, 226] width 297 height 46
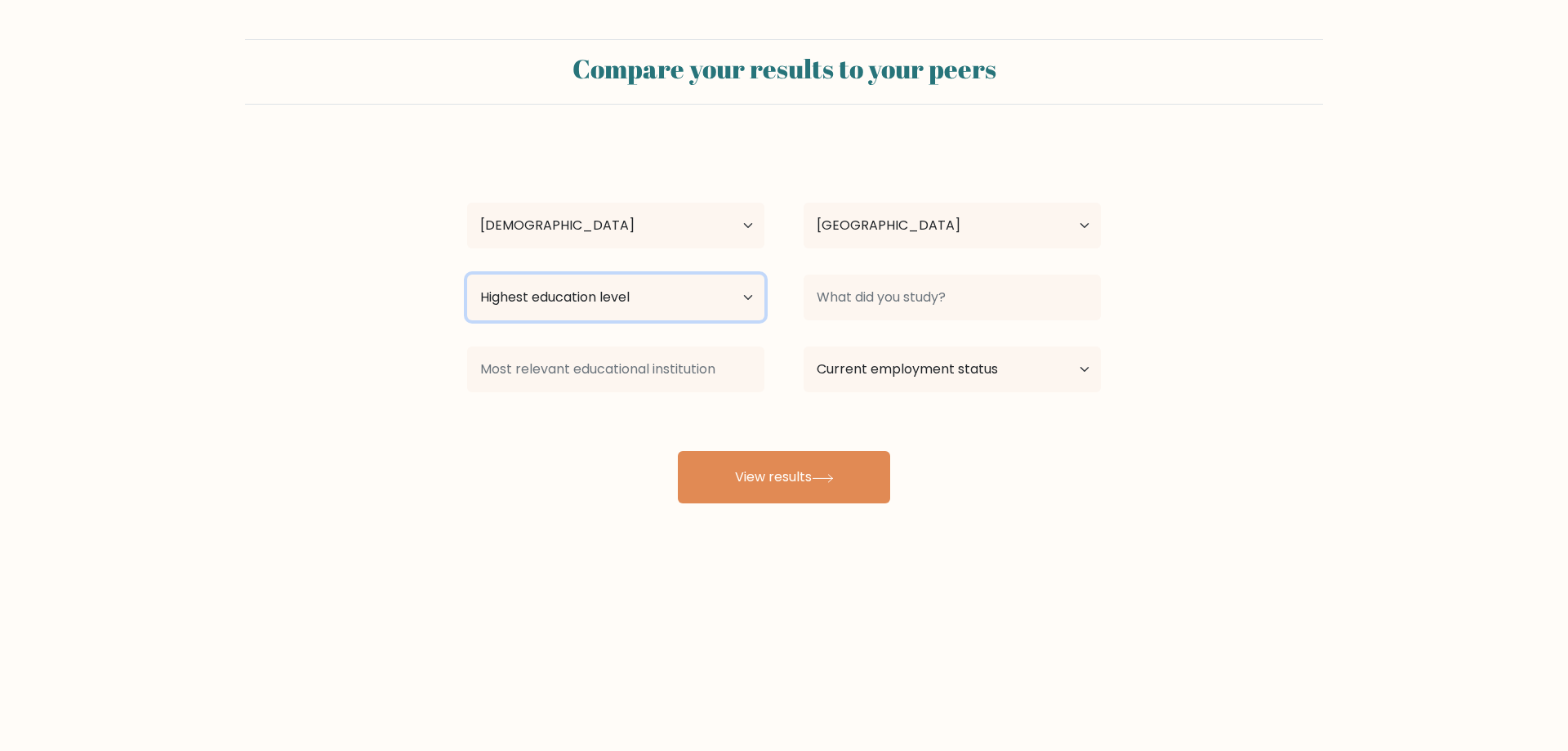
click at [659, 289] on select "Highest education level No schooling Primary Lower Secondary Upper Secondary Oc…" at bounding box center [615, 297] width 297 height 46
select select "bachelors_degree"
click at [467, 274] on select "Highest education level No schooling Primary Lower Secondary Upper Secondary Oc…" at bounding box center [615, 297] width 297 height 46
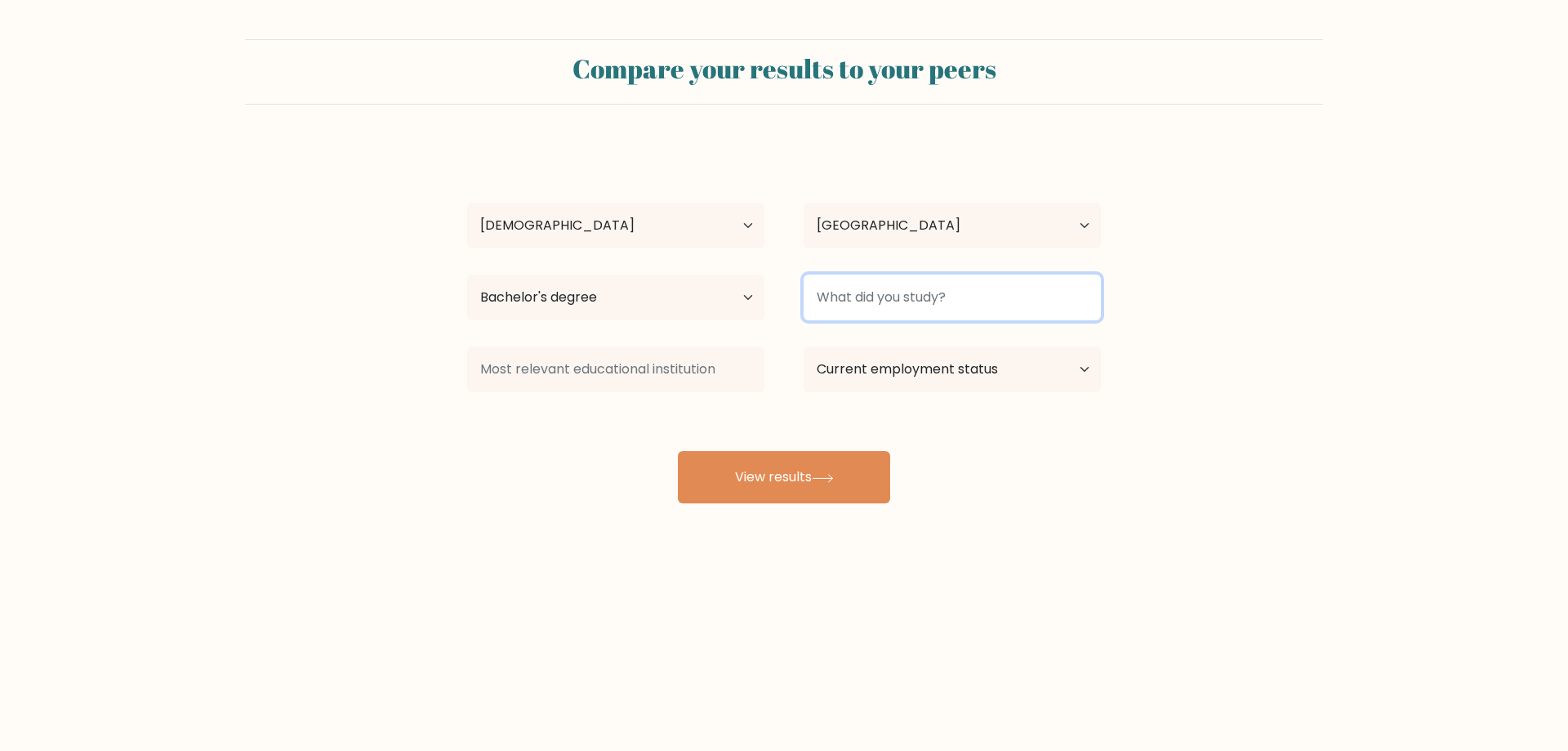
click at [886, 302] on input at bounding box center [952, 297] width 297 height 46
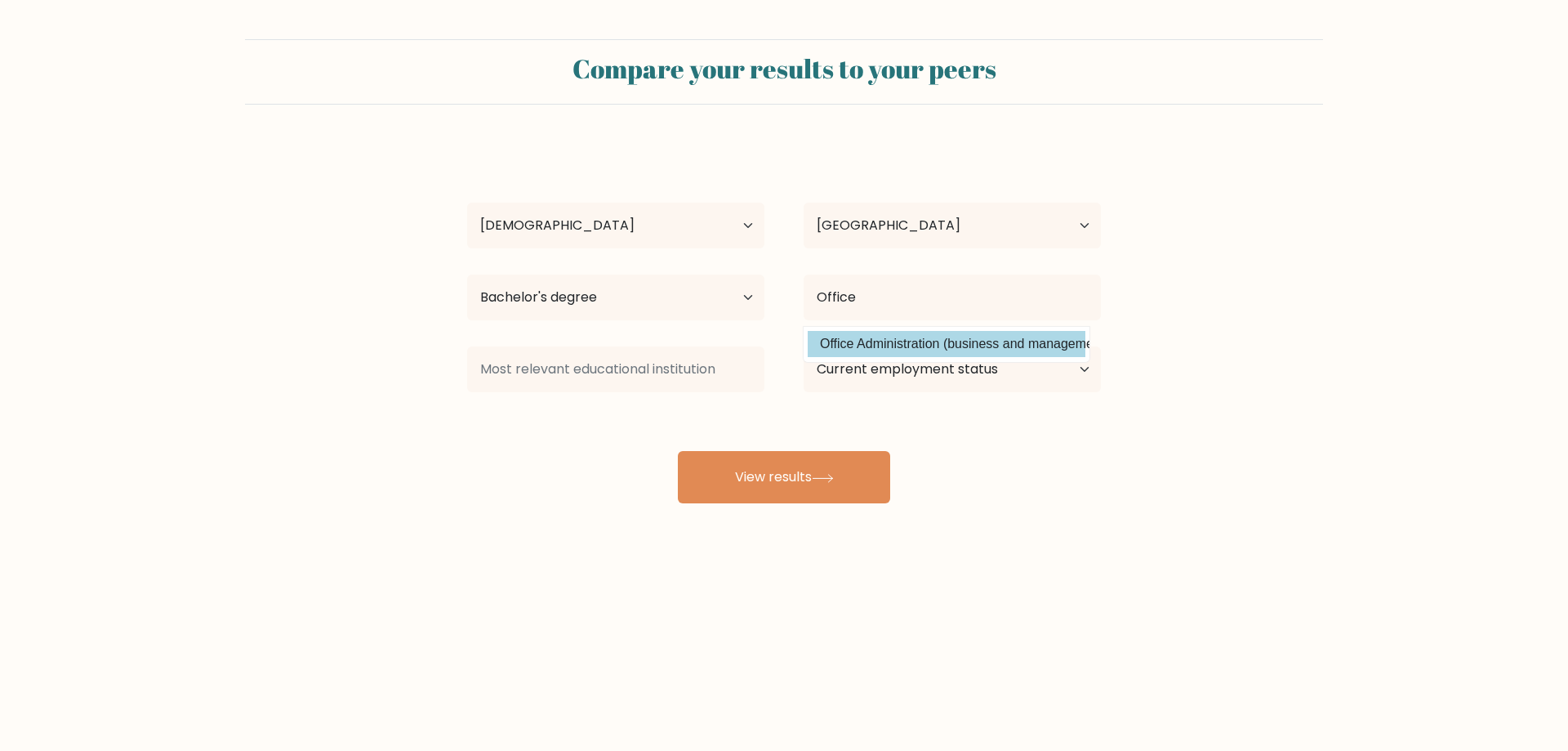
click at [893, 343] on option "Office Administration (business and management)" at bounding box center [947, 344] width 278 height 26
type input "Office Administration"
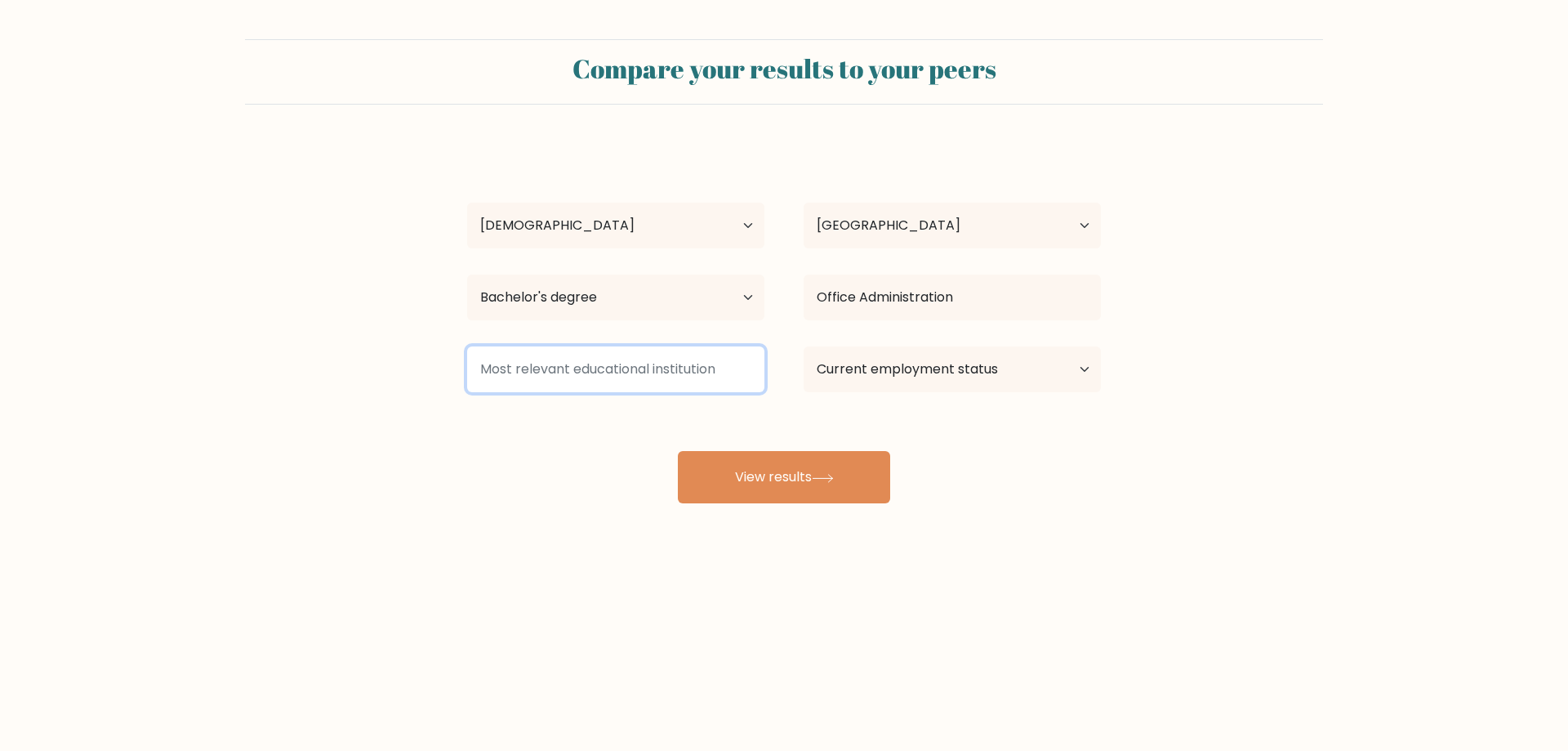
click at [668, 367] on input at bounding box center [615, 369] width 297 height 46
type input "C"
type input "U"
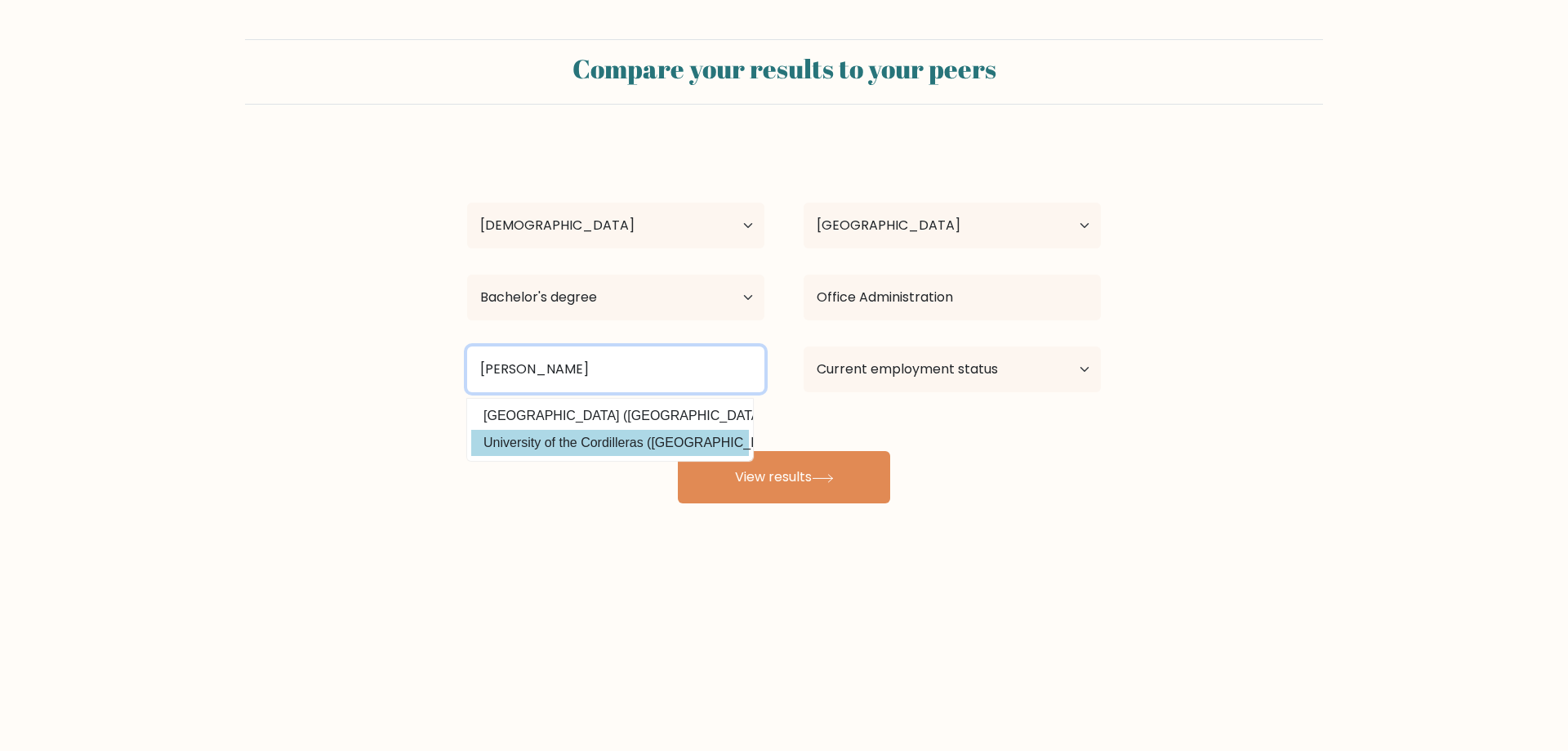
type input "Cordill"
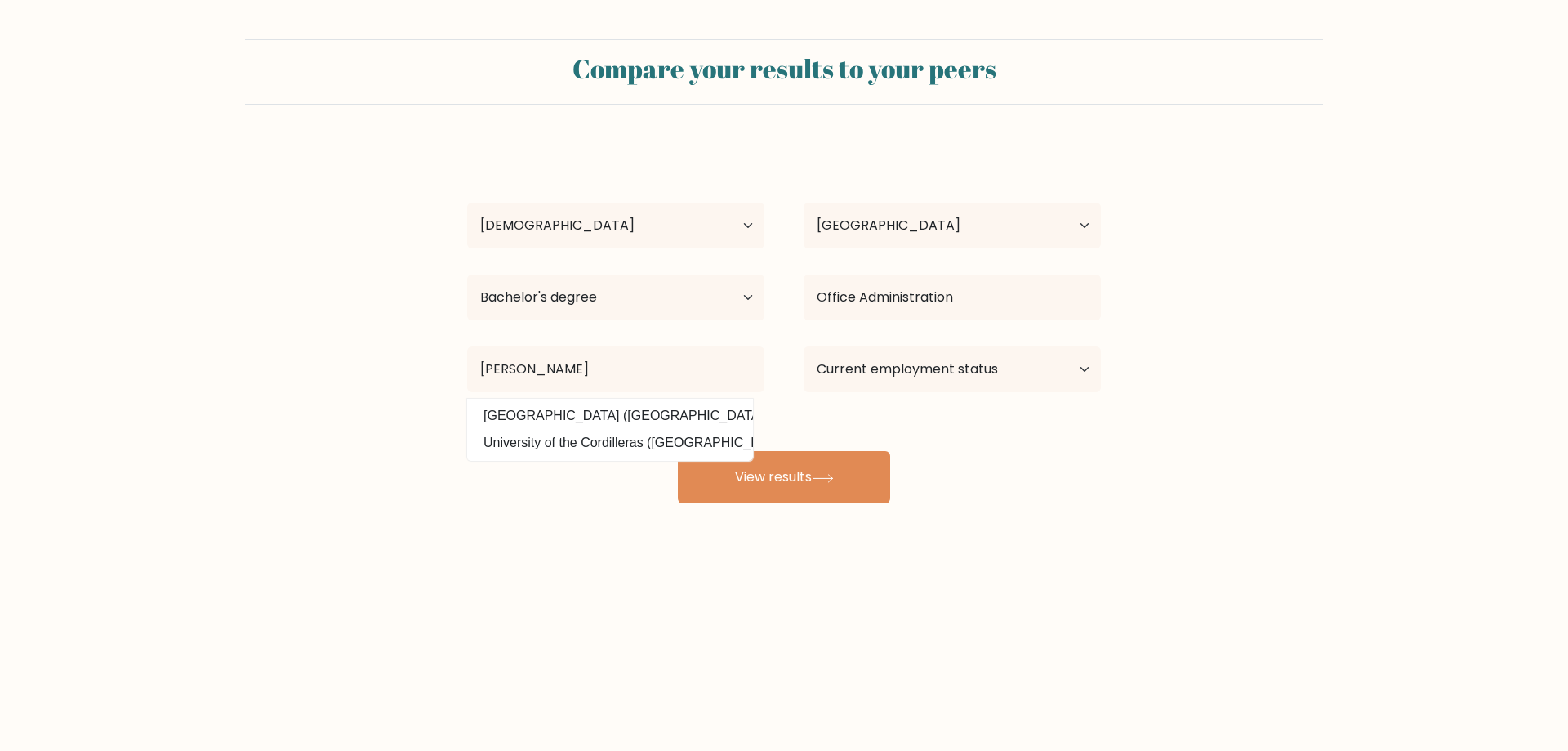
click at [639, 429] on datalist "Universidad de la Cordillera (Bolivia) University of the Cordilleras (Philippin…" at bounding box center [610, 429] width 286 height 62
click at [877, 367] on select "Current employment status Employed Student Retired Other / prefer not to answer" at bounding box center [952, 369] width 297 height 46
select select "other"
click at [804, 346] on select "Current employment status Employed Student Retired Other / prefer not to answer" at bounding box center [952, 369] width 297 height 46
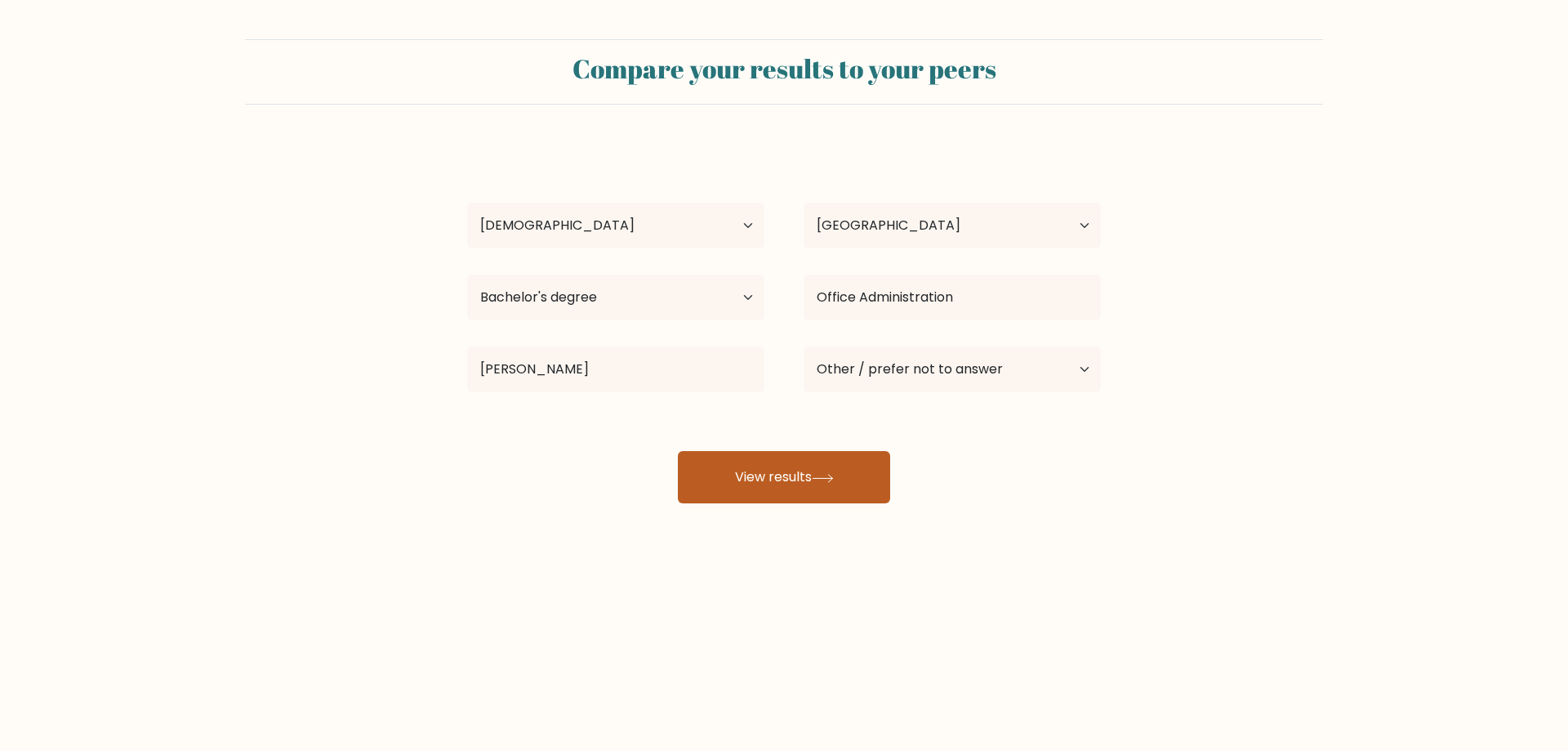
click at [818, 488] on button "View results" at bounding box center [784, 477] width 212 height 52
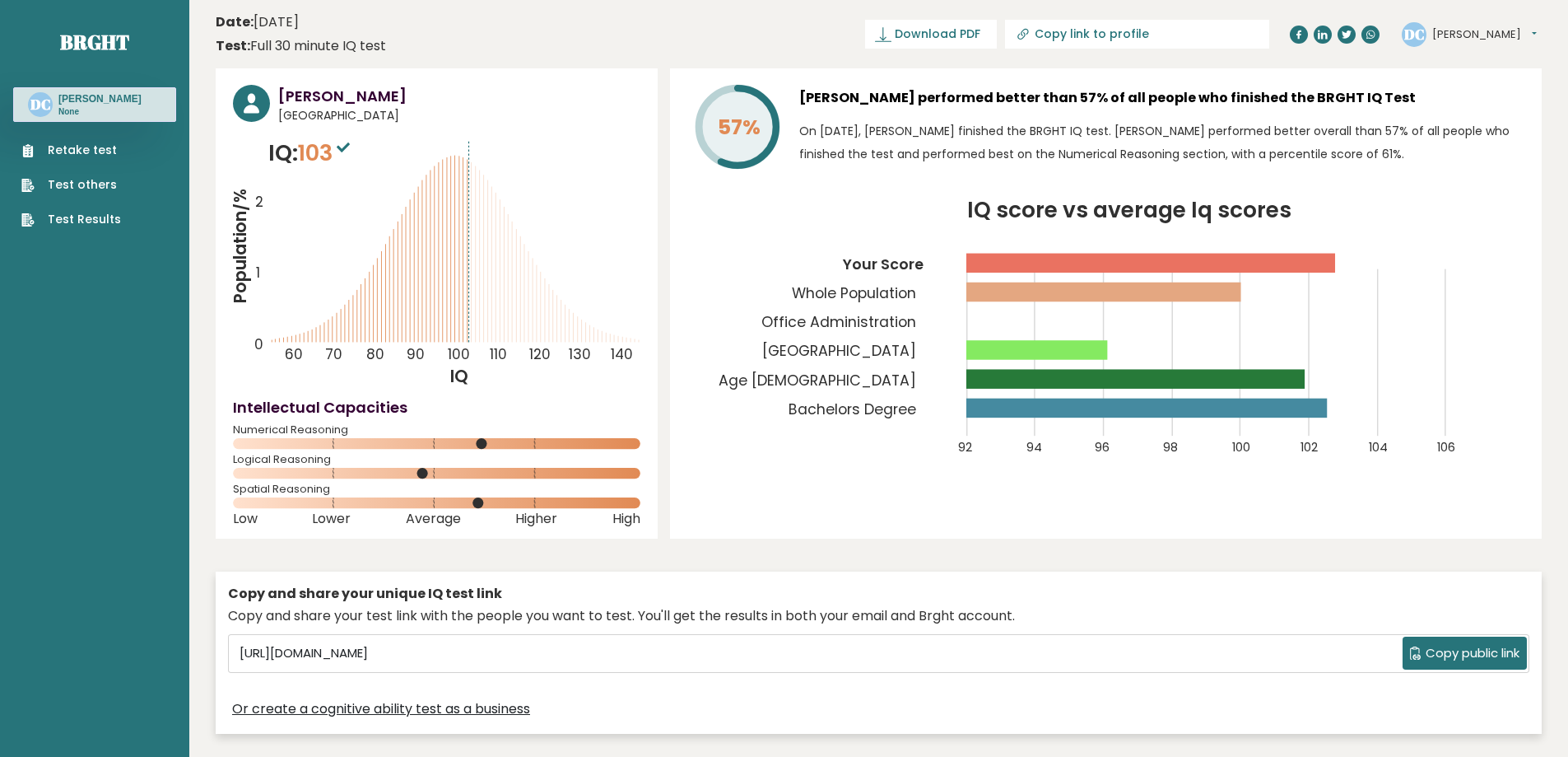
click at [824, 27] on header "Date: [DATE] Test: Full 30 minute IQ test Download PDF Downloading... Downloadi…" at bounding box center [879, 34] width 1326 height 52
click at [981, 32] on span "Download PDF" at bounding box center [937, 34] width 85 height 17
click at [1163, 32] on input "Copy link to profile" at bounding box center [1147, 34] width 224 height 13
type input "[URL][DOMAIN_NAME][PERSON_NAME]"
click at [1473, 33] on button "[PERSON_NAME]" at bounding box center [1484, 35] width 105 height 17
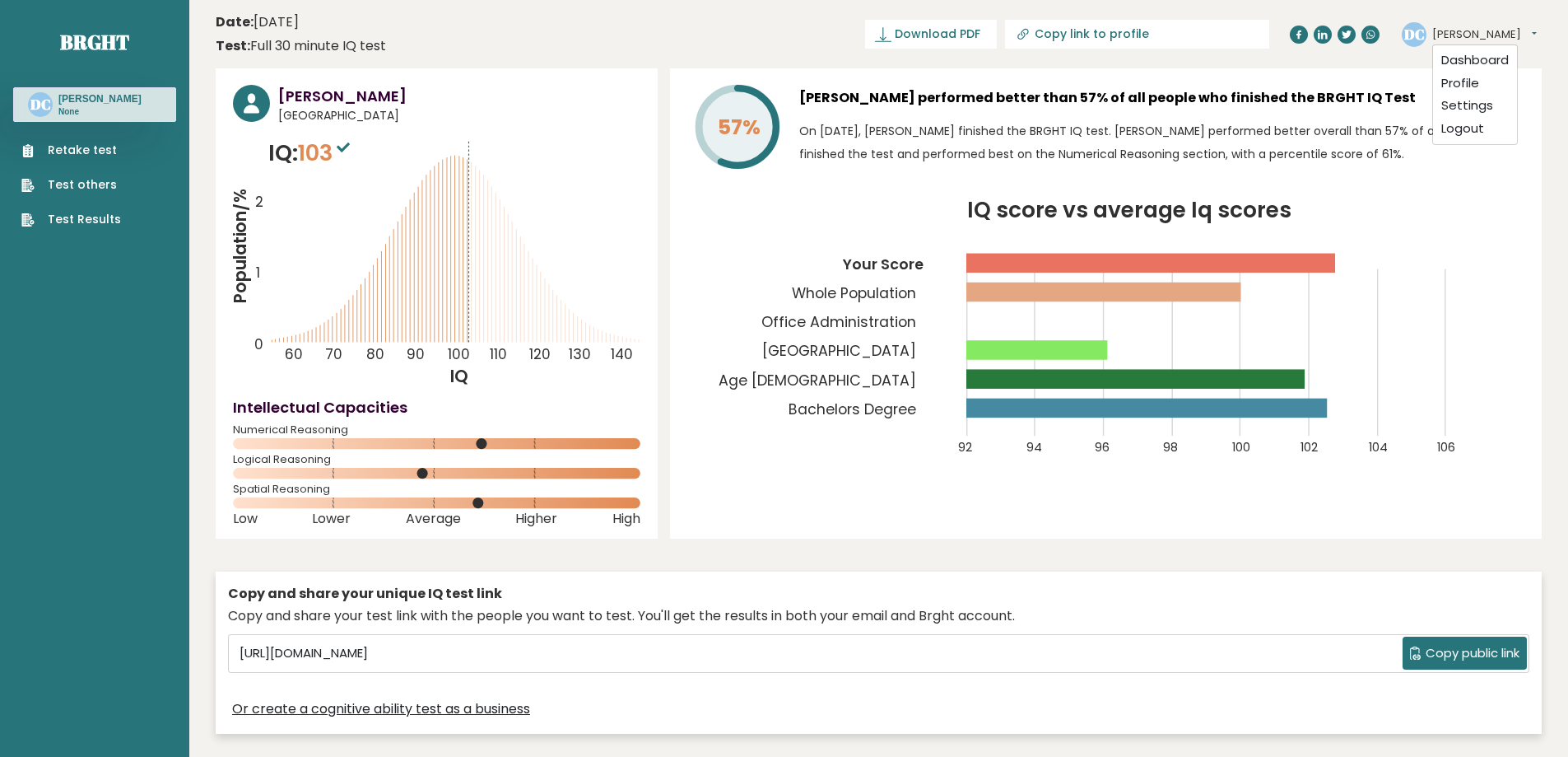
click at [1455, 36] on button "[PERSON_NAME]" at bounding box center [1484, 35] width 105 height 17
click at [1470, 127] on link "Logout" at bounding box center [1475, 129] width 84 height 23
